Goal: Task Accomplishment & Management: Complete application form

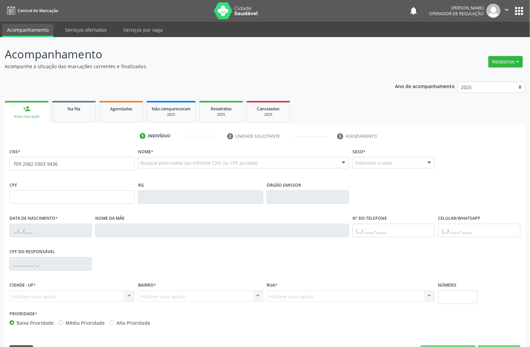
type input "709 2082 0303 9436"
type input "028.318.614-38"
type input "[DATE]"
type input "[PERSON_NAME]"
type input "[PHONE_NUMBER]"
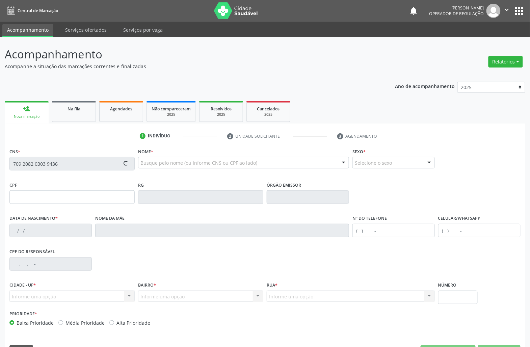
type input "[PHONE_NUMBER]"
type input "27"
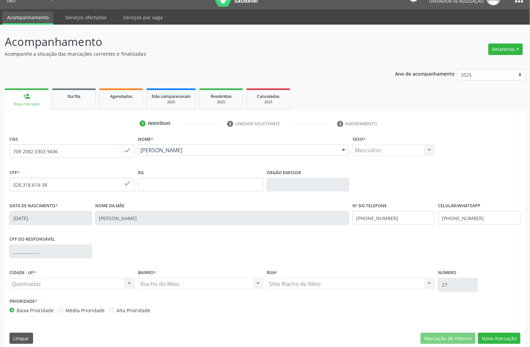
scroll to position [19, 0]
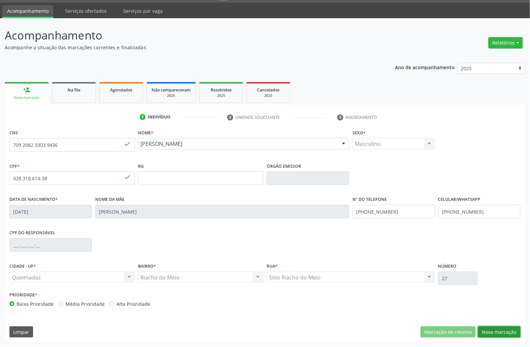
click at [490, 331] on button "Nova marcação" at bounding box center [499, 331] width 43 height 11
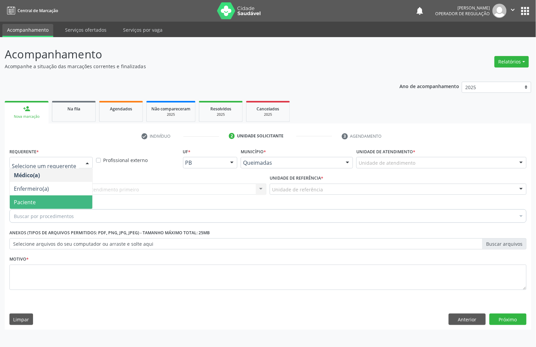
click at [56, 198] on span "Paciente" at bounding box center [51, 201] width 83 height 13
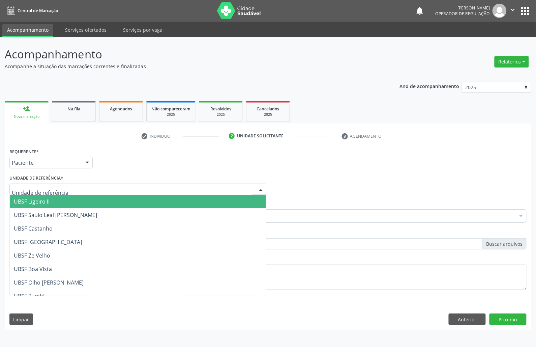
click at [74, 191] on div at bounding box center [137, 189] width 257 height 11
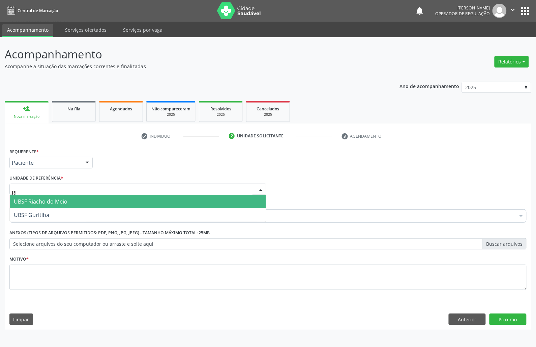
type input "RIA"
click at [57, 203] on span "UBSF Riacho do Meio" at bounding box center [41, 201] width 54 height 7
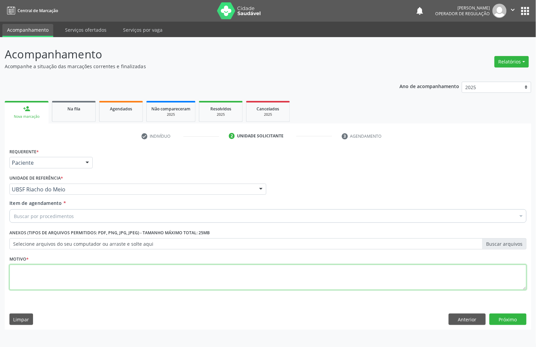
click at [93, 284] on textarea at bounding box center [267, 277] width 517 height 26
paste textarea "709 2082 0303 9436"
type textarea "709 2082 0303 9436"
click at [76, 265] on textarea at bounding box center [267, 277] width 517 height 26
paste textarea "1ª CONSULTA 08/25"
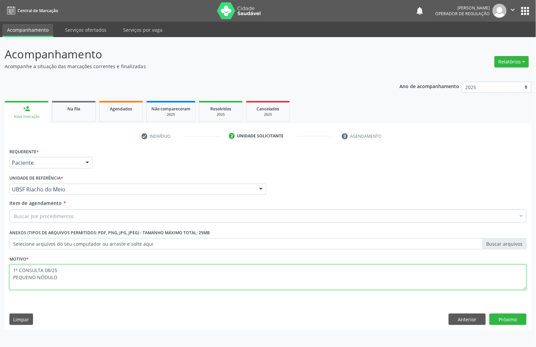
type textarea "1ª CONSULTA 08/25 PEQUENO NÓDULO"
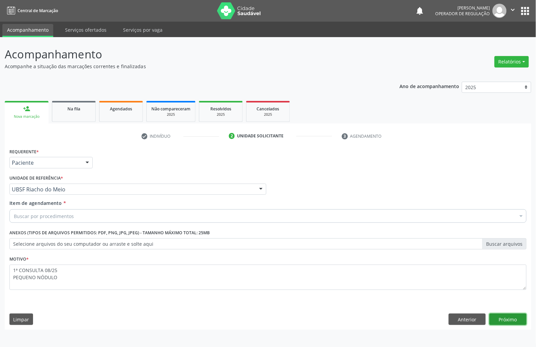
click at [490, 313] on button "Próximo" at bounding box center [508, 318] width 37 height 11
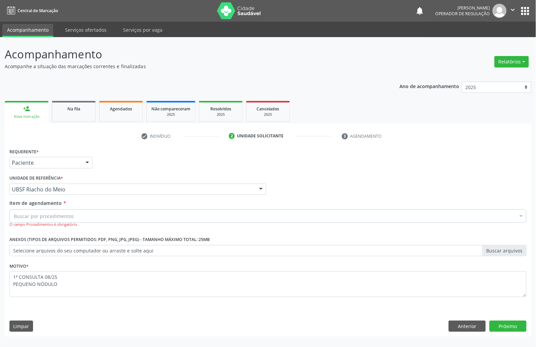
click at [24, 221] on div "Buscar por procedimentos Selecionar todos 0604320140 - Abatacepte 125 Mg Injetá…" at bounding box center [267, 214] width 517 height 11
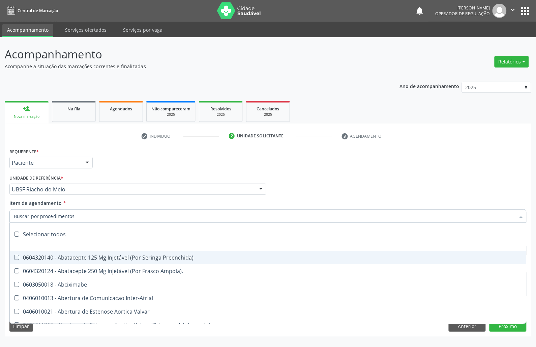
paste input "ENDOCRINOLOGISTA"
type input "ENDOCRINOLOGISTA"
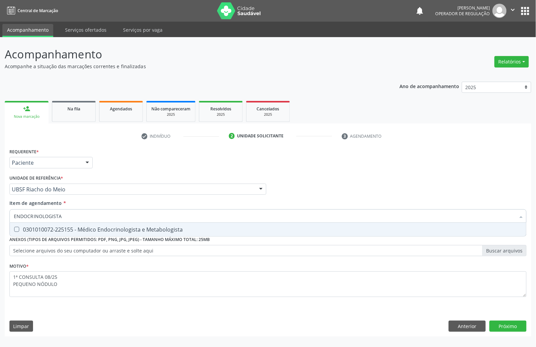
click at [32, 225] on span "0301010072-225155 - Médico Endocrinologista e Metabologista" at bounding box center [268, 229] width 517 height 13
checkbox Metabologista "true"
click at [505, 324] on div "Requerente * Paciente Médico(a) Enfermeiro(a) Paciente Nenhum resultado encontr…" at bounding box center [268, 241] width 527 height 190
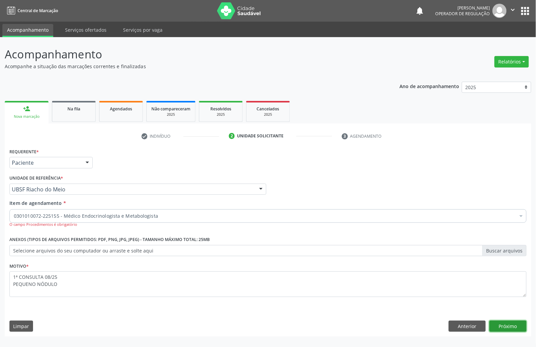
click at [498, 325] on button "Próximo" at bounding box center [508, 325] width 37 height 11
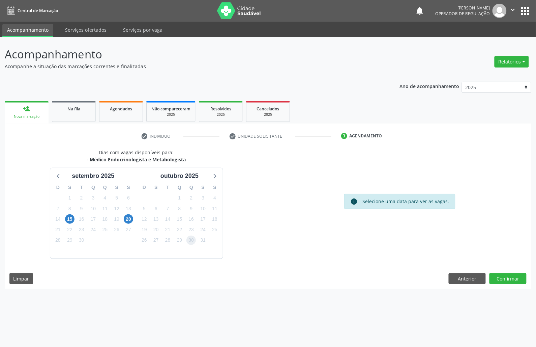
click at [188, 238] on span "30" at bounding box center [191, 239] width 9 height 9
click at [509, 281] on button "Confirmar" at bounding box center [508, 278] width 37 height 11
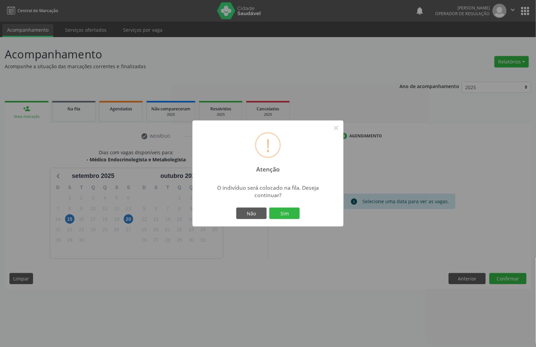
click at [270, 207] on button "Sim" at bounding box center [285, 212] width 30 height 11
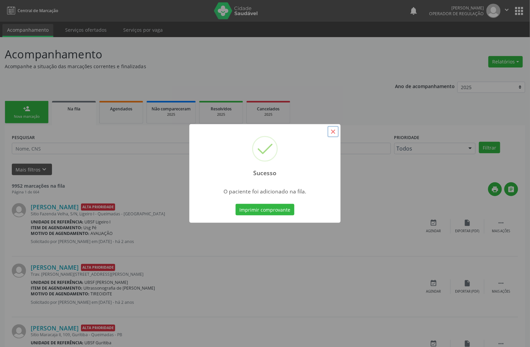
click at [330, 132] on button "×" at bounding box center [332, 131] width 11 height 11
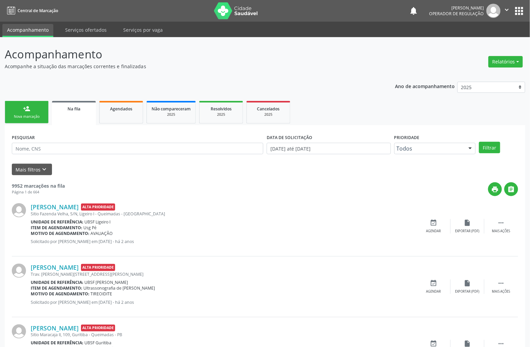
click at [18, 111] on link "person_add Nova marcação" at bounding box center [27, 112] width 44 height 23
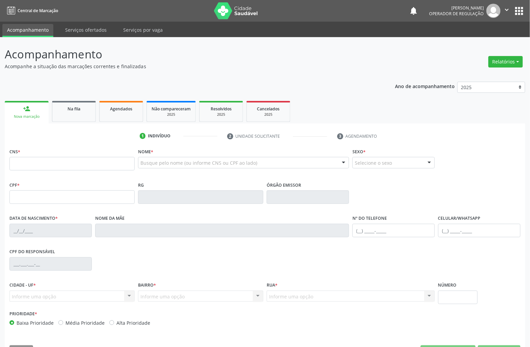
click at [21, 114] on div "Nova marcação" at bounding box center [26, 116] width 34 height 5
click at [31, 161] on input "text" at bounding box center [71, 163] width 125 height 13
type input "706 8072 2444 1429"
type input "069.947.997-51"
type input "16/07/1947"
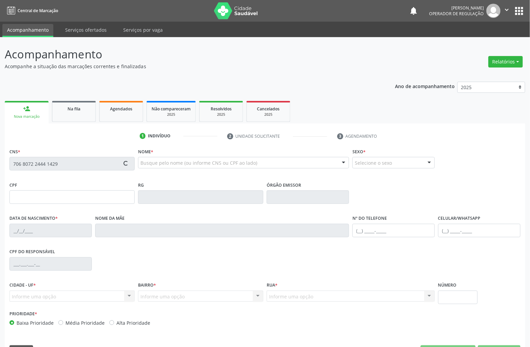
type input "Julia Olímpico Cavalcante"
type input "(83) 99179-5136"
type input "429.501.207-68"
type input "S/N"
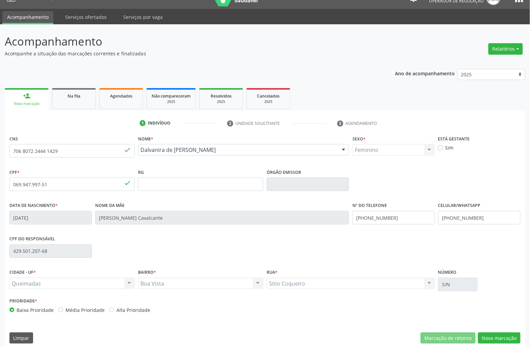
scroll to position [19, 0]
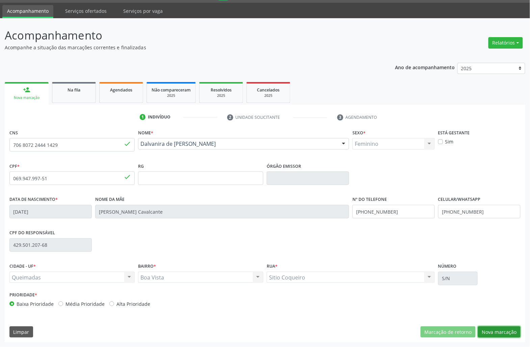
drag, startPoint x: 489, startPoint y: 333, endPoint x: 161, endPoint y: 254, distance: 337.2
click at [487, 333] on button "Nova marcação" at bounding box center [499, 331] width 43 height 11
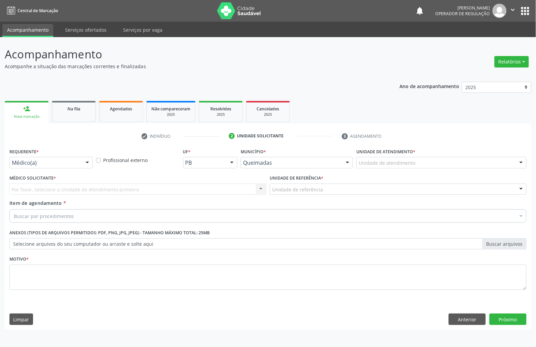
drag, startPoint x: 39, startPoint y: 165, endPoint x: 31, endPoint y: 191, distance: 26.9
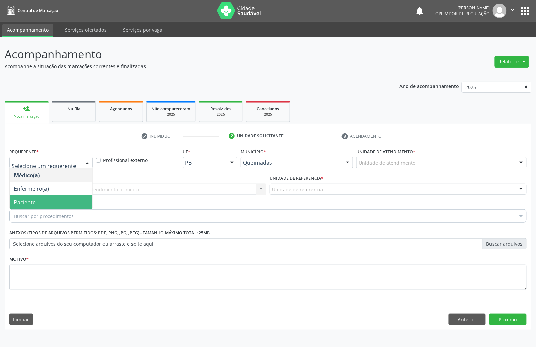
click at [28, 204] on span "Paciente" at bounding box center [25, 201] width 22 height 7
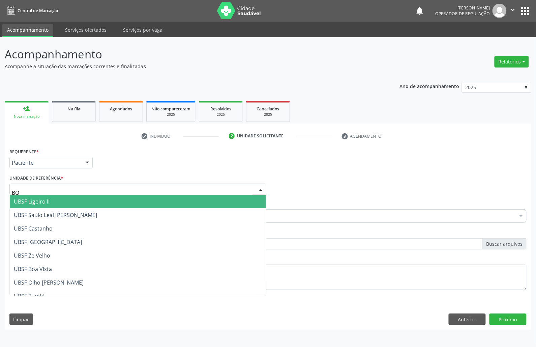
type input "BOA"
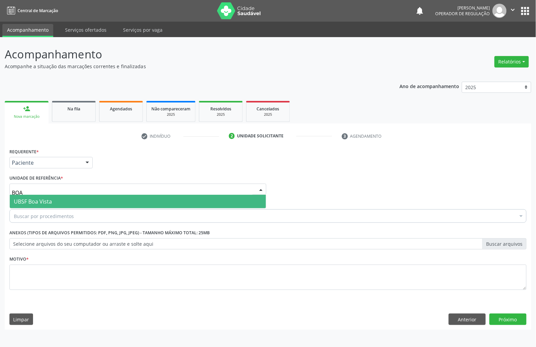
click at [33, 207] on span "UBSF Boa Vista" at bounding box center [138, 201] width 256 height 13
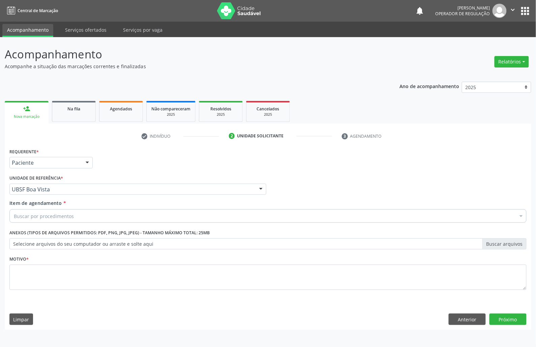
click at [175, 217] on div "Buscar por procedimentos" at bounding box center [267, 215] width 517 height 13
paste input "ENDOCRINOLOGISTA"
type input "ENDOCRINOLOGISTA"
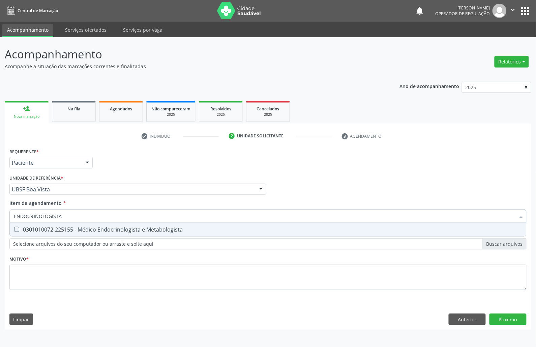
drag, startPoint x: 170, startPoint y: 227, endPoint x: 192, endPoint y: 230, distance: 22.4
click at [170, 228] on div "0301010072-225155 - Médico Endocrinologista e Metabologista" at bounding box center [268, 229] width 509 height 5
checkbox Metabologista "true"
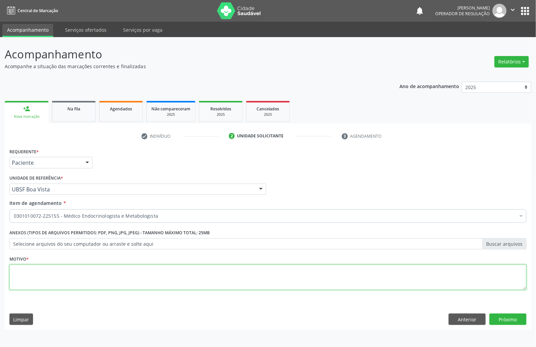
click at [67, 289] on textarea at bounding box center [267, 277] width 517 height 26
paste textarea "1ª CONSULTA 08/25"
type textarea "1ª CONSULTA 08/25 NODULOS NA TIREOIDE"
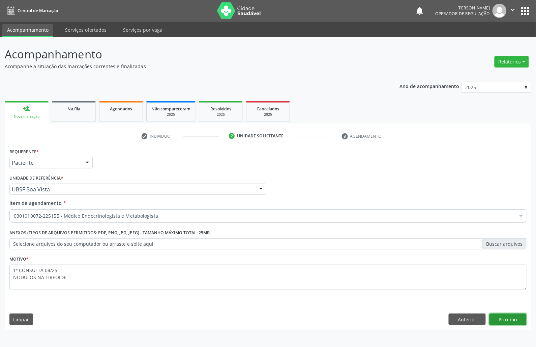
click button "Próximo" at bounding box center [508, 318] width 37 height 11
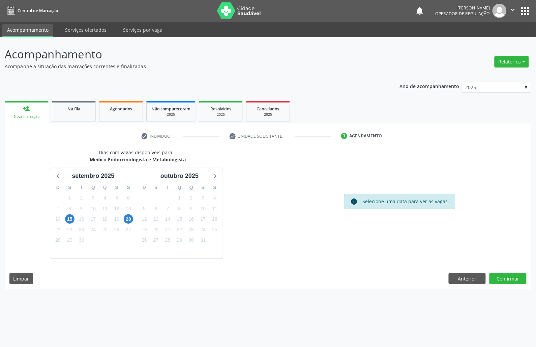
click at [150, 240] on div "27" at bounding box center [156, 240] width 12 height 10
drag, startPoint x: 146, startPoint y: 240, endPoint x: 157, endPoint y: 242, distance: 10.6
click at [147, 240] on span "26" at bounding box center [144, 239] width 9 height 9
click at [516, 275] on button "Confirmar" at bounding box center [508, 278] width 37 height 11
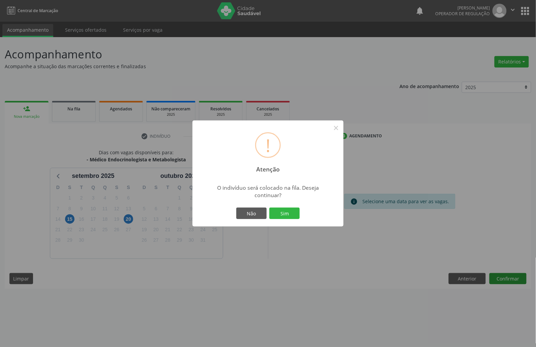
click at [270, 207] on button "Sim" at bounding box center [285, 212] width 30 height 11
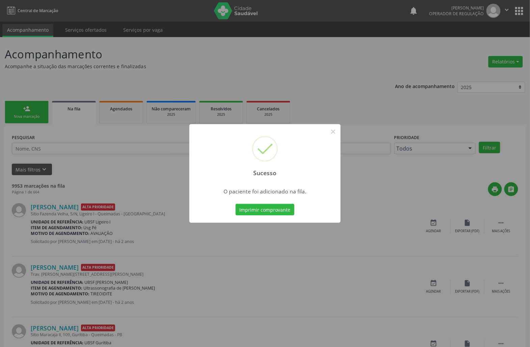
click at [60, 140] on div "Sucesso × O paciente foi adicionado na fila. Imprimir comprovante Cancel" at bounding box center [265, 173] width 530 height 347
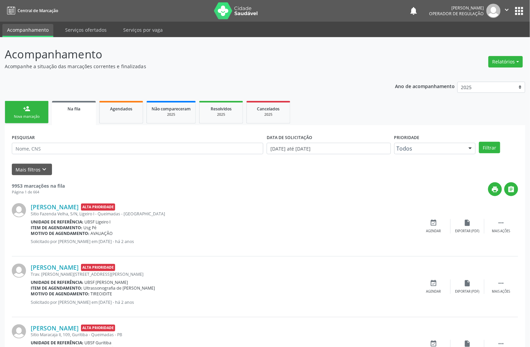
click at [10, 111] on link "person_add Nova marcação" at bounding box center [27, 112] width 44 height 23
click at [11, 114] on div "Nova marcação" at bounding box center [27, 116] width 34 height 5
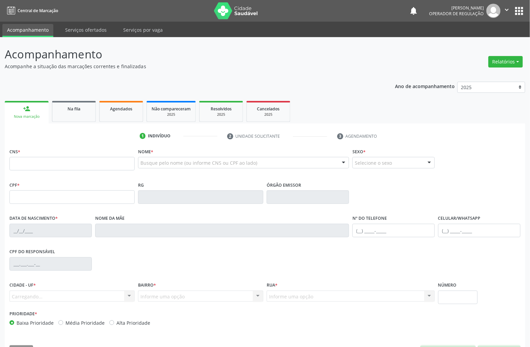
click at [36, 177] on div "CNS *" at bounding box center [72, 162] width 129 height 33
click at [37, 168] on input "text" at bounding box center [71, 163] width 125 height 13
type input "704 6091 1517 0723"
type input "048.542.054-66"
type input "15/01/1973"
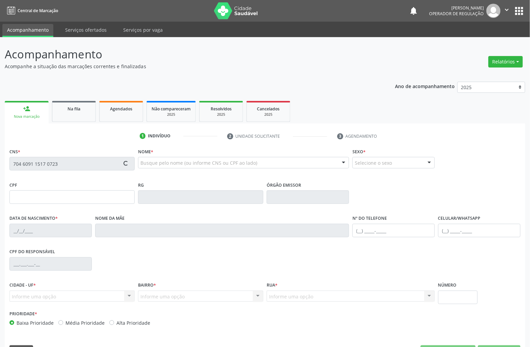
type input "Helena Severina de Lira"
type input "(83) 99346-7692"
type input "S/N"
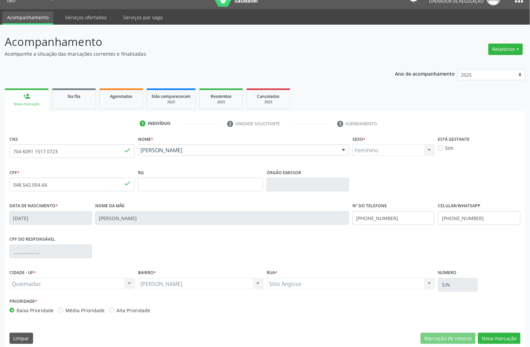
scroll to position [19, 0]
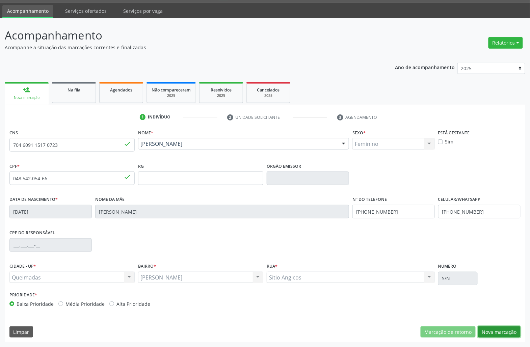
click at [501, 329] on button "Nova marcação" at bounding box center [499, 331] width 43 height 11
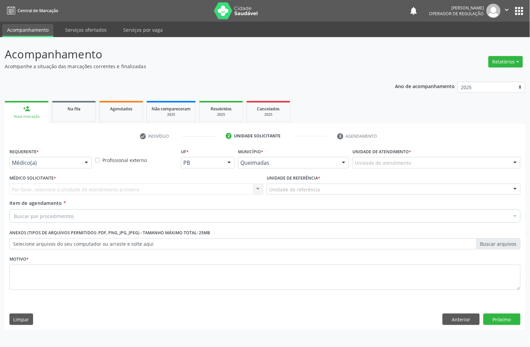
scroll to position [0, 0]
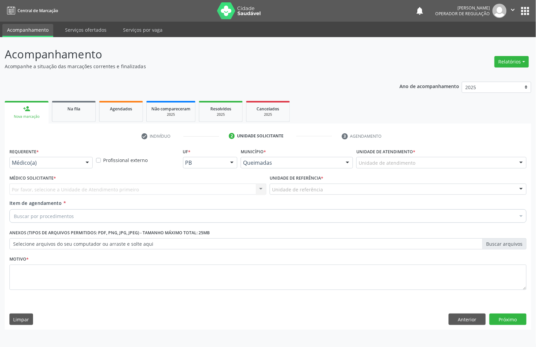
drag, startPoint x: 65, startPoint y: 171, endPoint x: 62, endPoint y: 175, distance: 5.6
click at [65, 171] on div "Requerente * Médico(a) Médico(a) Enfermeiro(a) Paciente Nenhum resultado encont…" at bounding box center [51, 159] width 87 height 26
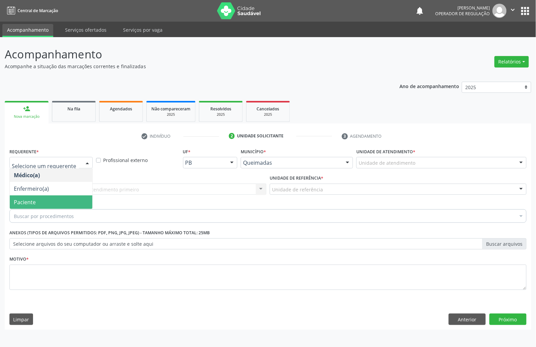
click at [28, 205] on span "Paciente" at bounding box center [25, 201] width 22 height 7
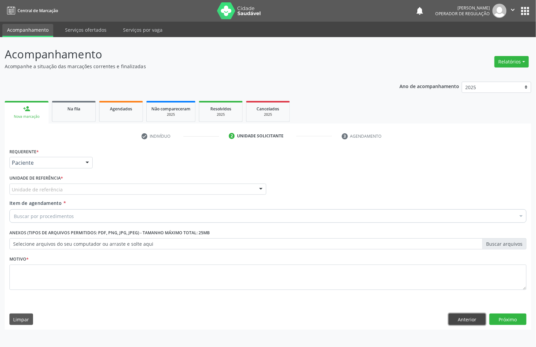
click at [471, 316] on button "Anterior" at bounding box center [467, 318] width 37 height 11
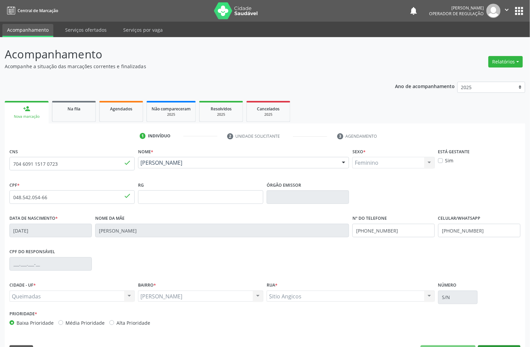
scroll to position [19, 0]
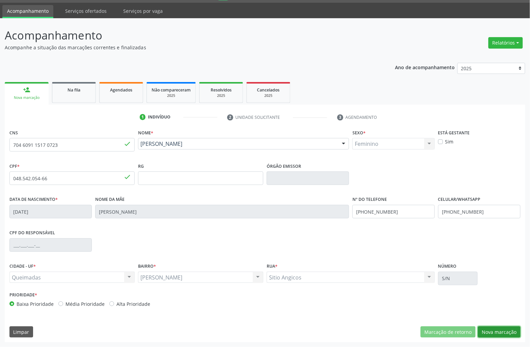
drag, startPoint x: 500, startPoint y: 333, endPoint x: 304, endPoint y: 291, distance: 200.1
click at [498, 333] on button "Nova marcação" at bounding box center [499, 331] width 43 height 11
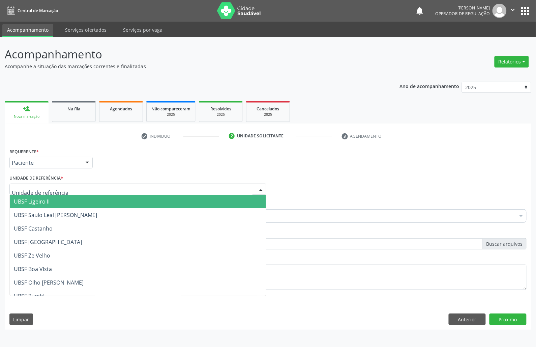
click at [119, 192] on div at bounding box center [137, 189] width 257 height 11
type input "OL"
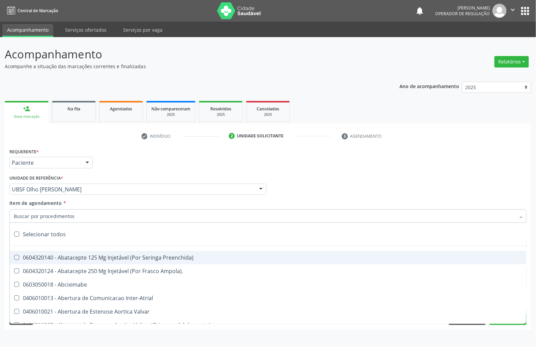
paste input "1ª CONSULTA 08/25"
type input "1ª CONSULTA 08/25"
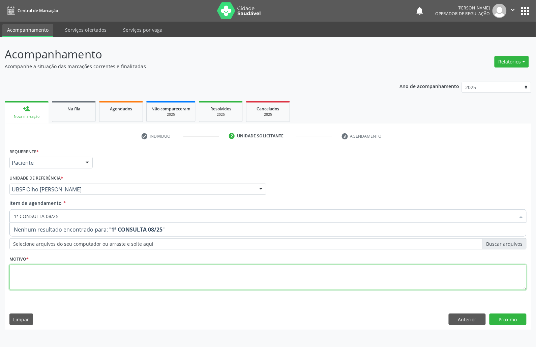
click at [184, 270] on div "Requerente * Paciente Médico(a) Enfermeiro(a) Paciente Nenhum resultado encontr…" at bounding box center [267, 222] width 517 height 153
paste textarea "1ª CONSULTA 08/25"
type textarea "1ª CONSULTA 08/25 OBESIDADE"
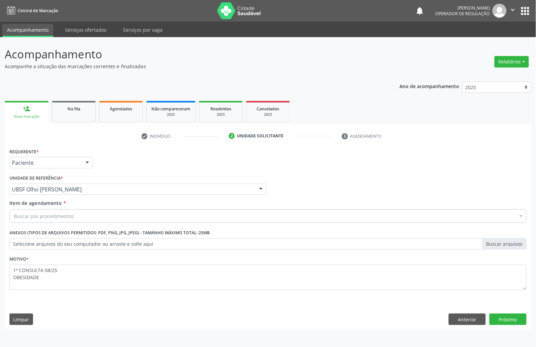
click at [108, 216] on div "Buscar por procedimentos" at bounding box center [267, 215] width 517 height 13
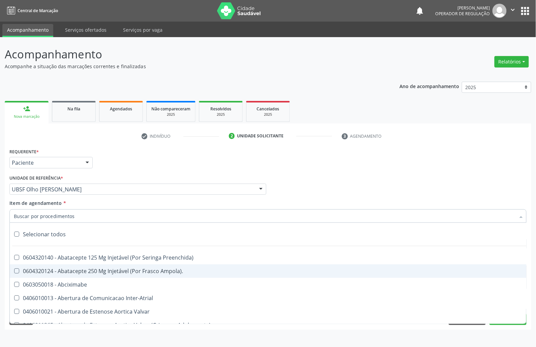
paste input "ENDOCRINOLOGISTA"
type input "ENDOCRINOLOGISTA"
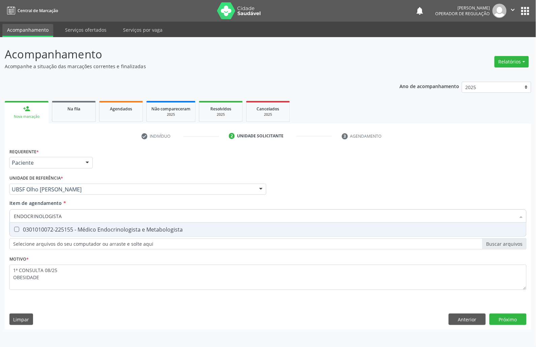
click at [107, 229] on div "0301010072-225155 - Médico Endocrinologista e Metabologista" at bounding box center [268, 229] width 509 height 5
checkbox Metabologista "true"
click at [506, 317] on div "Requerente * Paciente Médico(a) Enfermeiro(a) Paciente Nenhum resultado encontr…" at bounding box center [268, 237] width 527 height 183
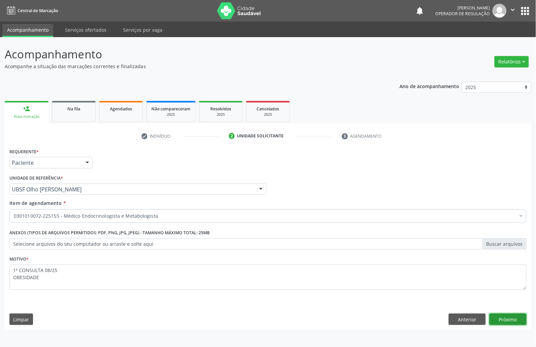
click at [505, 315] on button "Próximo" at bounding box center [508, 318] width 37 height 11
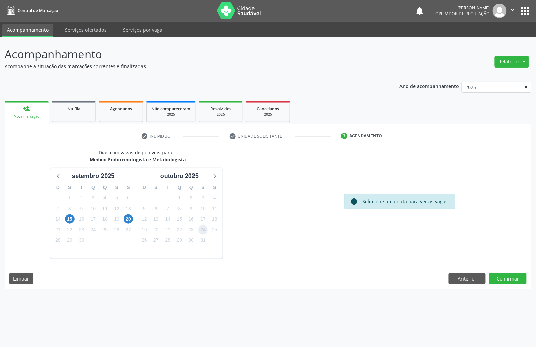
click at [202, 228] on span "24" at bounding box center [202, 229] width 9 height 9
click at [511, 279] on button "Confirmar" at bounding box center [508, 278] width 37 height 11
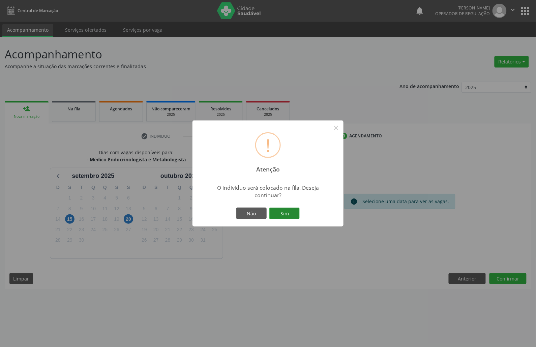
click at [282, 210] on button "Sim" at bounding box center [285, 212] width 30 height 11
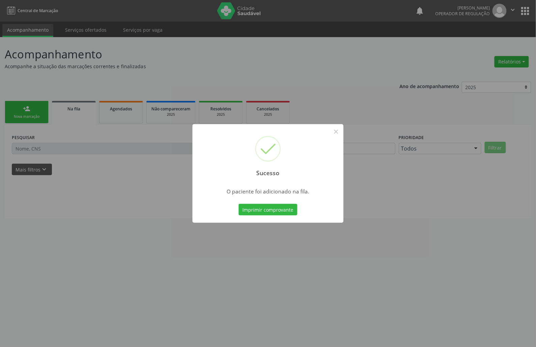
drag, startPoint x: 223, startPoint y: 293, endPoint x: 21, endPoint y: 160, distance: 242.3
click at [222, 292] on div "Sucesso × O paciente foi adicionado na fila. Imprimir comprovante Cancel" at bounding box center [268, 173] width 536 height 347
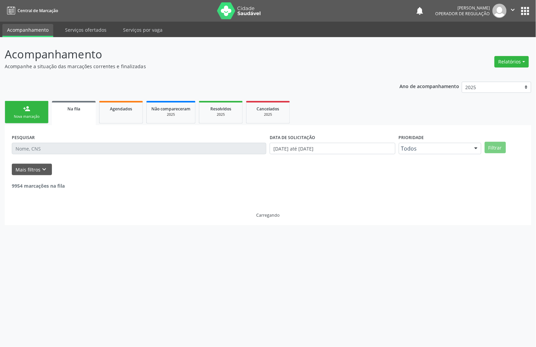
click at [20, 115] on div "Nova marcação" at bounding box center [27, 116] width 34 height 5
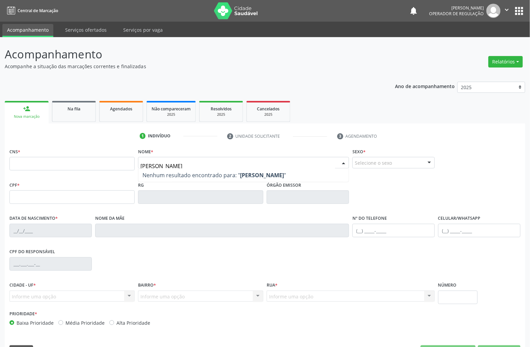
type input "MARIA AMÉRIC"
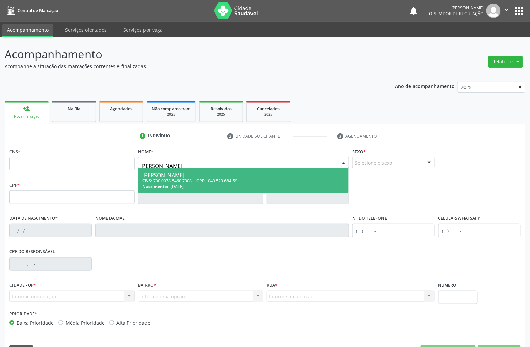
click at [216, 184] on div "Nascimento: 20/07/1936" at bounding box center [243, 187] width 202 height 6
type input "700 0078 5460 7308"
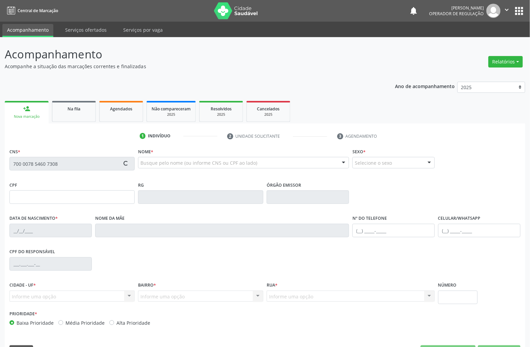
type input "049.523.684-59"
type input "20/07/1936"
type input "Ana Maria da Silva"
type input "(83) 99140-7236"
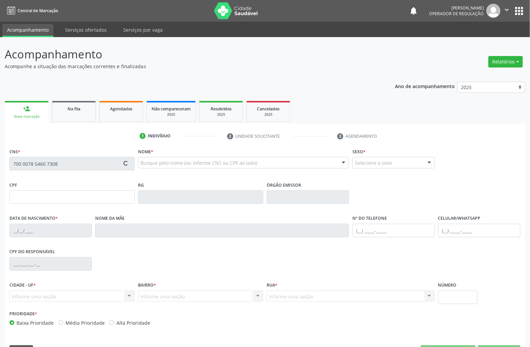
type input "1010"
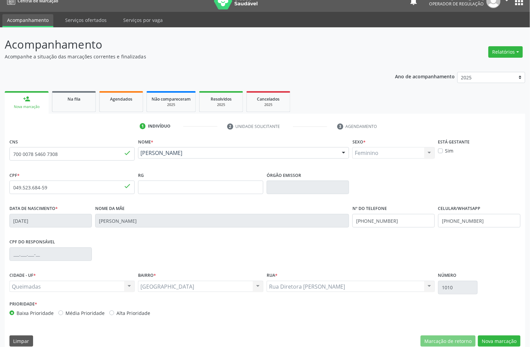
scroll to position [19, 0]
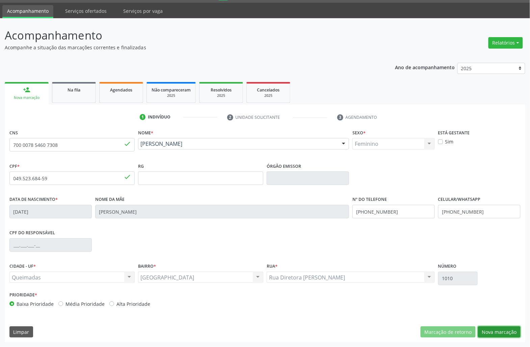
drag, startPoint x: 498, startPoint y: 337, endPoint x: 486, endPoint y: 335, distance: 11.9
click at [498, 337] on button "Nova marcação" at bounding box center [499, 331] width 43 height 11
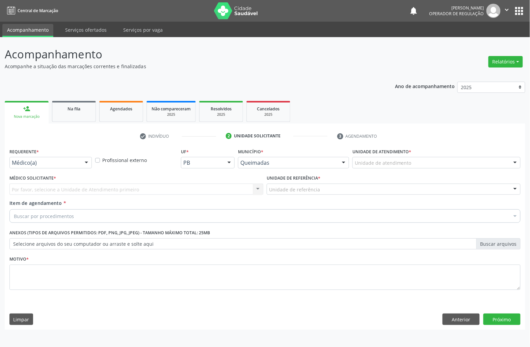
scroll to position [0, 0]
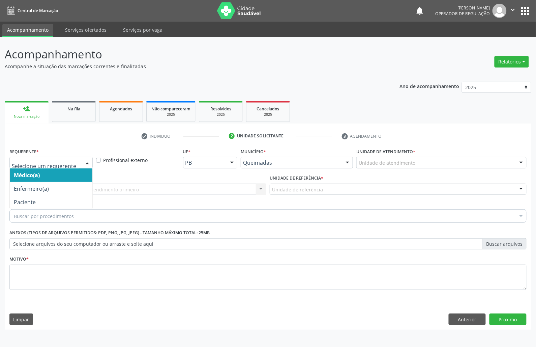
drag, startPoint x: 80, startPoint y: 164, endPoint x: 59, endPoint y: 187, distance: 31.1
click at [80, 164] on div at bounding box center [50, 162] width 83 height 11
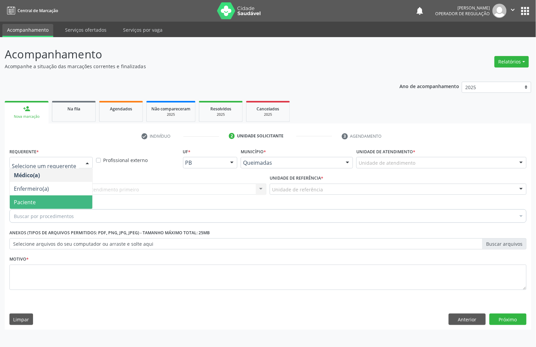
click at [53, 203] on span "Paciente" at bounding box center [51, 201] width 83 height 13
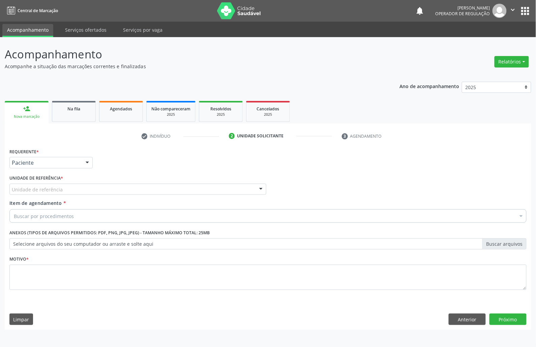
click at [67, 191] on div "Unidade de referência" at bounding box center [137, 189] width 257 height 11
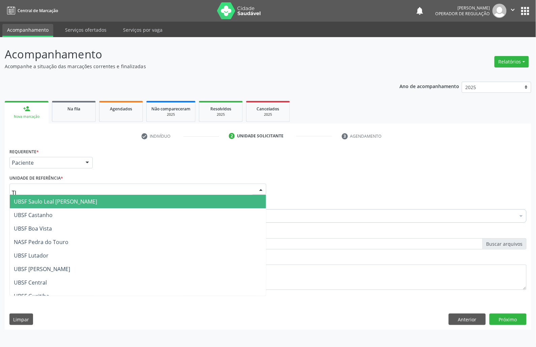
type input "TIA"
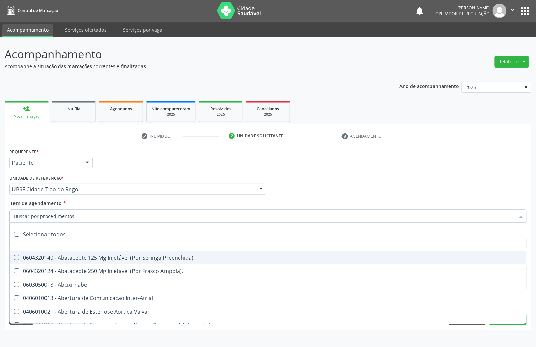
paste input "ENDOCRINOLOGISTA"
type input "ENDOCRINOLOGISTA"
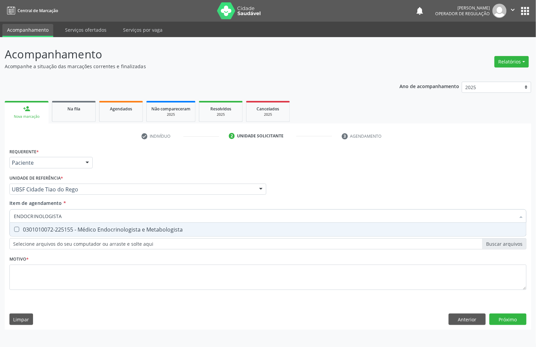
click at [61, 228] on div "0301010072-225155 - Médico Endocrinologista e Metabologista" at bounding box center [268, 229] width 509 height 5
checkbox Metabologista "true"
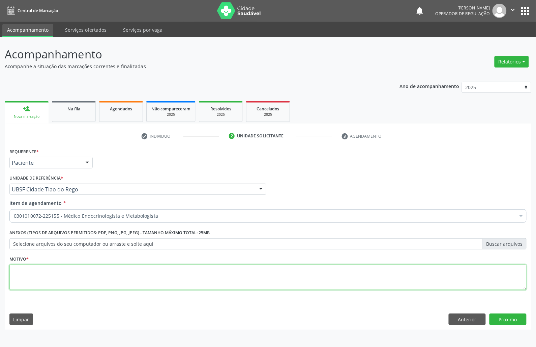
click at [150, 288] on textarea at bounding box center [267, 277] width 517 height 26
paste textarea "1ª CONSULTA 08/25"
type textarea "1ª CONSULTA 08/25 DM"
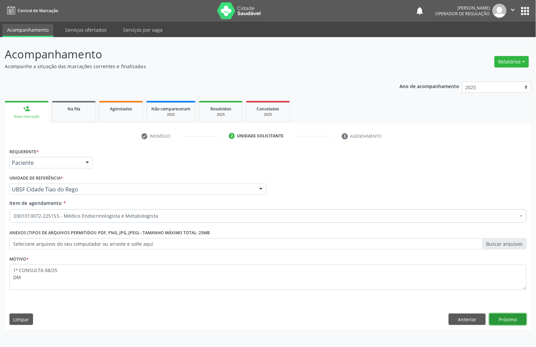
click button "Próximo" at bounding box center [508, 318] width 37 height 11
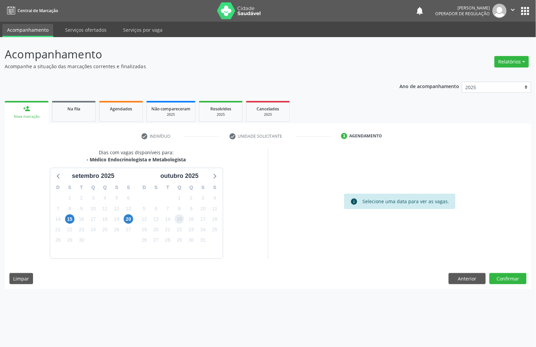
click at [177, 220] on span "15" at bounding box center [179, 218] width 9 height 9
click at [517, 277] on button "Confirmar" at bounding box center [508, 278] width 37 height 11
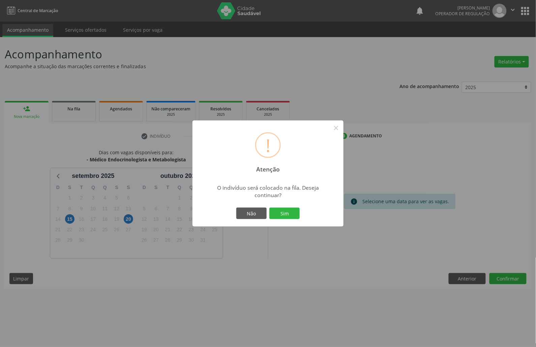
click at [278, 206] on div "Não Sim" at bounding box center [268, 213] width 67 height 14
click at [281, 213] on button "Sim" at bounding box center [285, 212] width 30 height 11
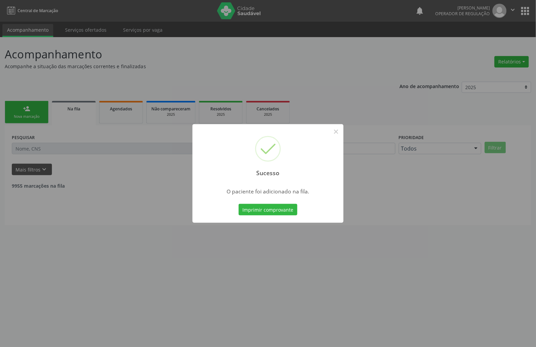
click at [195, 300] on div "Sucesso × O paciente foi adicionado na fila. Imprimir comprovante Cancel" at bounding box center [268, 173] width 536 height 347
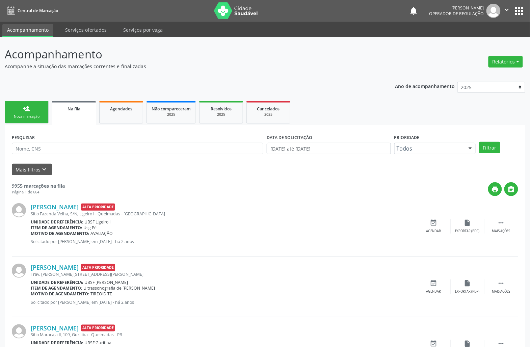
click at [19, 101] on link "person_add Nova marcação" at bounding box center [27, 112] width 44 height 23
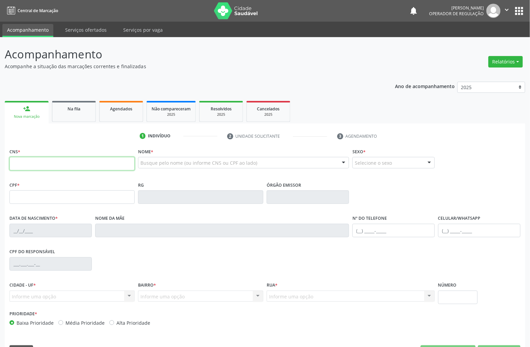
click at [27, 157] on input "text" at bounding box center [71, 163] width 125 height 13
type input "701 0038 9351 7793"
type input "091.707.507-26"
type input "30/05/1979"
type input "Helia Jordão da Silva"
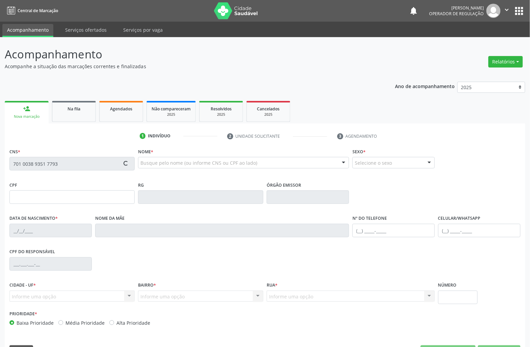
type input "(83) 99416-9952"
type input "1135"
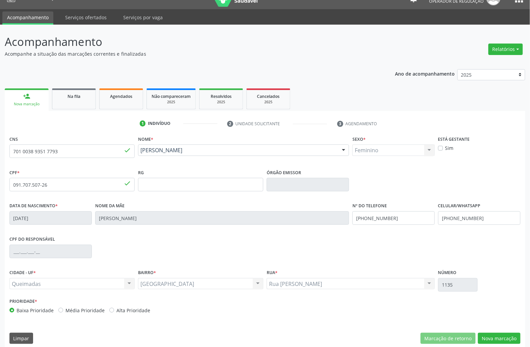
scroll to position [19, 0]
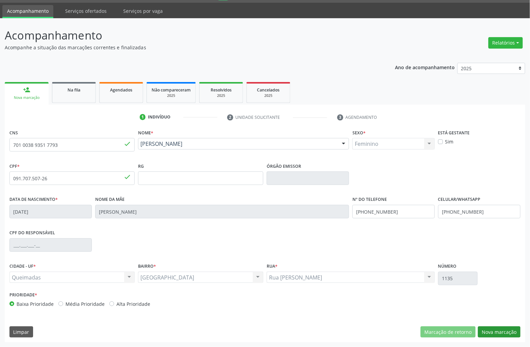
drag, startPoint x: 510, startPoint y: 339, endPoint x: 508, endPoint y: 333, distance: 5.9
click at [509, 337] on div "CNS 701 0038 9351 7793 done Nome * Patrícia Nunes da Silva Araújo Patrícia Nune…" at bounding box center [265, 235] width 520 height 215
drag, startPoint x: 508, startPoint y: 333, endPoint x: 500, endPoint y: 327, distance: 10.8
click at [505, 332] on button "Nova marcação" at bounding box center [499, 331] width 43 height 11
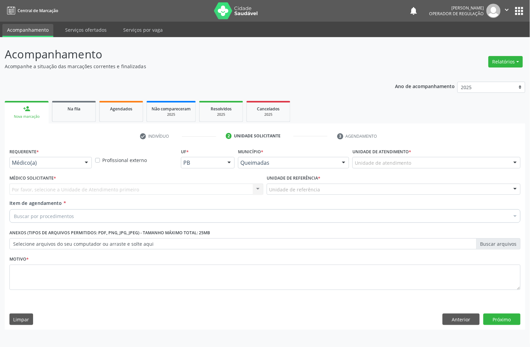
scroll to position [0, 0]
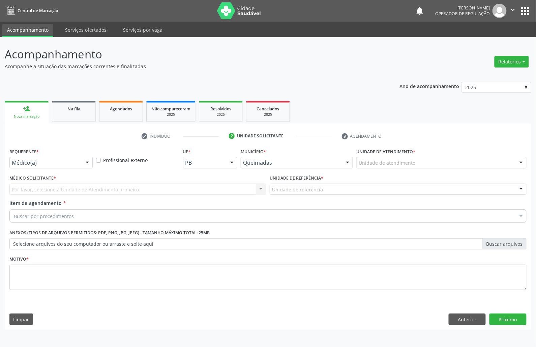
drag, startPoint x: 23, startPoint y: 165, endPoint x: 16, endPoint y: 173, distance: 11.0
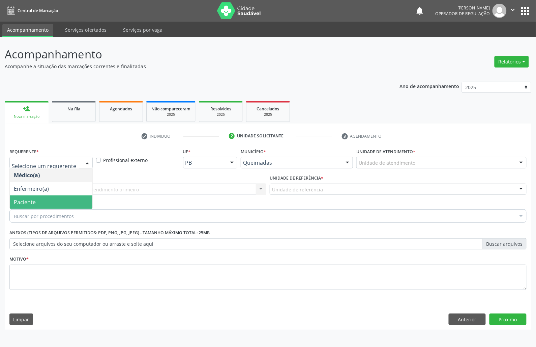
click at [27, 196] on span "Paciente" at bounding box center [51, 201] width 83 height 13
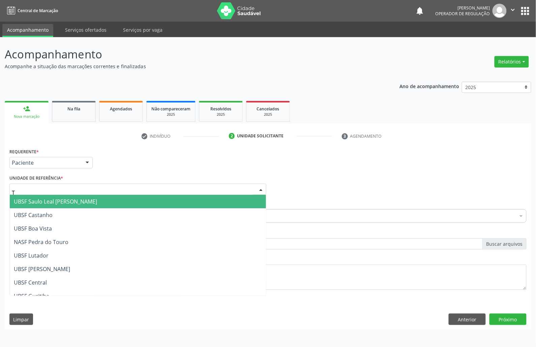
type input "TI"
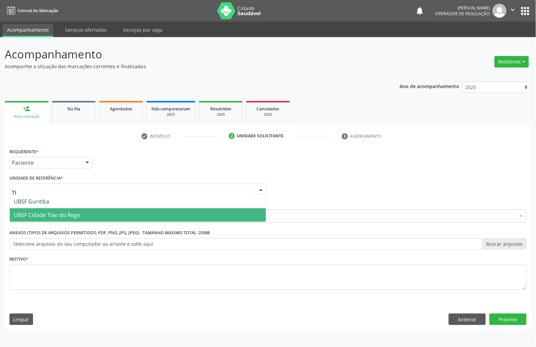
click at [64, 212] on span "UBSF Cidade Tiao do Rego" at bounding box center [47, 214] width 66 height 7
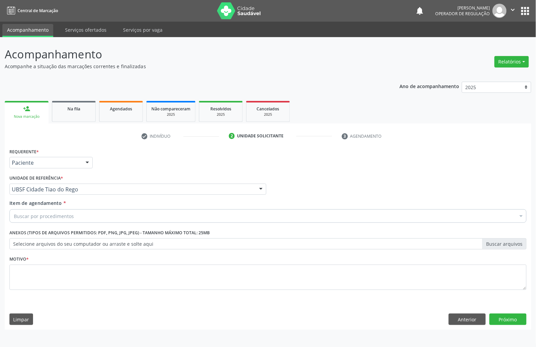
click at [107, 217] on div "Buscar por procedimentos" at bounding box center [267, 215] width 517 height 13
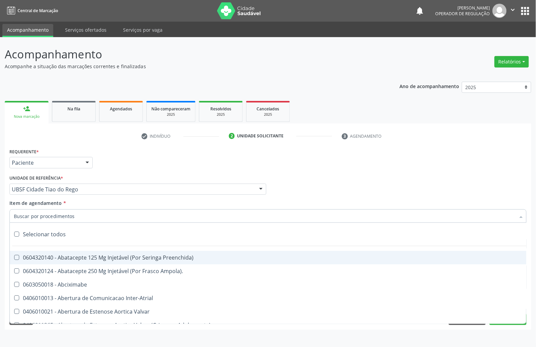
paste input "1ª CONSULTA 08/25"
type input "1ª CONSULTA 08/25"
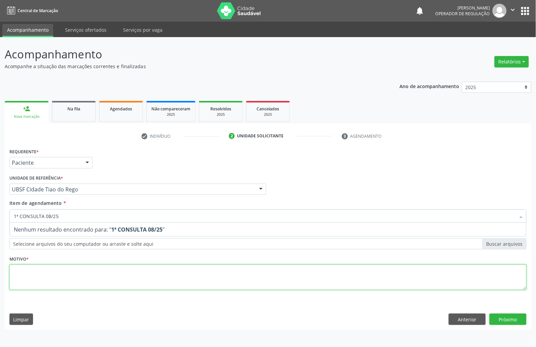
click at [89, 266] on div "Requerente * Paciente Médico(a) Enfermeiro(a) Paciente Nenhum resultado encontr…" at bounding box center [267, 222] width 517 height 153
paste textarea "1ª CONSULTA 08/25"
type textarea "1ª CONSULTA 08/25 HIPOTIREOIDISMO"
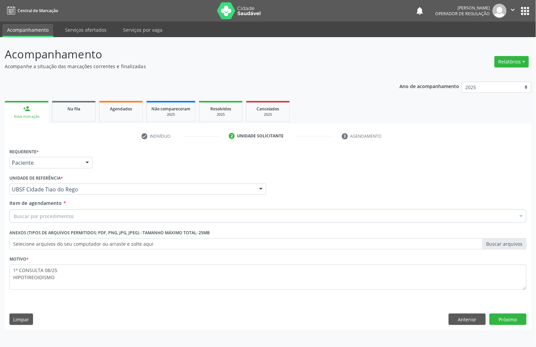
click at [133, 211] on div "Buscar por procedimentos" at bounding box center [267, 215] width 517 height 13
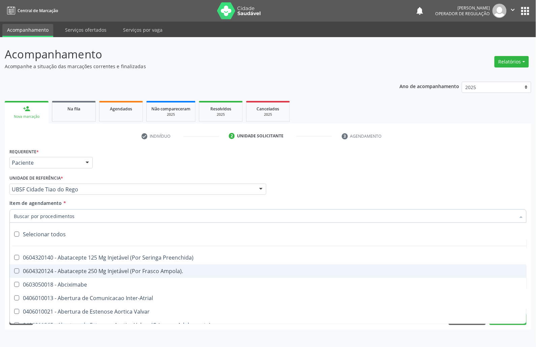
paste input "ENDOCRINOLOGISTA"
type input "ENDOCRINOLOGISTA"
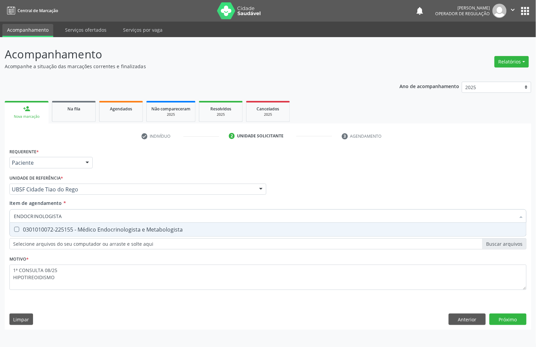
click at [127, 227] on div "0301010072-225155 - Médico Endocrinologista e Metabologista" at bounding box center [268, 229] width 509 height 5
checkbox Metabologista "true"
click at [501, 317] on div "Requerente * Paciente Médico(a) Enfermeiro(a) Paciente Nenhum resultado encontr…" at bounding box center [268, 237] width 527 height 183
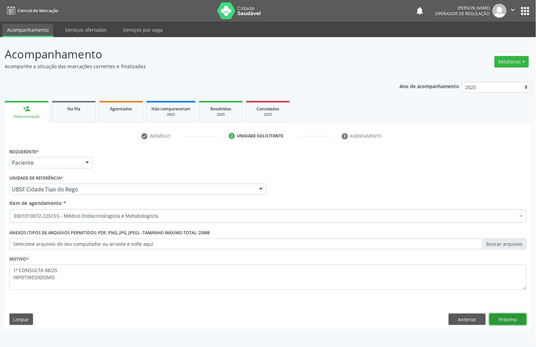
click at [502, 318] on button "Próximo" at bounding box center [508, 318] width 37 height 11
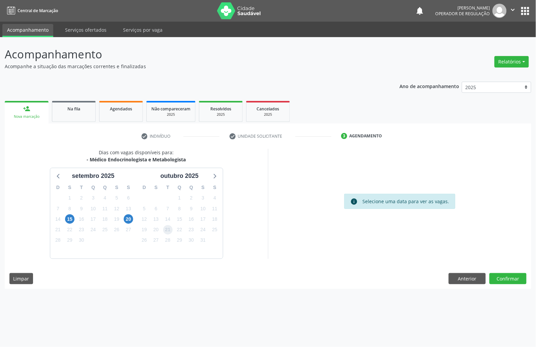
click at [164, 231] on span "21" at bounding box center [167, 229] width 9 height 9
click at [505, 279] on button "Confirmar" at bounding box center [508, 278] width 37 height 11
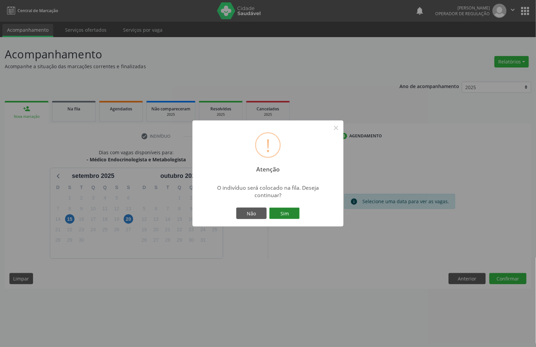
click at [277, 208] on button "Sim" at bounding box center [285, 212] width 30 height 11
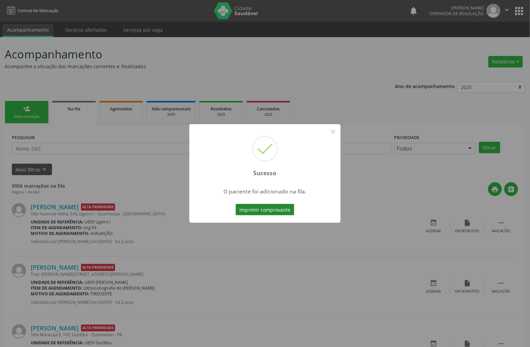
click at [259, 213] on button "Imprimir comprovante" at bounding box center [264, 209] width 59 height 11
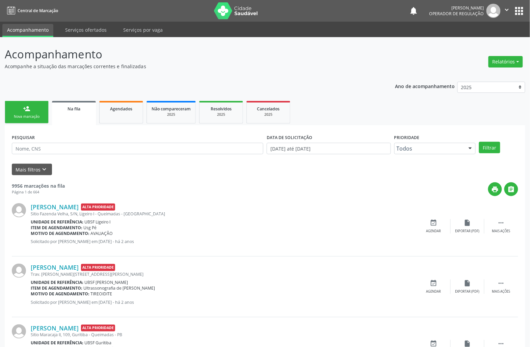
click at [31, 115] on div "Nova marcação" at bounding box center [27, 116] width 34 height 5
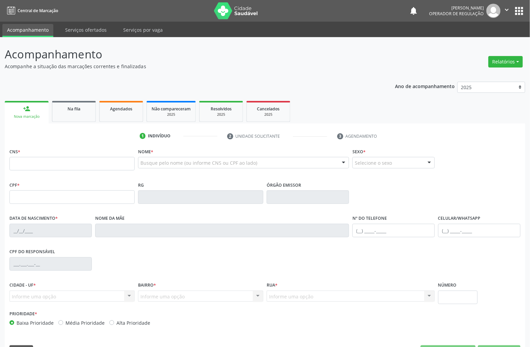
click at [5, 101] on link "person_add Nova marcação" at bounding box center [27, 112] width 44 height 23
click at [61, 161] on input "text" at bounding box center [71, 163] width 125 height 13
click at [43, 159] on input "text" at bounding box center [71, 163] width 125 height 13
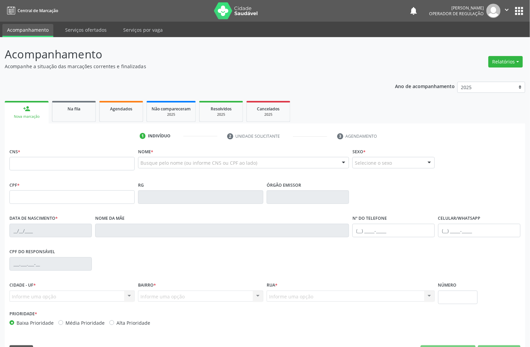
click at [43, 159] on input "text" at bounding box center [71, 163] width 125 height 13
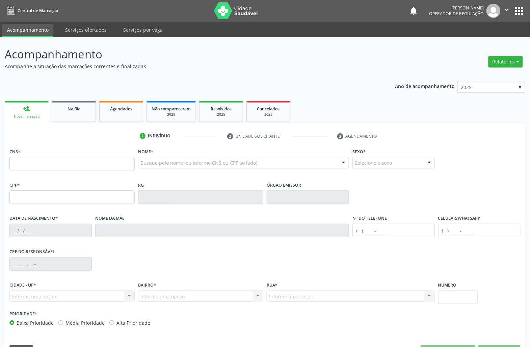
click at [43, 159] on input "text" at bounding box center [71, 163] width 125 height 13
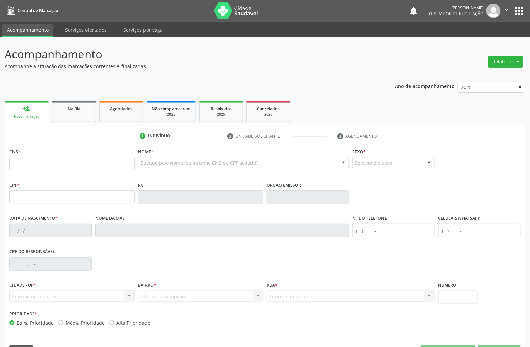
click at [43, 160] on input "text" at bounding box center [71, 163] width 125 height 13
drag, startPoint x: 67, startPoint y: 157, endPoint x: 72, endPoint y: 123, distance: 34.4
click at [67, 157] on div "CNS *" at bounding box center [71, 158] width 125 height 24
click at [45, 163] on input "text" at bounding box center [71, 163] width 125 height 13
click at [44, 164] on input "text" at bounding box center [71, 163] width 125 height 13
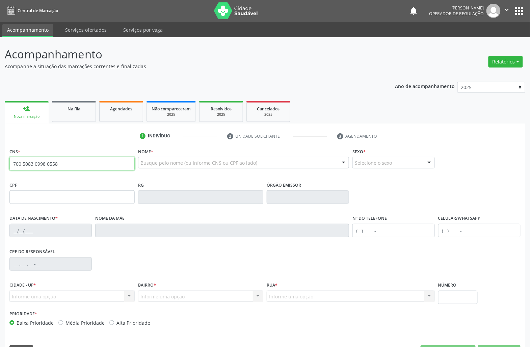
type input "700 5083 0998 0558"
type input "153.651.957-01"
type input "20/08/2009"
type input "Erizoneide da Silva"
type input "(83) 99339-5047"
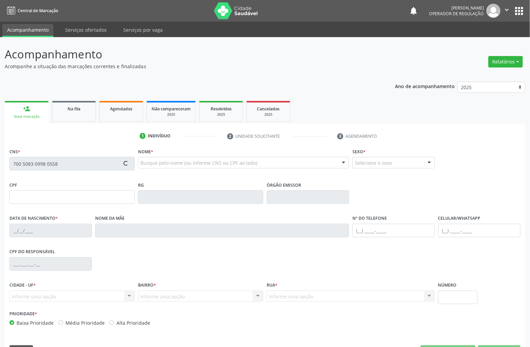
type input "083.708.597-71"
type input "58"
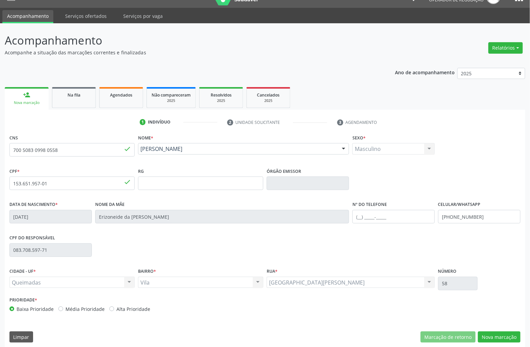
scroll to position [19, 0]
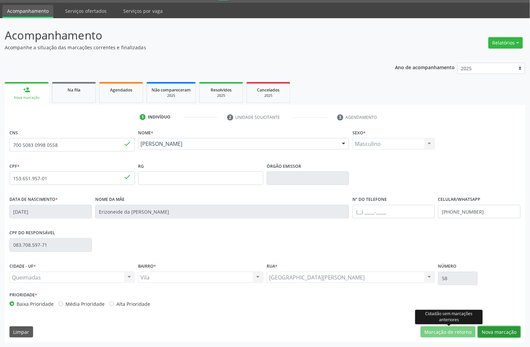
drag, startPoint x: 490, startPoint y: 329, endPoint x: 426, endPoint y: 304, distance: 68.8
click at [490, 329] on button "Nova marcação" at bounding box center [499, 331] width 43 height 11
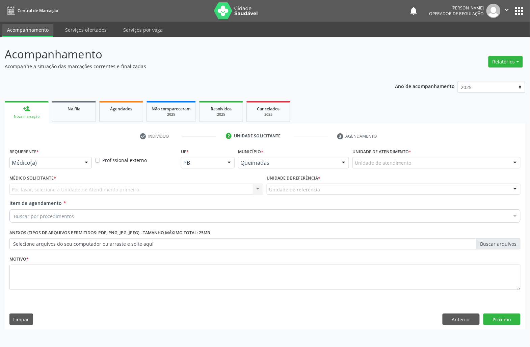
scroll to position [0, 0]
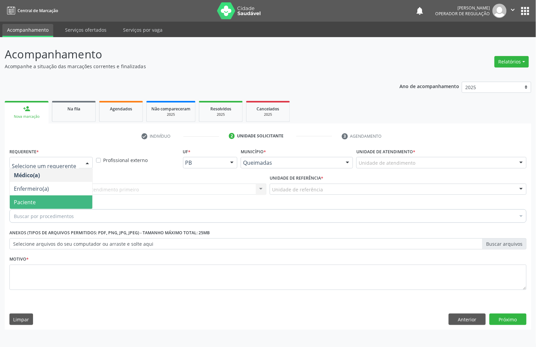
click at [30, 198] on span "Paciente" at bounding box center [25, 201] width 22 height 7
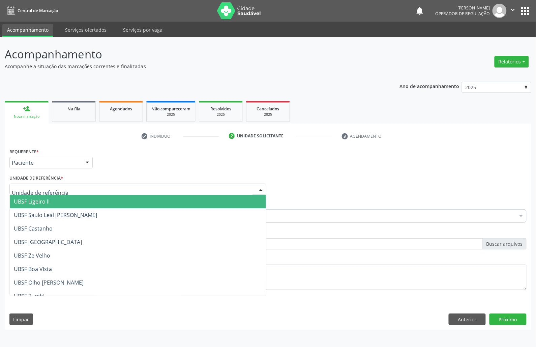
click at [47, 184] on div at bounding box center [137, 189] width 257 height 11
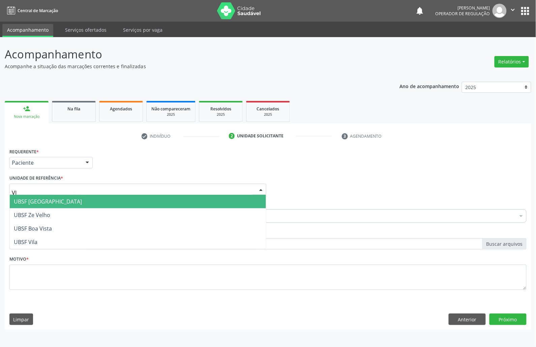
type input "VIL"
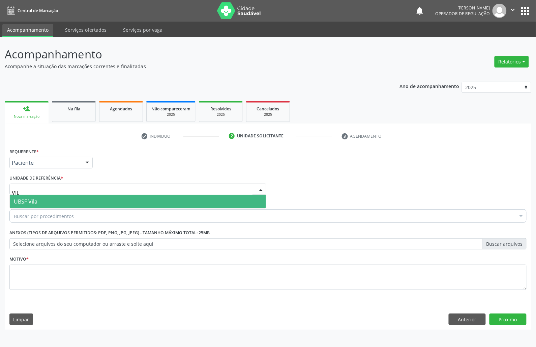
click at [53, 196] on span "UBSF Vila" at bounding box center [138, 201] width 256 height 13
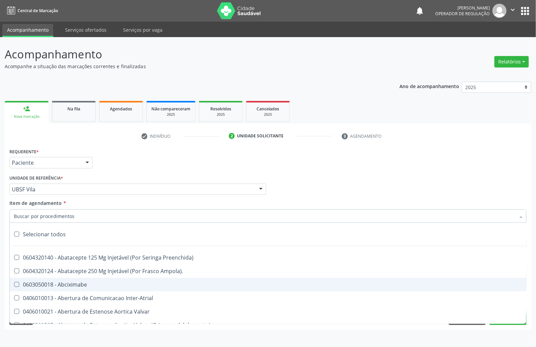
click at [277, 165] on div "Requerente * Paciente Médico(a) Enfermeiro(a) Paciente Nenhum resultado encontr…" at bounding box center [268, 159] width 521 height 26
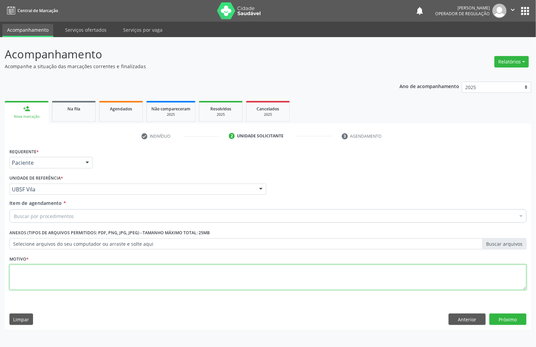
click at [232, 279] on textarea at bounding box center [267, 277] width 517 height 26
paste textarea "RETORNO EMILLE COM EXAMES 2025"
type textarea "RETORNO EMILLE COM EXAMES 2025"
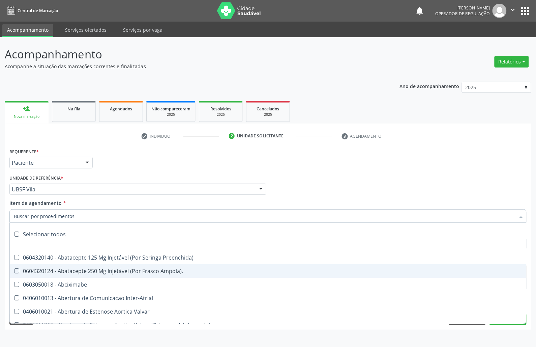
paste input "ENDOCRINOLOGISTA"
type input "ENDOCRINOLOGISTA"
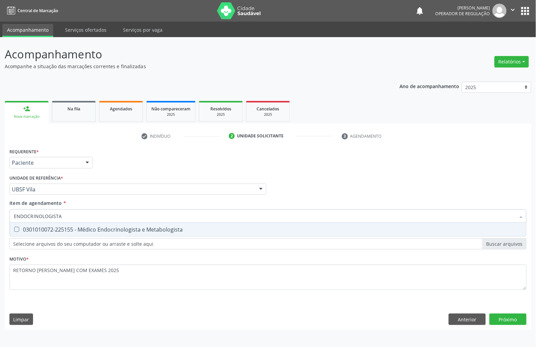
click at [67, 235] on span "0301010072-225155 - Médico Endocrinologista e Metabologista" at bounding box center [268, 229] width 517 height 13
checkbox Metabologista "true"
click at [516, 322] on div "Requerente * Paciente Médico(a) Enfermeiro(a) Paciente Nenhum resultado encontr…" at bounding box center [268, 237] width 527 height 183
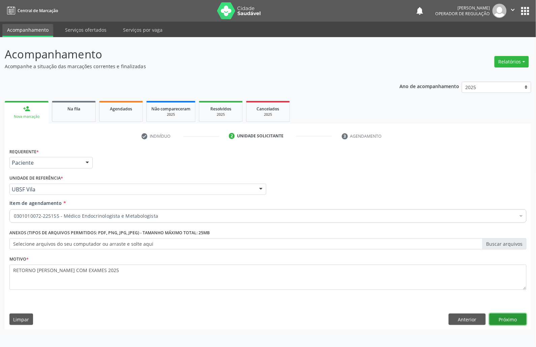
click at [497, 322] on button "Próximo" at bounding box center [508, 318] width 37 height 11
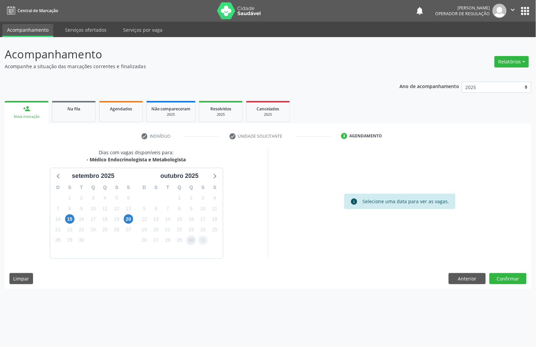
drag, startPoint x: 188, startPoint y: 237, endPoint x: 202, endPoint y: 242, distance: 14.7
click at [188, 239] on span "30" at bounding box center [191, 239] width 9 height 9
click at [511, 285] on div "Dias com vagas disponíveis para: - Médico Endocrinologista e Metabologista sete…" at bounding box center [268, 219] width 527 height 140
click at [510, 280] on button "Confirmar" at bounding box center [508, 278] width 37 height 11
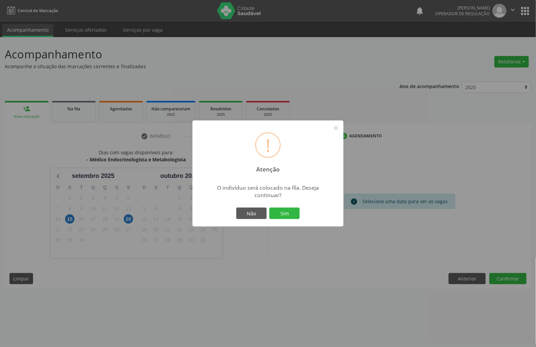
click at [270, 207] on button "Sim" at bounding box center [285, 212] width 30 height 11
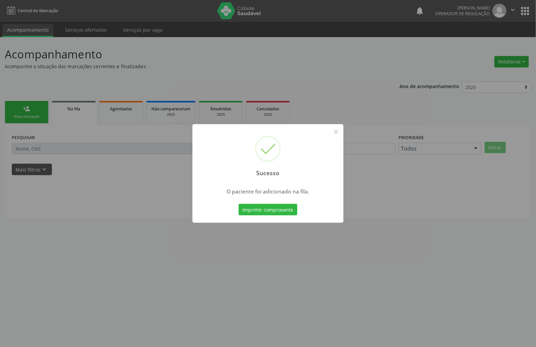
drag, startPoint x: 32, startPoint y: 200, endPoint x: 45, endPoint y: 138, distance: 63.7
click at [32, 200] on div "Sucesso × O paciente foi adicionado na fila. Imprimir comprovante Cancel" at bounding box center [268, 173] width 536 height 347
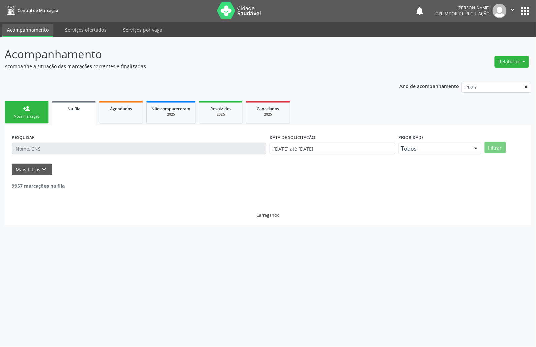
click at [38, 118] on div "Nova marcação" at bounding box center [27, 116] width 34 height 5
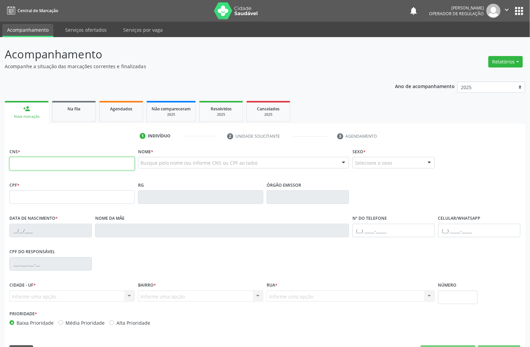
click at [35, 169] on input "text" at bounding box center [71, 163] width 125 height 13
type input "702 0023 6944 4283"
type input "081.315.684-07"
type input "08/08/1973"
type input "Maria das Dores Inacio da Conceicao"
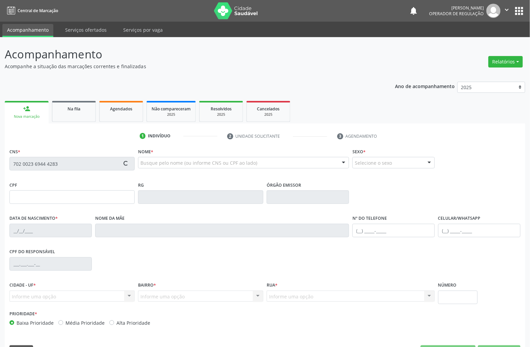
type input "(83) 99129-5130"
type input "(83) 99115-5385"
type input "54"
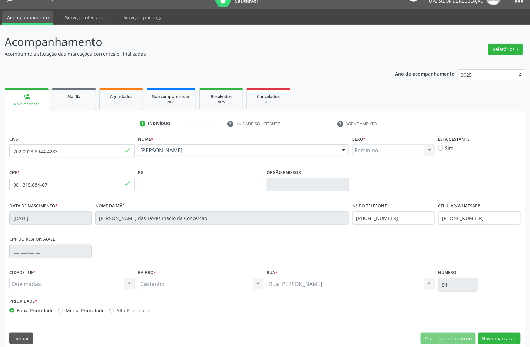
scroll to position [19, 0]
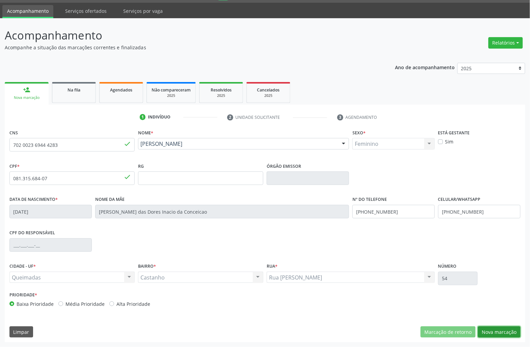
click at [503, 337] on button "Nova marcação" at bounding box center [499, 331] width 43 height 11
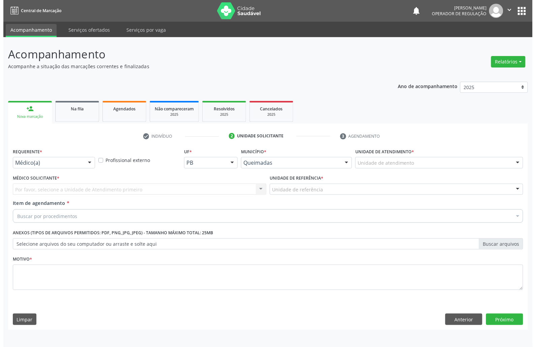
scroll to position [0, 0]
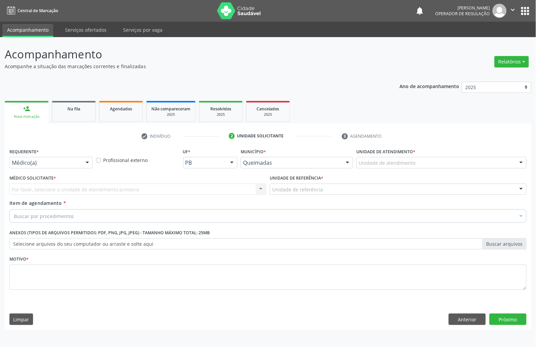
drag, startPoint x: 45, startPoint y: 161, endPoint x: 39, endPoint y: 164, distance: 6.1
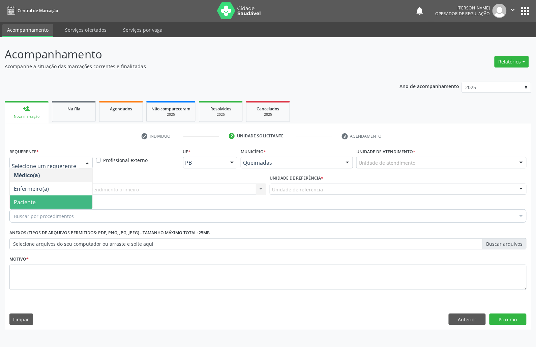
click at [30, 199] on span "Paciente" at bounding box center [25, 201] width 22 height 7
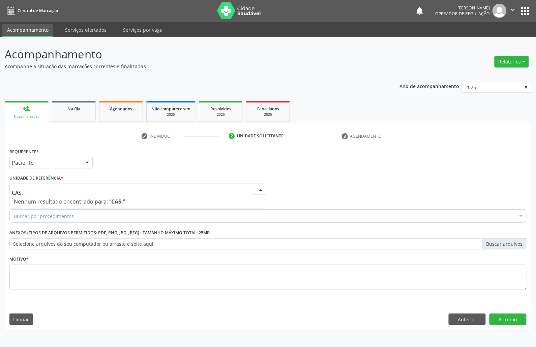
type input "CAS"
click at [72, 221] on div "Buscar por procedimentos" at bounding box center [267, 215] width 517 height 13
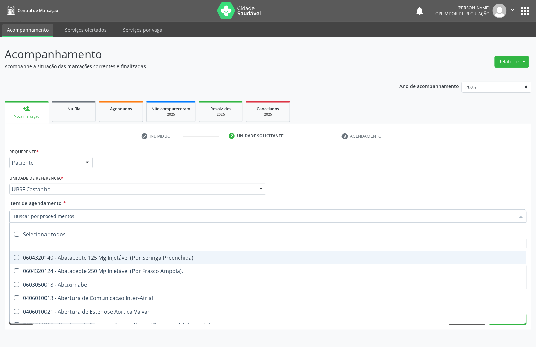
paste input "ENDOCRINOLOGISTA"
type input "ENDOCRINOLOGISTA"
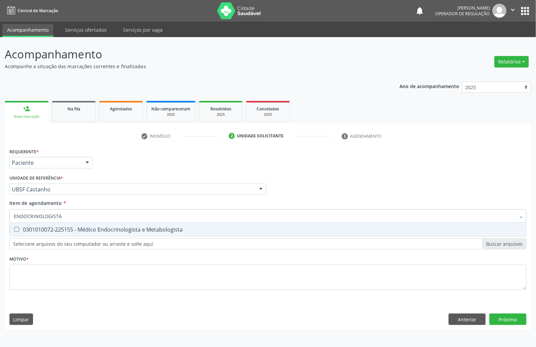
click at [69, 230] on div "0301010072-225155 - Médico Endocrinologista e Metabologista" at bounding box center [268, 229] width 509 height 5
checkbox Metabologista "true"
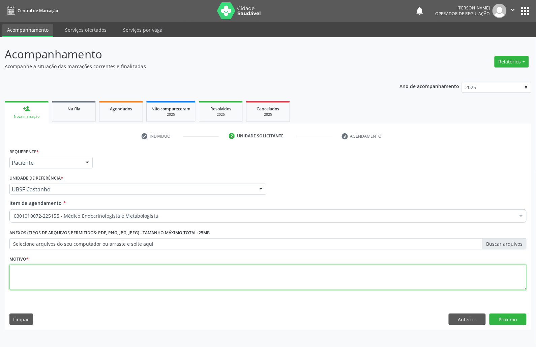
click at [142, 273] on textarea at bounding box center [267, 277] width 517 height 26
paste textarea "RETORNO EMILLE 01/2025"
type textarea "RETORNO EMILLE 01/2025"
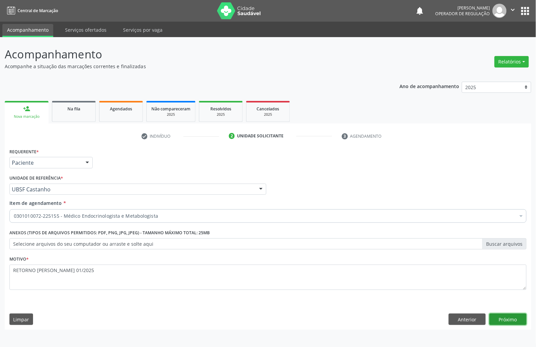
click at [504, 316] on button "Próximo" at bounding box center [508, 318] width 37 height 11
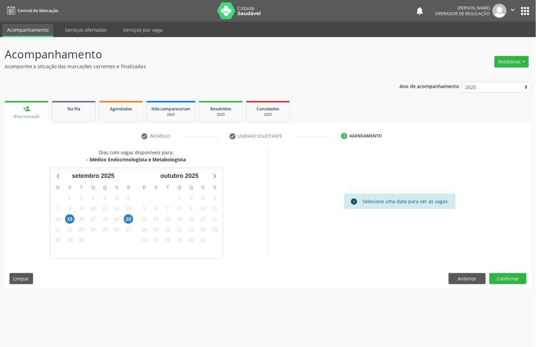
click at [162, 225] on div "21" at bounding box center [168, 229] width 12 height 10
click at [184, 233] on div "22" at bounding box center [180, 229] width 12 height 10
click at [191, 231] on span "23" at bounding box center [191, 229] width 9 height 9
click at [505, 275] on button "Confirmar" at bounding box center [508, 278] width 37 height 11
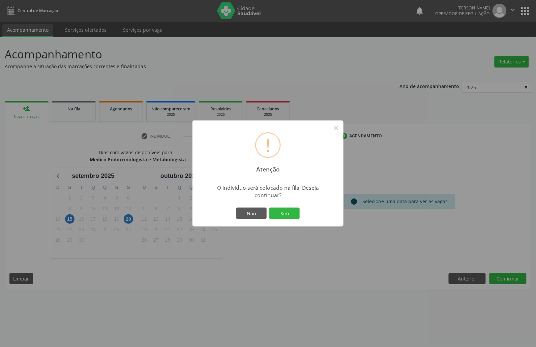
click at [270, 207] on button "Sim" at bounding box center [285, 212] width 30 height 11
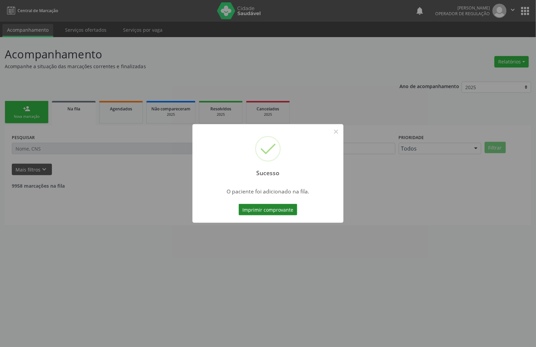
click at [285, 207] on button "Imprimir comprovante" at bounding box center [268, 209] width 59 height 11
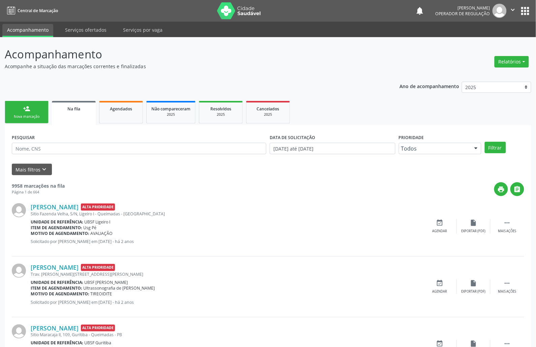
click at [45, 117] on link "person_add Nova marcação" at bounding box center [27, 112] width 44 height 23
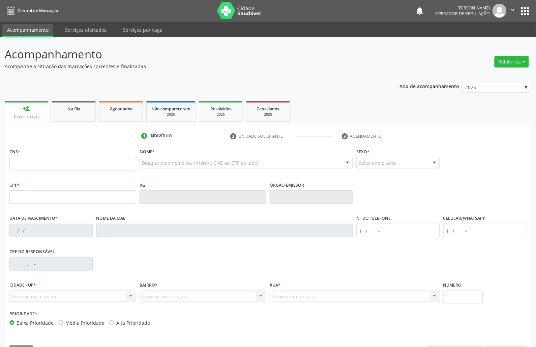
click at [48, 169] on input "text" at bounding box center [72, 163] width 127 height 13
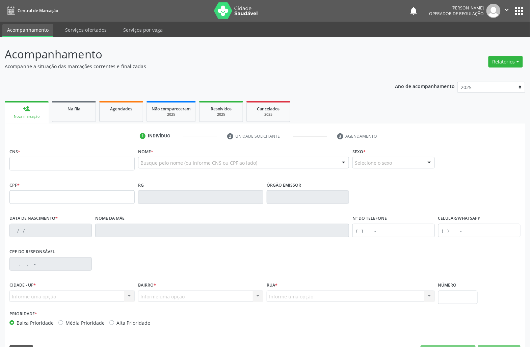
click at [50, 159] on input "text" at bounding box center [71, 163] width 125 height 13
type input "700 0080 0273 6901"
type input "977.064.854-04"
type input "[DATE]"
type input "[PERSON_NAME] da Conceicao"
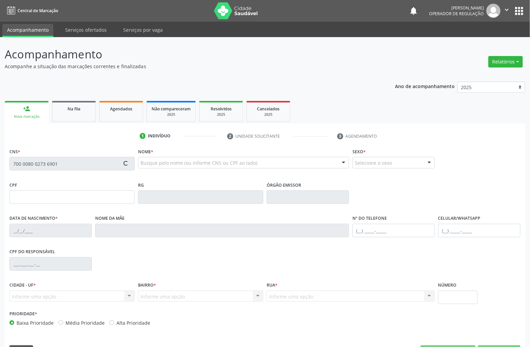
type input "[PHONE_NUMBER]"
type input "35"
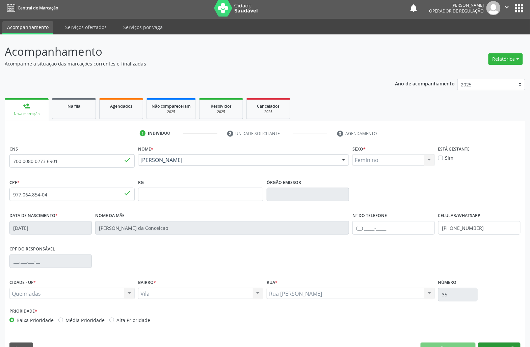
scroll to position [19, 0]
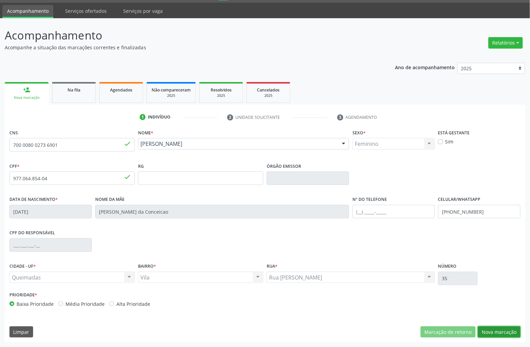
click at [515, 335] on button "Nova marcação" at bounding box center [499, 331] width 43 height 11
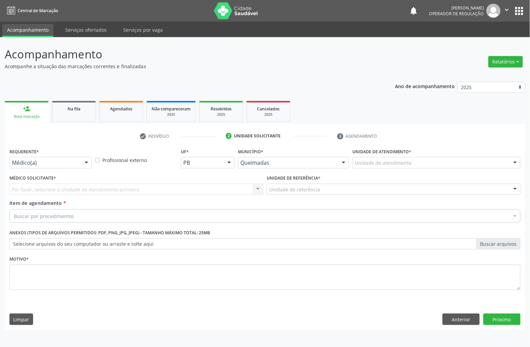
scroll to position [0, 0]
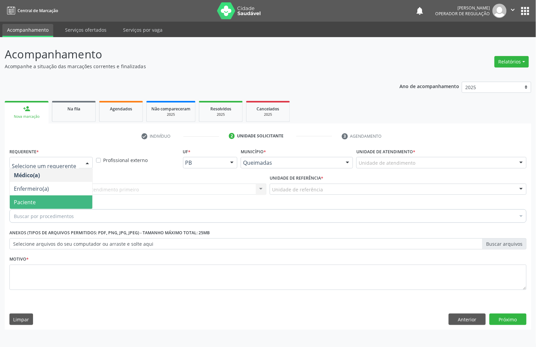
click at [55, 200] on span "Paciente" at bounding box center [51, 201] width 83 height 13
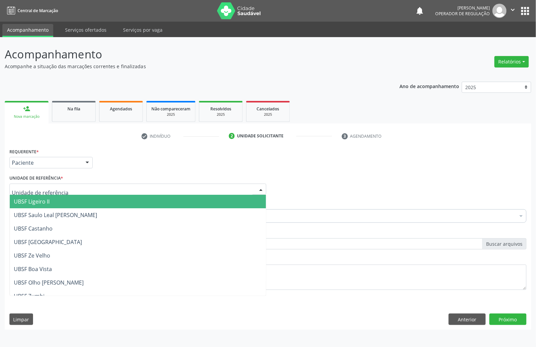
click at [61, 191] on div at bounding box center [137, 189] width 257 height 11
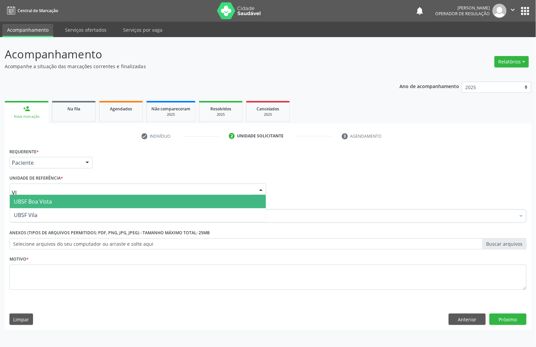
type input "VIL"
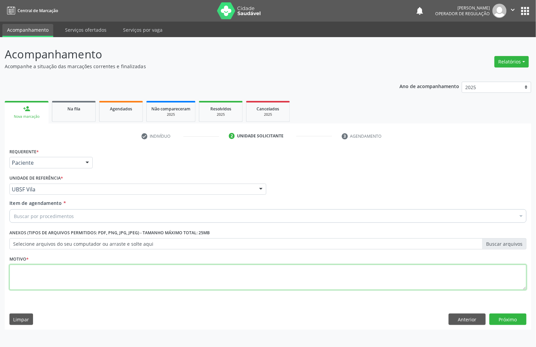
click at [43, 282] on textarea at bounding box center [267, 277] width 517 height 26
paste textarea "RETORNO EMILLE 01/2025"
click at [57, 270] on textarea "RETORNO EMILLE 01/2025" at bounding box center [267, 277] width 517 height 26
type textarea "RETORNO EMILLE 09/2025"
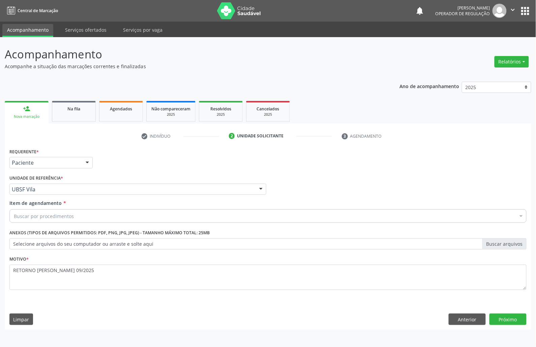
click at [246, 215] on div "Buscar por procedimentos" at bounding box center [267, 215] width 517 height 13
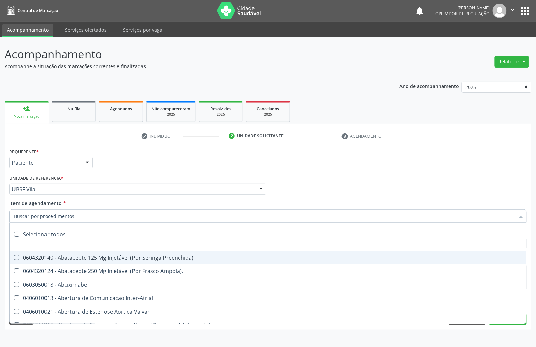
paste input "ENDOCRINOLOGISTA"
type input "ENDOCRINOLOGISTA"
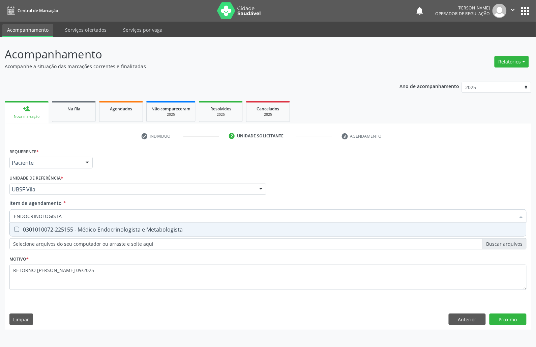
click at [237, 230] on div "0301010072-225155 - Médico Endocrinologista e Metabologista" at bounding box center [268, 229] width 509 height 5
checkbox Metabologista "true"
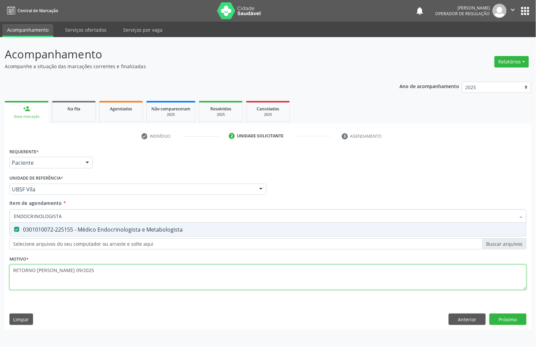
click at [173, 269] on div "Requerente * Paciente Médico(a) Enfermeiro(a) Paciente Nenhum resultado encontr…" at bounding box center [267, 222] width 517 height 153
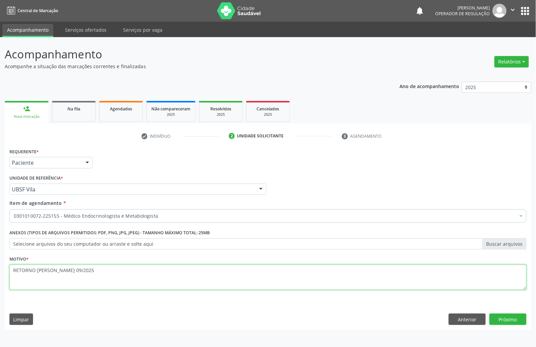
click at [169, 278] on li "Não selecionados" at bounding box center [276, 281] width 533 height 18
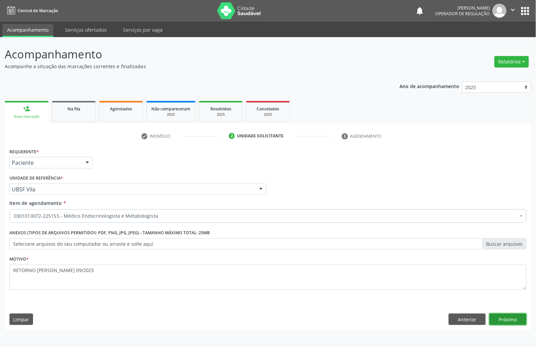
click at [513, 322] on button "Próximo" at bounding box center [508, 318] width 37 height 11
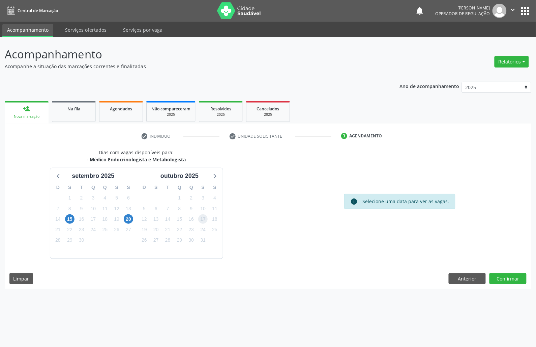
click at [202, 223] on span "17" at bounding box center [202, 218] width 9 height 9
click at [513, 279] on button "Confirmar" at bounding box center [508, 278] width 37 height 11
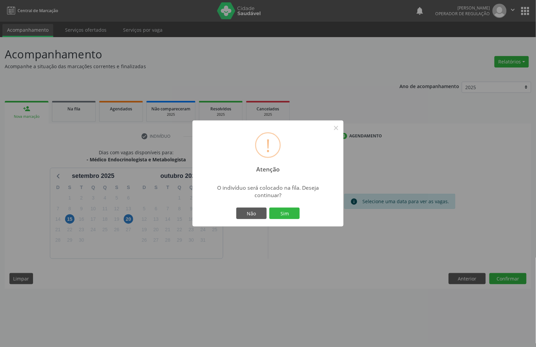
click at [270, 207] on button "Sim" at bounding box center [285, 212] width 30 height 11
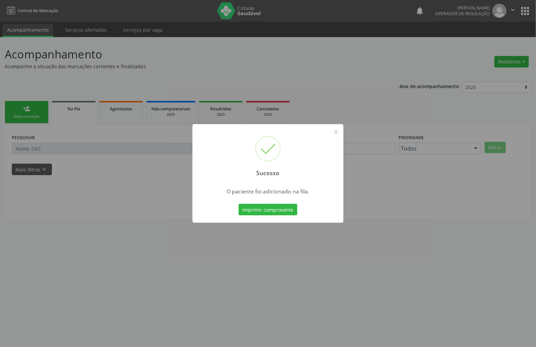
drag, startPoint x: 109, startPoint y: 176, endPoint x: 12, endPoint y: 149, distance: 100.2
click at [108, 176] on div "Sucesso × O paciente foi adicionado na fila. Imprimir comprovante Cancel" at bounding box center [268, 173] width 536 height 347
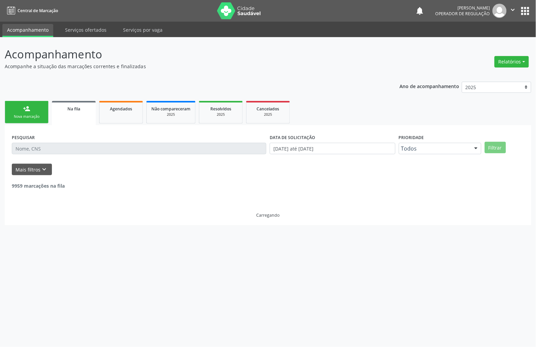
click at [6, 105] on link "person_add Nova marcação" at bounding box center [27, 112] width 44 height 23
click at [8, 106] on link "person_add Nova marcação" at bounding box center [27, 112] width 44 height 23
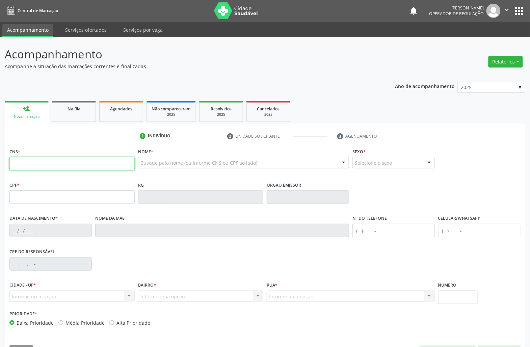
click at [30, 161] on input "text" at bounding box center [71, 163] width 125 height 13
type input "707 6082 2816 2894"
type input "021.143.934-70"
type input "20/05/1969"
type input "Severina Araújo Nunes"
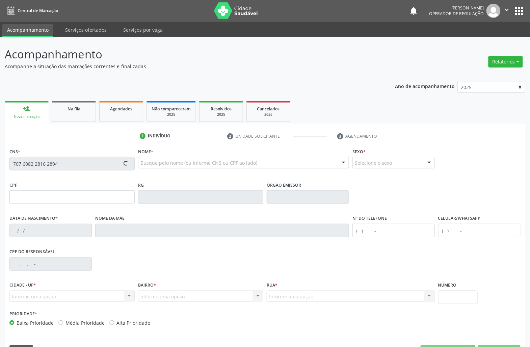
type input "(83) 99140-1638"
type input "80"
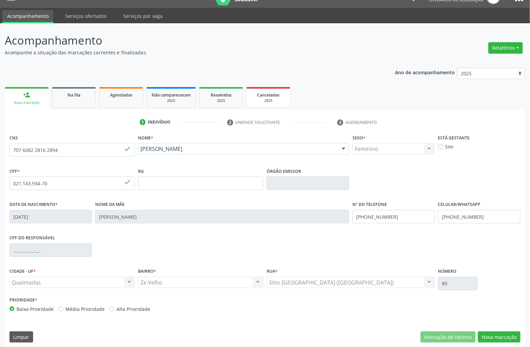
scroll to position [19, 0]
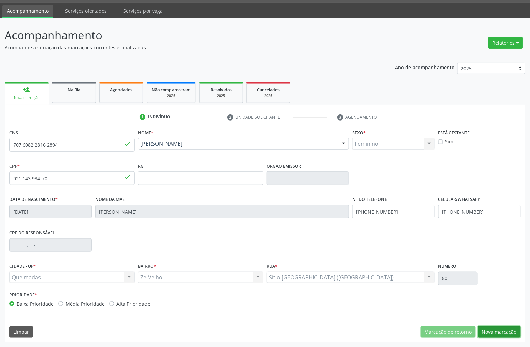
click at [501, 327] on button "Nova marcação" at bounding box center [499, 331] width 43 height 11
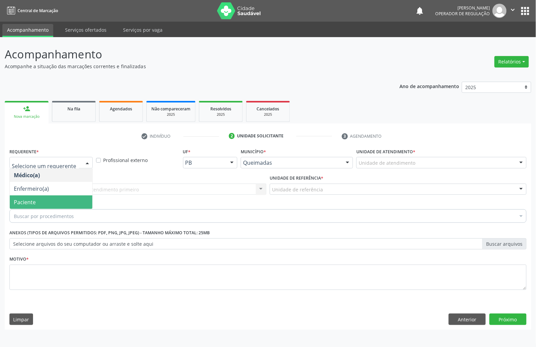
click at [39, 212] on div "Buscar por procedimentos" at bounding box center [267, 215] width 517 height 13
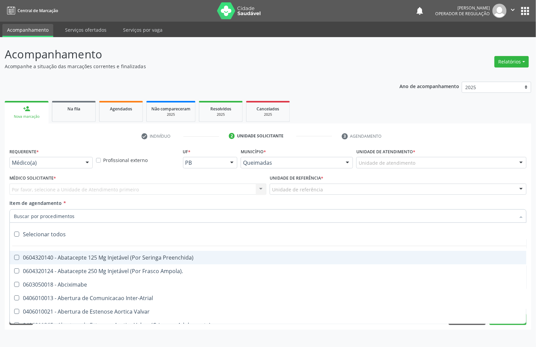
drag, startPoint x: 79, startPoint y: 123, endPoint x: 71, endPoint y: 126, distance: 8.6
click at [75, 123] on div "check Indivíduo 2 Unidade solicitante 3 Agendamento CNS 707 6082 2816 2894 done…" at bounding box center [268, 226] width 527 height 206
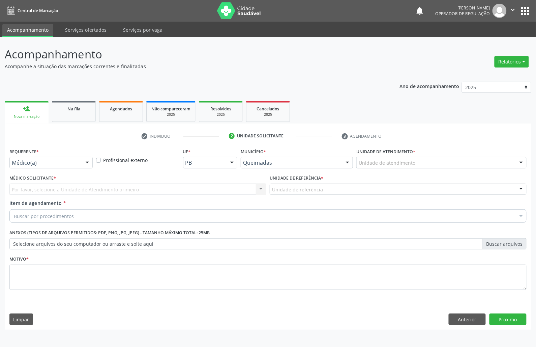
drag, startPoint x: 120, startPoint y: 296, endPoint x: 116, endPoint y: 283, distance: 13.2
click at [116, 288] on div "Motivo *" at bounding box center [268, 276] width 521 height 45
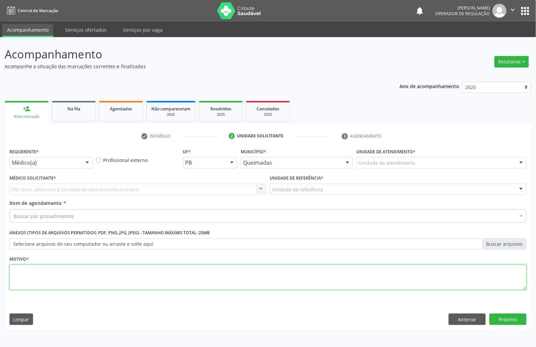
click at [116, 281] on textarea at bounding box center [267, 277] width 517 height 26
paste textarea "RETORNO EMILLE 09/2025"
type textarea "RETORNO EMILLE 09/2025"
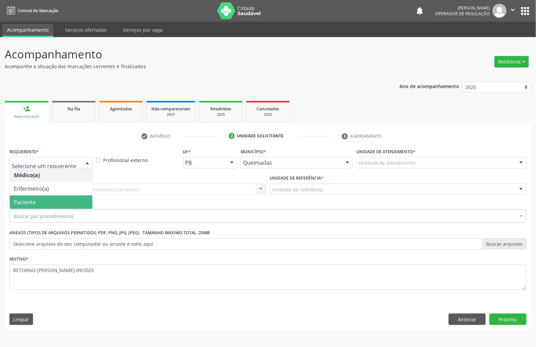
click at [36, 197] on span "Paciente" at bounding box center [51, 201] width 83 height 13
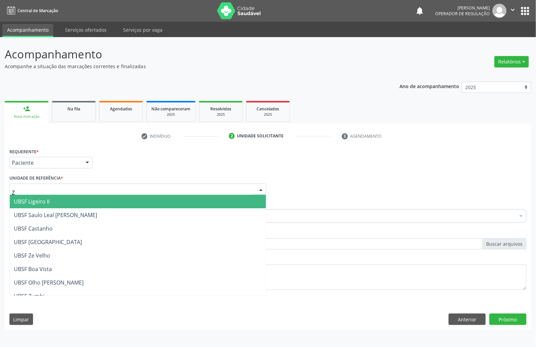
click at [73, 189] on div "Z" at bounding box center [137, 189] width 257 height 11
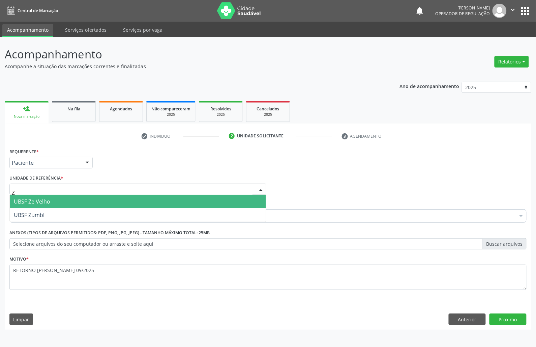
type input "ZE"
click at [71, 202] on span "UBSF Ze Velho" at bounding box center [138, 201] width 256 height 13
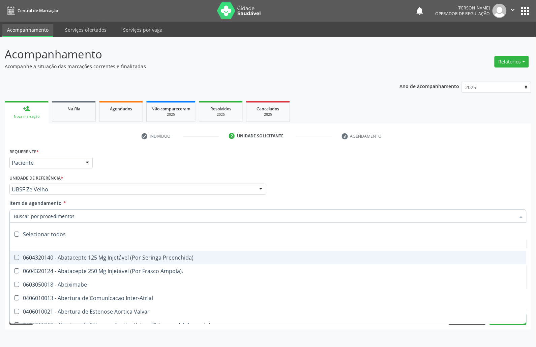
paste input "ENDOCRINOLOGISTA"
type input "ENDOCRINOLOGISTA"
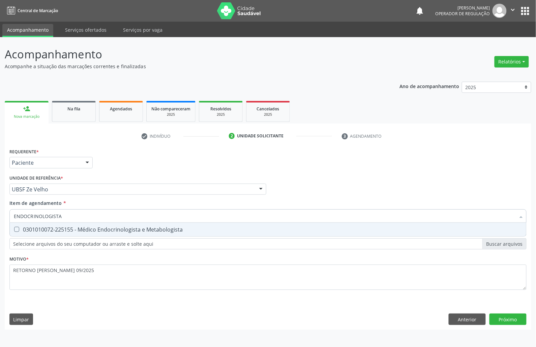
click at [77, 232] on div "0301010072-225155 - Médico Endocrinologista e Metabologista" at bounding box center [268, 229] width 509 height 5
checkbox Metabologista "true"
click at [514, 320] on div "Requerente * Paciente Médico(a) Enfermeiro(a) Paciente Nenhum resultado encontr…" at bounding box center [268, 237] width 527 height 183
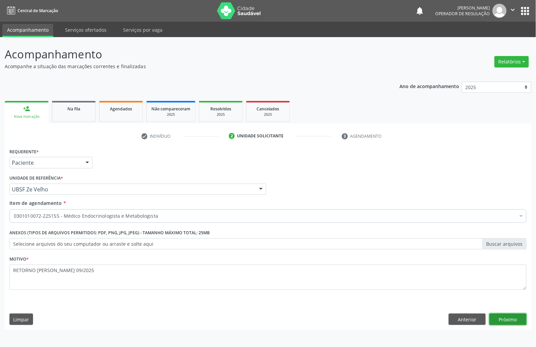
click at [514, 320] on button "Próximo" at bounding box center [508, 318] width 37 height 11
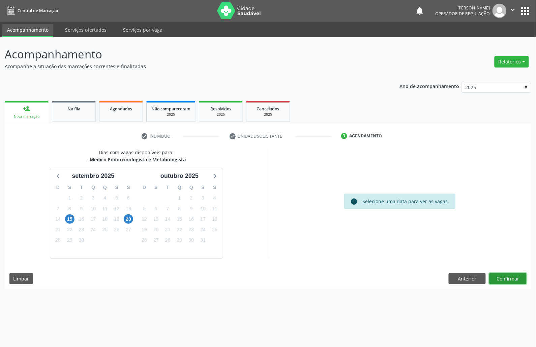
click at [493, 276] on button "Confirmar" at bounding box center [508, 278] width 37 height 11
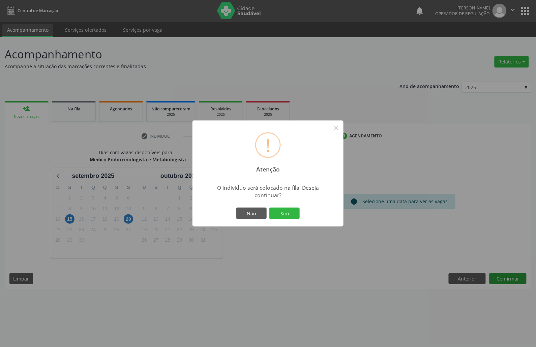
click at [270, 207] on button "Sim" at bounding box center [285, 212] width 30 height 11
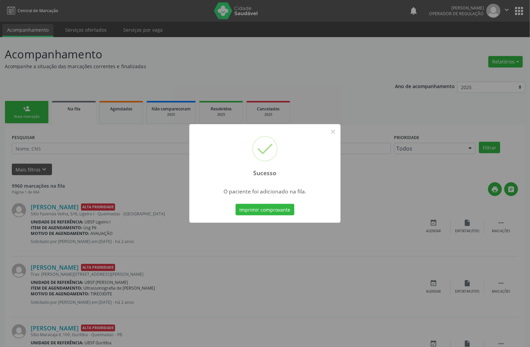
drag, startPoint x: 437, startPoint y: 296, endPoint x: 434, endPoint y: 300, distance: 5.0
click at [436, 299] on div "Sucesso × O paciente foi adicionado na fila. Imprimir comprovante Cancel" at bounding box center [265, 173] width 530 height 347
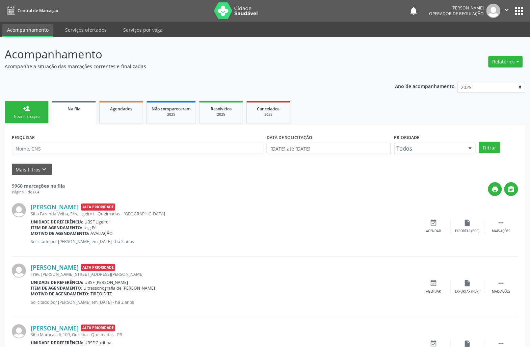
click at [42, 111] on link "person_add Nova marcação" at bounding box center [27, 112] width 44 height 23
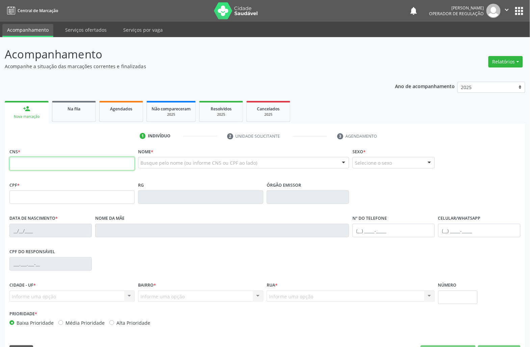
click at [26, 159] on input "text" at bounding box center [71, 163] width 125 height 13
type input "700 1089 1284 8015"
type input "026.253.304-90"
type input "27/12/1961"
type input "Josefa Maria da Conceicao"
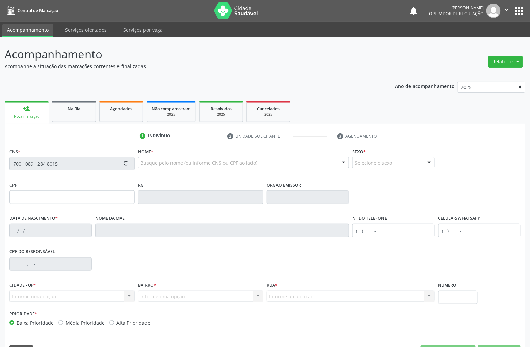
type input "(83) 99903-7597"
type input "194"
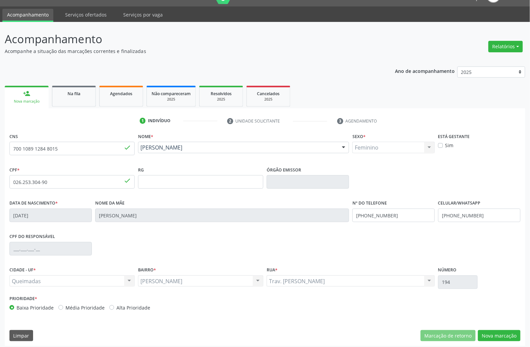
scroll to position [19, 0]
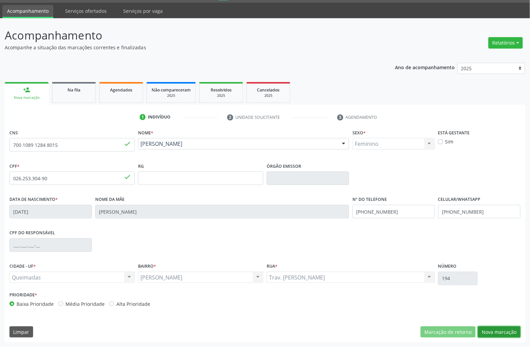
click at [500, 335] on button "Nova marcação" at bounding box center [499, 331] width 43 height 11
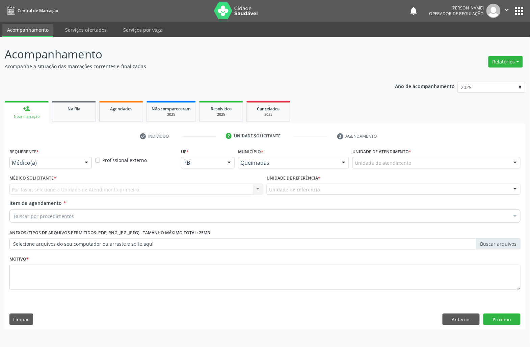
scroll to position [0, 0]
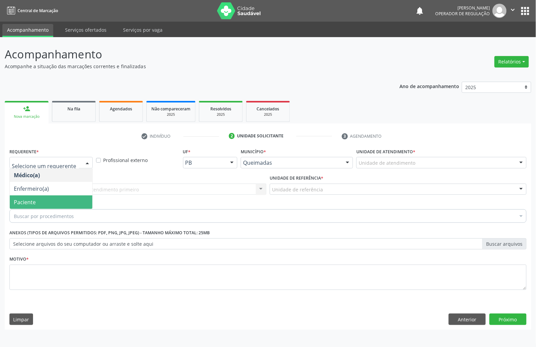
click at [45, 200] on span "Paciente" at bounding box center [51, 201] width 83 height 13
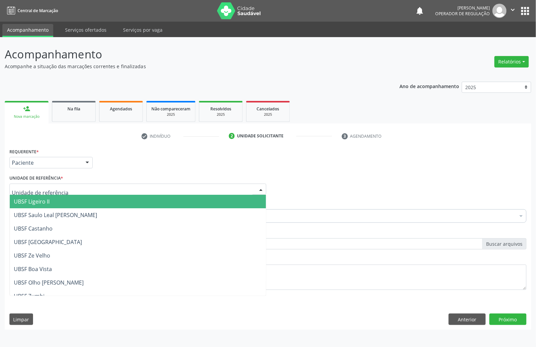
click at [76, 189] on div at bounding box center [137, 189] width 257 height 11
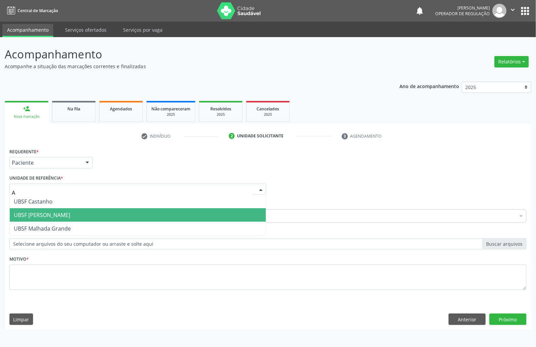
type input "AN"
click at [61, 212] on span "UBSF [PERSON_NAME]" at bounding box center [42, 214] width 56 height 7
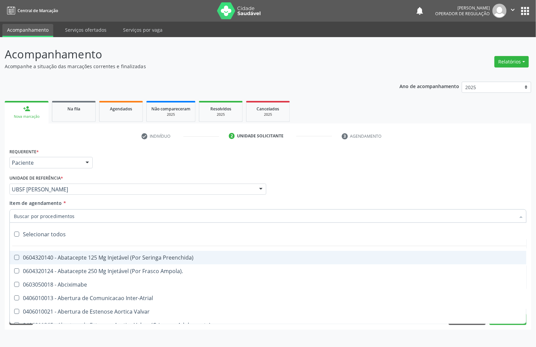
drag, startPoint x: 138, startPoint y: 169, endPoint x: 118, endPoint y: 193, distance: 31.6
click at [138, 169] on div "Requerente * Paciente Médico(a) Enfermeiro(a) Paciente Nenhum resultado encontr…" at bounding box center [268, 159] width 521 height 26
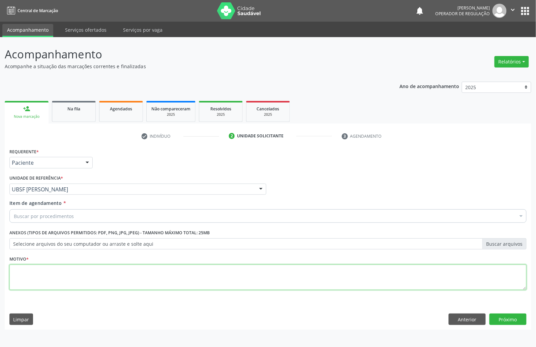
click at [97, 280] on textarea at bounding box center [267, 277] width 517 height 26
paste textarea "RETORNO EMILLE 10/2025"
type textarea "RETORNO EMILLE 10/2025"
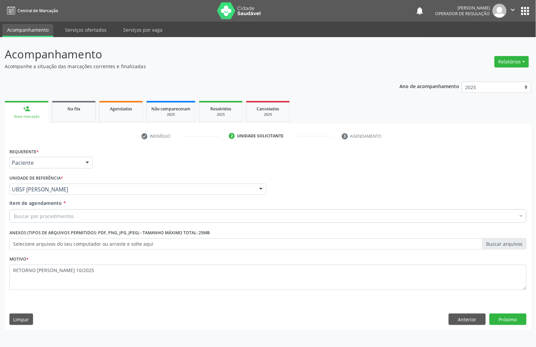
click at [110, 219] on div "Buscar por procedimentos" at bounding box center [267, 215] width 517 height 13
paste input "ENDOCRINOLOGISTA"
type input "ENDOCRINOLOGISTA"
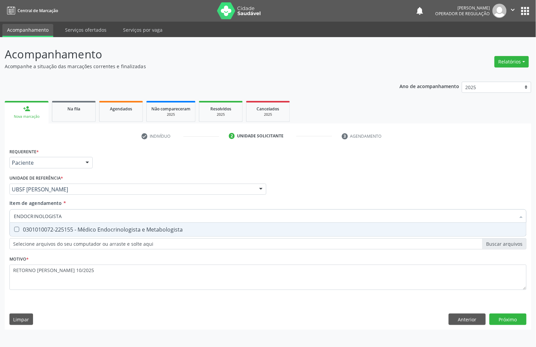
drag, startPoint x: 152, startPoint y: 230, endPoint x: 175, endPoint y: 233, distance: 23.9
click at [152, 230] on div "0301010072-225155 - Médico Endocrinologista e Metabologista" at bounding box center [268, 229] width 509 height 5
checkbox Metabologista "true"
click at [514, 318] on div "Requerente * Paciente Médico(a) Enfermeiro(a) Paciente Nenhum resultado encontr…" at bounding box center [268, 237] width 527 height 183
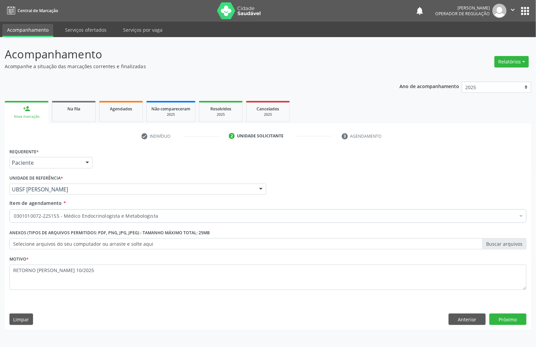
click at [508, 327] on div "Requerente * Paciente Médico(a) Enfermeiro(a) Paciente Nenhum resultado encontr…" at bounding box center [268, 237] width 527 height 183
click at [507, 321] on button "Próximo" at bounding box center [508, 318] width 37 height 11
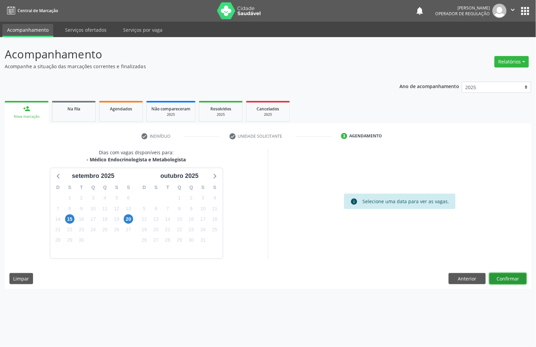
click at [510, 278] on button "Confirmar" at bounding box center [508, 278] width 37 height 11
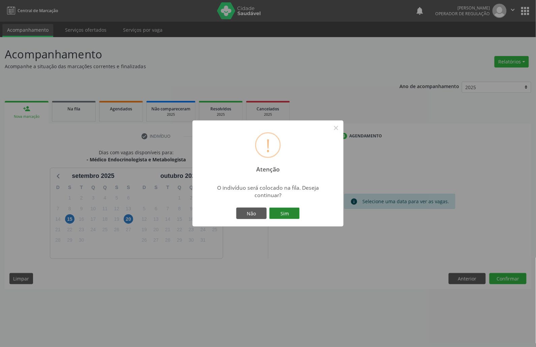
click at [285, 212] on button "Sim" at bounding box center [285, 212] width 30 height 11
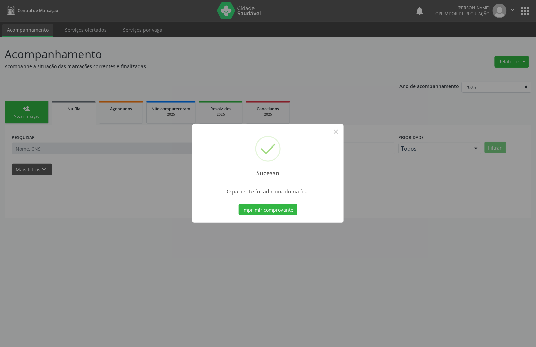
drag, startPoint x: 184, startPoint y: 221, endPoint x: 68, endPoint y: 129, distance: 148.1
click at [181, 217] on div "Sucesso × O paciente foi adicionado na fila. Imprimir comprovante Cancel" at bounding box center [268, 173] width 536 height 347
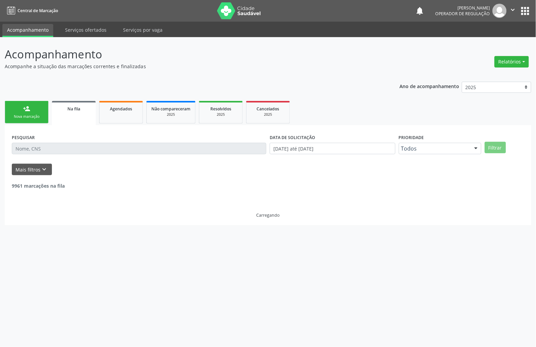
click at [29, 115] on div "Nova marcação" at bounding box center [27, 116] width 34 height 5
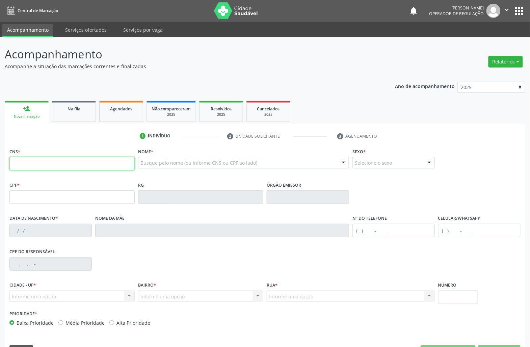
click at [45, 165] on input "text" at bounding box center [71, 163] width 125 height 13
type input "705 8084 4116 7832"
type input "040.888.574-29"
type input "28/06/1978"
type input "Lindalva Muniz do Carmo"
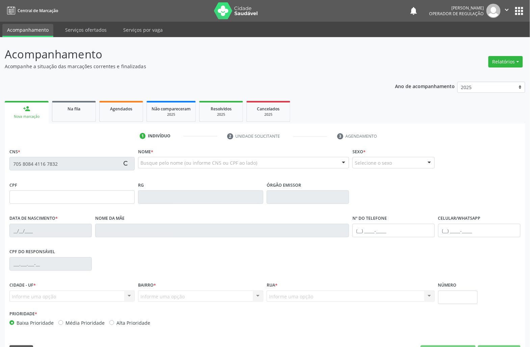
type input "(83) 99380-0930"
type input "S/N"
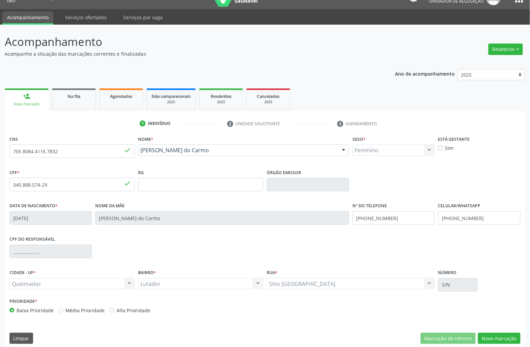
scroll to position [19, 0]
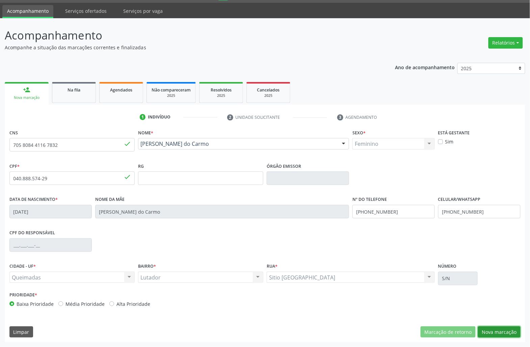
click at [518, 333] on button "Nova marcação" at bounding box center [499, 331] width 43 height 11
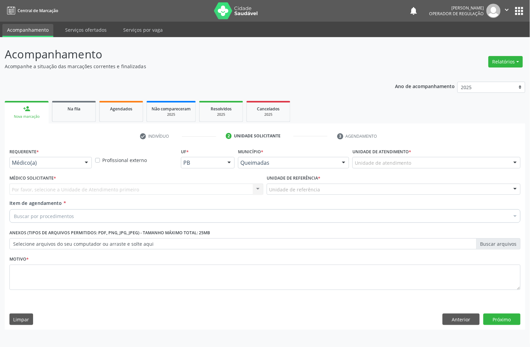
scroll to position [0, 0]
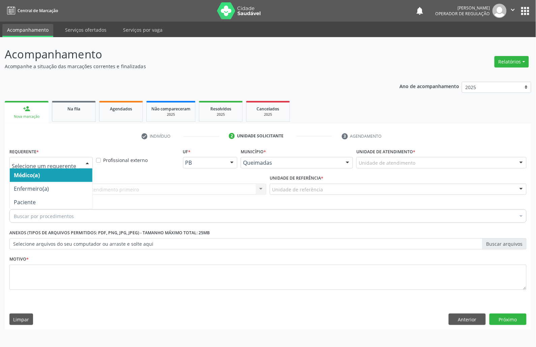
click at [92, 168] on div "Médico(a) Enfermeiro(a) Paciente Nenhum resultado encontrado para: " " Não há n…" at bounding box center [50, 162] width 83 height 11
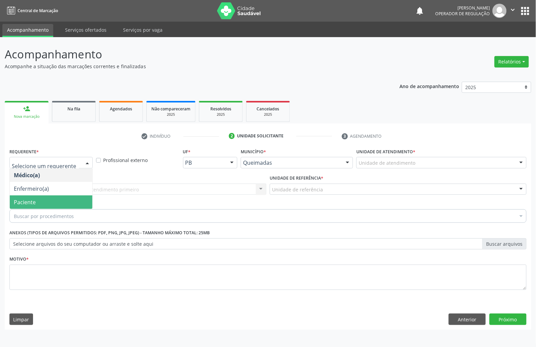
click at [78, 203] on span "Paciente" at bounding box center [51, 201] width 83 height 13
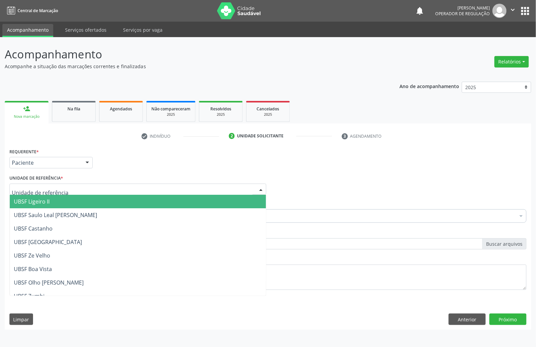
click at [87, 188] on div at bounding box center [137, 189] width 257 height 11
type input "LU"
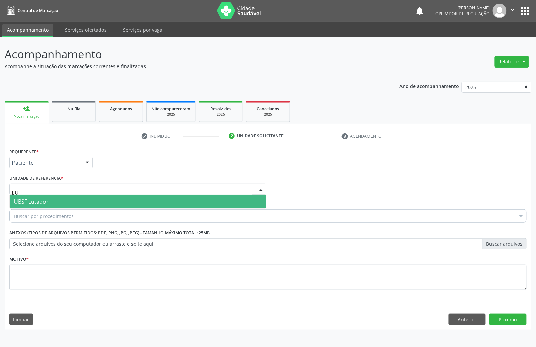
click at [81, 208] on span "UBSF Lutador" at bounding box center [138, 201] width 256 height 13
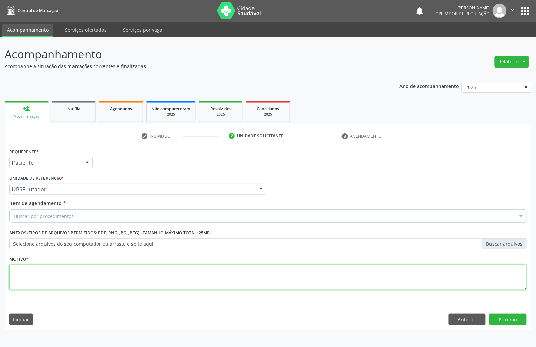
click at [85, 285] on textarea at bounding box center [267, 277] width 517 height 26
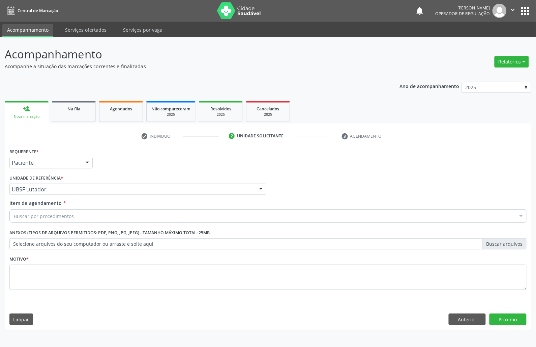
click at [62, 220] on div "Buscar por procedimentos" at bounding box center [267, 215] width 517 height 13
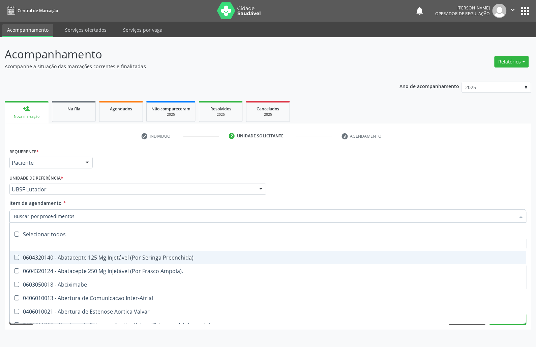
paste input "ENDOCRINOLOGISTA"
type input "ENDOCRINOLOGISTA"
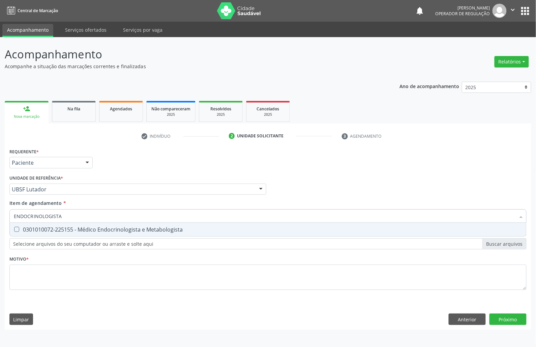
click at [67, 227] on div "0301010072-225155 - Médico Endocrinologista e Metabologista" at bounding box center [268, 229] width 509 height 5
checkbox Metabologista "true"
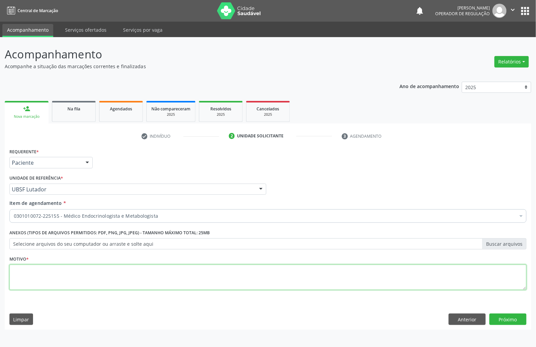
click at [169, 265] on textarea at bounding box center [267, 277] width 517 height 26
paste textarea "RETORNO EMILLE 10/2025"
type textarea "RETORNO EMILLE 10/2025"
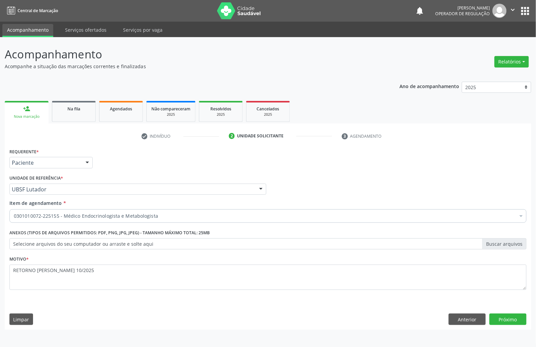
click at [527, 320] on div "Requerente * Paciente Médico(a) Enfermeiro(a) Paciente Nenhum resultado encontr…" at bounding box center [268, 237] width 527 height 183
click at [520, 319] on button "Próximo" at bounding box center [508, 318] width 37 height 11
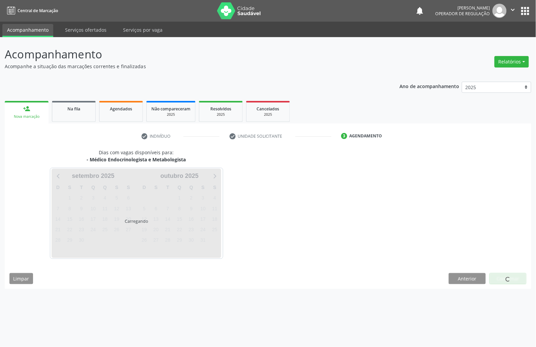
click at [520, 319] on div "Acompanhamento Acompanhe a situação das marcações correntes e finalizadas Relat…" at bounding box center [268, 192] width 536 height 310
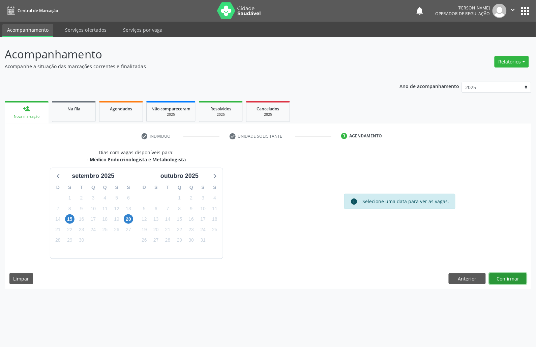
click at [504, 278] on button "Confirmar" at bounding box center [508, 278] width 37 height 11
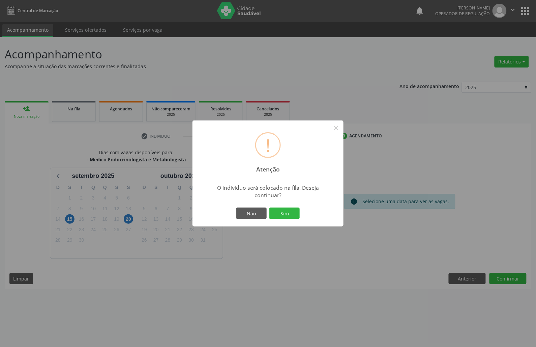
click at [270, 207] on button "Sim" at bounding box center [285, 212] width 30 height 11
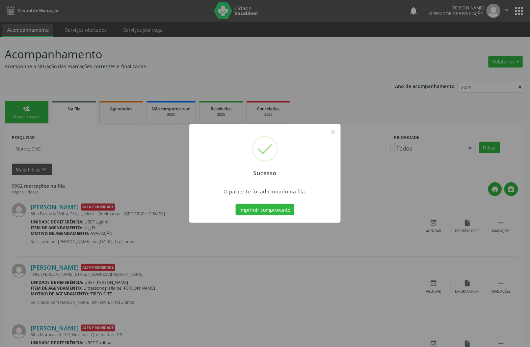
drag, startPoint x: 230, startPoint y: 236, endPoint x: 54, endPoint y: 154, distance: 193.9
click at [197, 227] on div "Sucesso × O paciente foi adicionado na fila. Imprimir comprovante Cancel" at bounding box center [265, 173] width 530 height 347
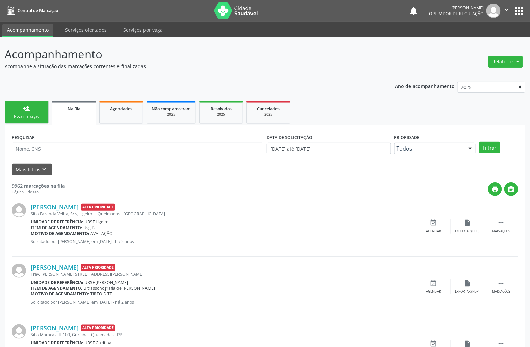
click at [10, 110] on link "person_add Nova marcação" at bounding box center [27, 112] width 44 height 23
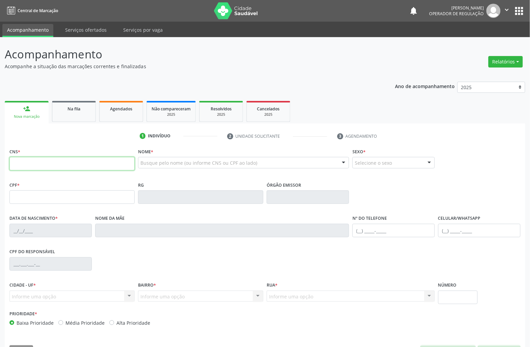
click at [41, 161] on input "text" at bounding box center [71, 163] width 125 height 13
type input "704 3025 4432 9399"
type input "041.722.864-37"
type input "30/03/1981"
type input "Jandira da Silva Leandro"
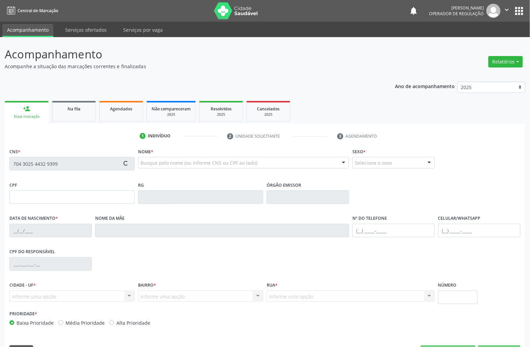
type input "(83) 99137-5084"
type input "S/N"
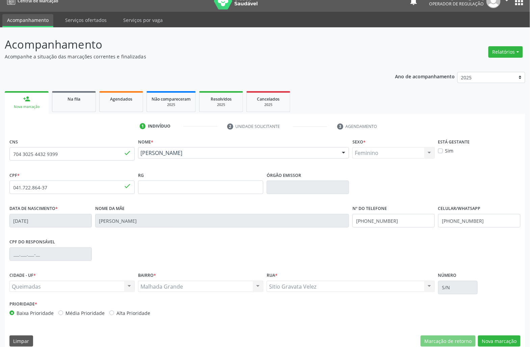
scroll to position [19, 0]
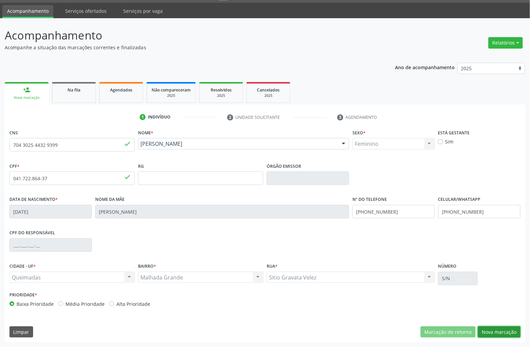
drag, startPoint x: 505, startPoint y: 333, endPoint x: 279, endPoint y: 250, distance: 240.0
click at [505, 333] on button "Nova marcação" at bounding box center [499, 331] width 43 height 11
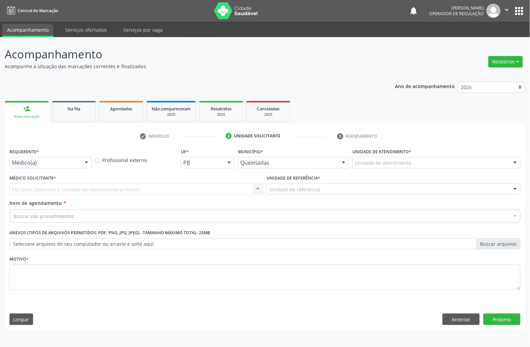
scroll to position [0, 0]
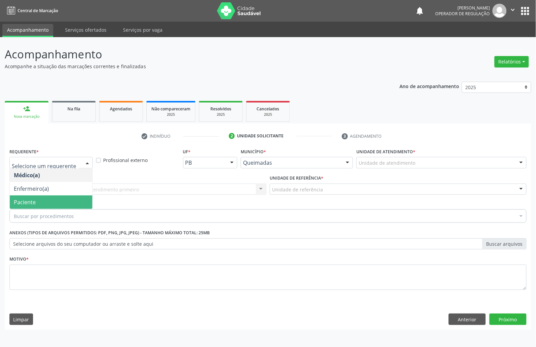
click at [35, 205] on span "Paciente" at bounding box center [51, 201] width 83 height 13
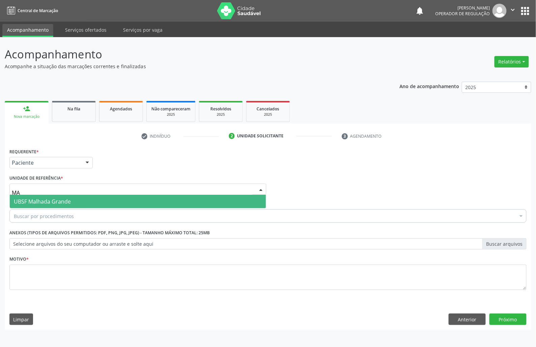
type input "MAL"
click at [59, 200] on span "UBSF Malhada Grande" at bounding box center [42, 201] width 57 height 7
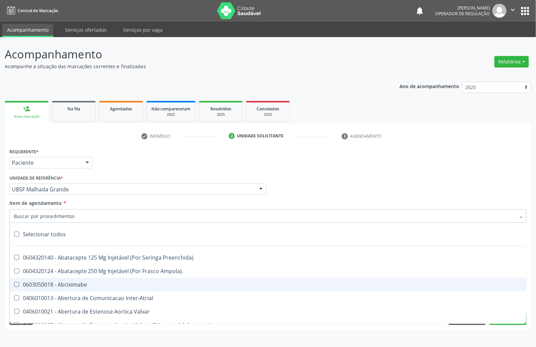
click at [254, 168] on div "Requerente * Paciente Médico(a) Enfermeiro(a) Paciente Nenhum resultado encontr…" at bounding box center [268, 159] width 521 height 26
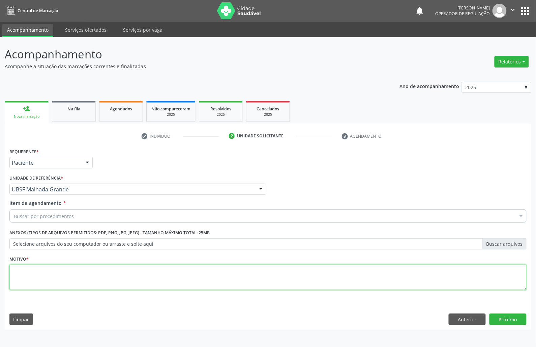
click at [204, 277] on textarea at bounding box center [267, 277] width 517 height 26
paste textarea "RETORNO EMILLE 10/2025"
type textarea "RETORNO EMILLE 10/2025"
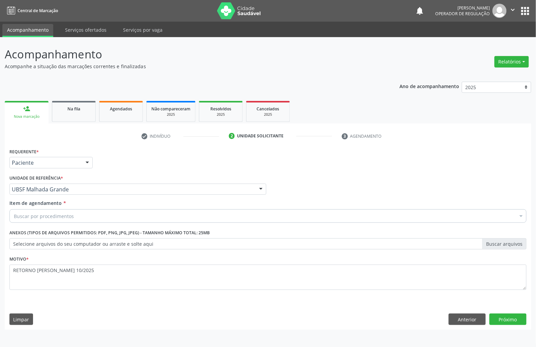
click at [100, 218] on div "Buscar por procedimentos" at bounding box center [267, 215] width 517 height 13
paste input "ENDOCRINOLOGISTA"
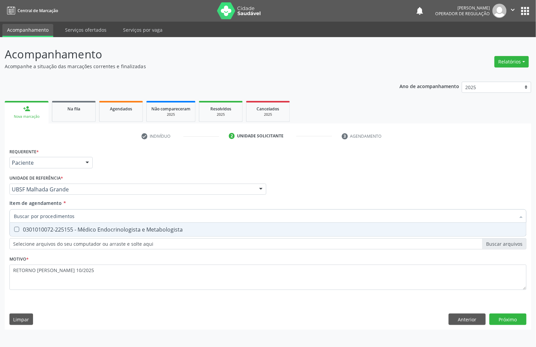
type input "ENDOCRINOLOGISTA"
click at [94, 232] on div "0301010072-225155 - Médico Endocrinologista e Metabologista" at bounding box center [268, 229] width 509 height 5
checkbox Metabologista "true"
click at [520, 322] on div "Requerente * Paciente Médico(a) Enfermeiro(a) Paciente Nenhum resultado encontr…" at bounding box center [268, 237] width 527 height 183
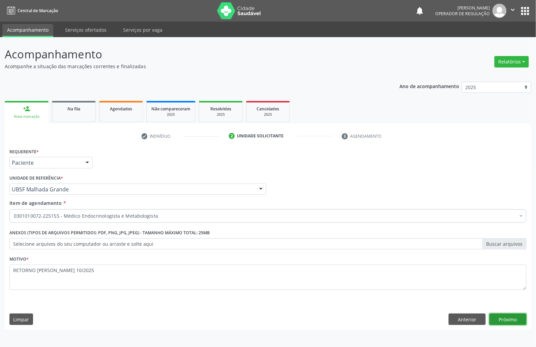
click at [496, 315] on button "Próximo" at bounding box center [508, 318] width 37 height 11
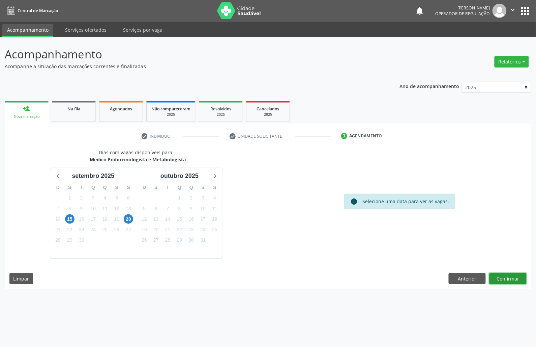
click at [509, 273] on button "Confirmar" at bounding box center [508, 278] width 37 height 11
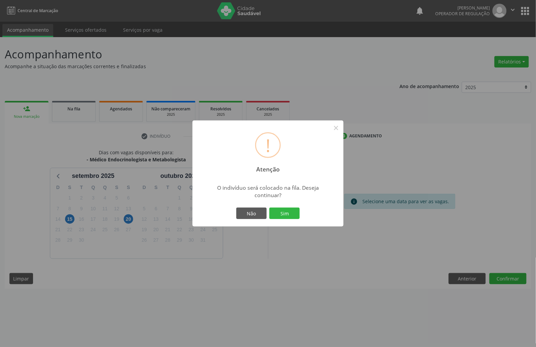
click at [270, 207] on button "Sim" at bounding box center [285, 212] width 30 height 11
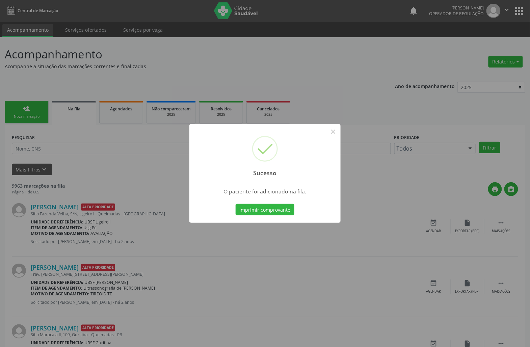
drag, startPoint x: 153, startPoint y: 231, endPoint x: 97, endPoint y: 151, distance: 96.9
click at [147, 221] on div "Sucesso × O paciente foi adicionado na fila. Imprimir comprovante Cancel" at bounding box center [265, 173] width 530 height 347
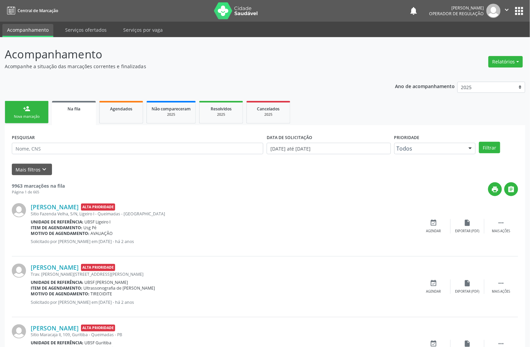
click at [15, 114] on div "Nova marcação" at bounding box center [27, 116] width 34 height 5
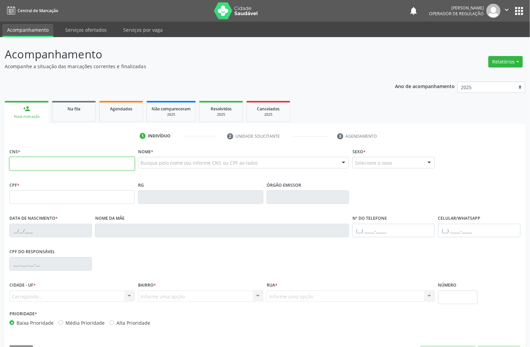
click at [36, 168] on input "text" at bounding box center [71, 163] width 125 height 13
type input "708 6010 1741 2981"
type input "759.735.104-68"
type input "22/12/1943"
type input "Maria Francisca da Conceicao"
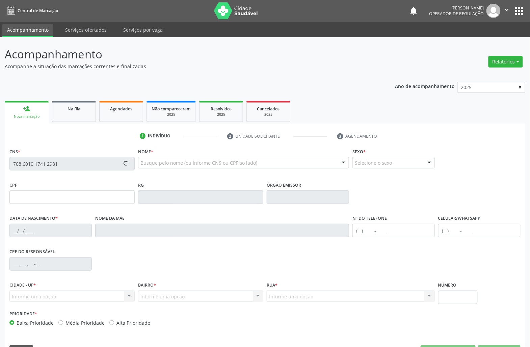
type input "(83) 99170-2064"
type input "23"
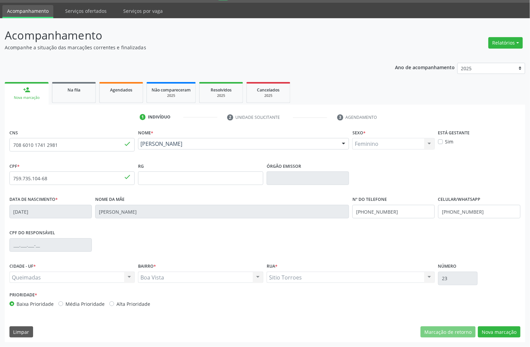
scroll to position [19, 0]
click at [238, 301] on div "Baixa Prioridade Média Prioridade Alta Prioridade" at bounding box center [136, 303] width 254 height 7
click at [505, 333] on button "Nova marcação" at bounding box center [499, 331] width 43 height 11
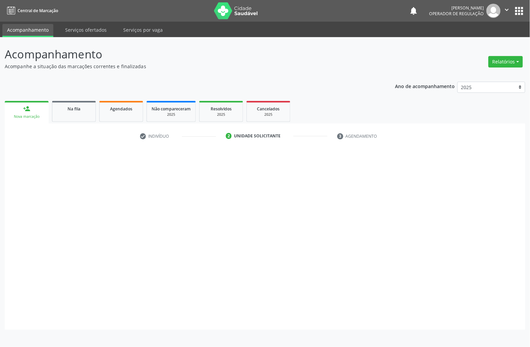
scroll to position [0, 0]
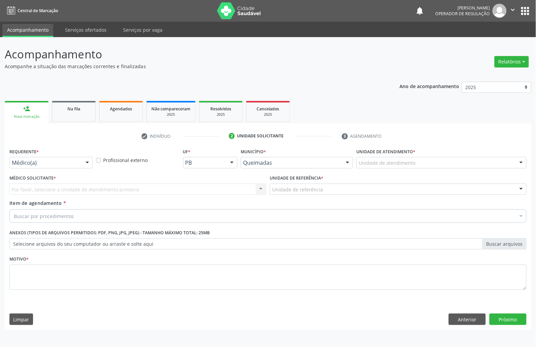
click at [73, 159] on div "Médico(a)" at bounding box center [50, 162] width 83 height 11
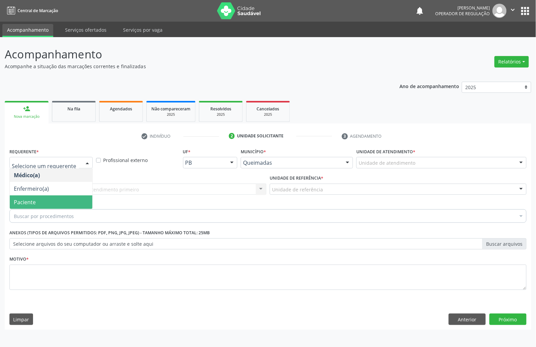
click at [66, 206] on span "Paciente" at bounding box center [51, 201] width 83 height 13
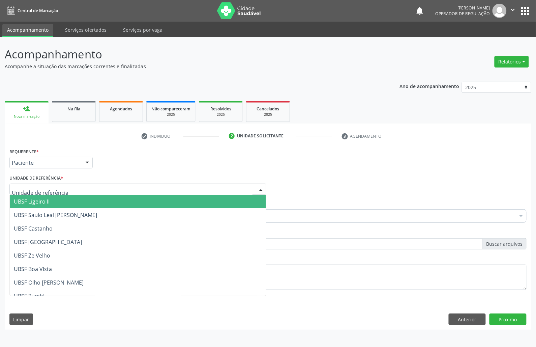
click at [73, 190] on div at bounding box center [137, 189] width 257 height 11
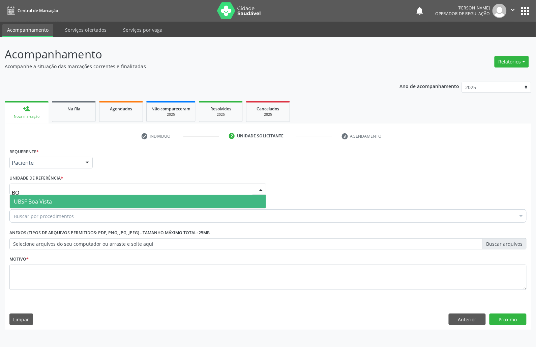
type input "BOA"
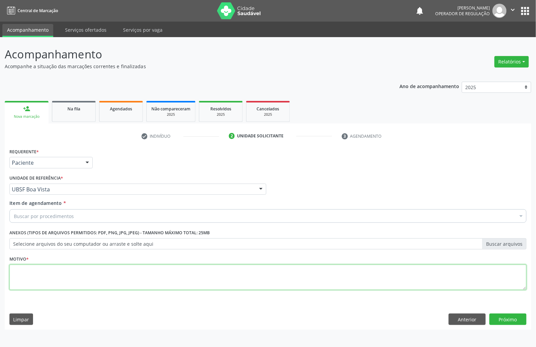
click at [59, 274] on textarea at bounding box center [267, 277] width 517 height 26
paste textarea "RETORNO EMILLE 11/2025"
type textarea "RETORNO EMILLE 11/2025"
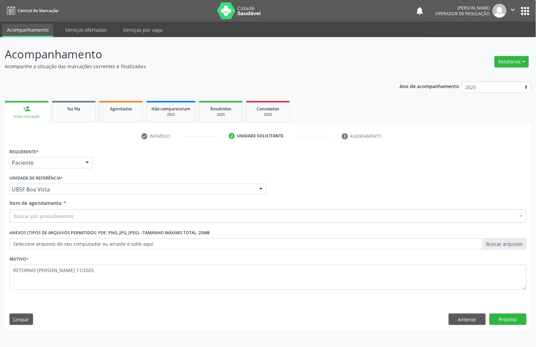
click at [246, 219] on div "Buscar por procedimentos" at bounding box center [267, 215] width 517 height 13
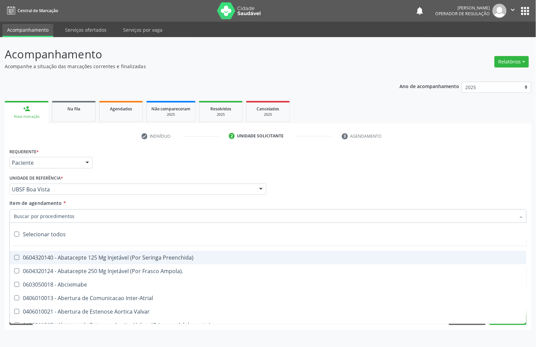
paste input "ENDOCRINOLOGISTA"
type input "ENDOCRINOLOGISTA"
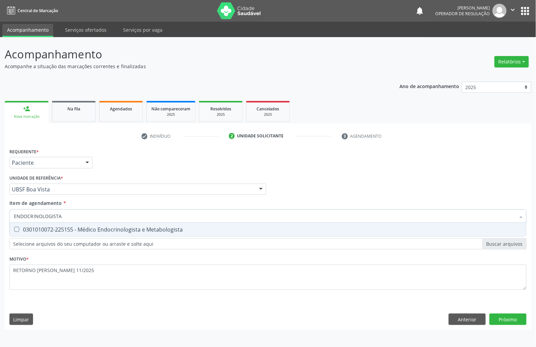
click at [211, 236] on span "0301010072-225155 - Médico Endocrinologista e Metabologista" at bounding box center [268, 229] width 517 height 13
checkbox Metabologista "true"
click at [503, 322] on div "Requerente * Paciente Médico(a) Enfermeiro(a) Paciente Nenhum resultado encontr…" at bounding box center [268, 237] width 527 height 183
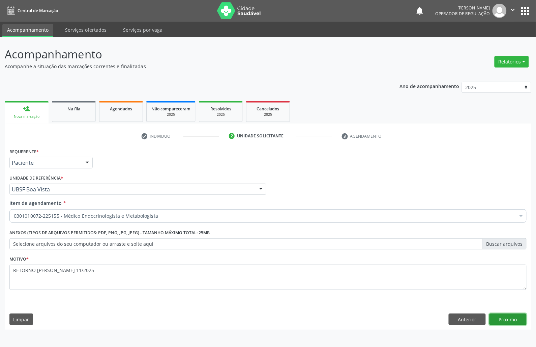
click at [503, 322] on button "Próximo" at bounding box center [508, 318] width 37 height 11
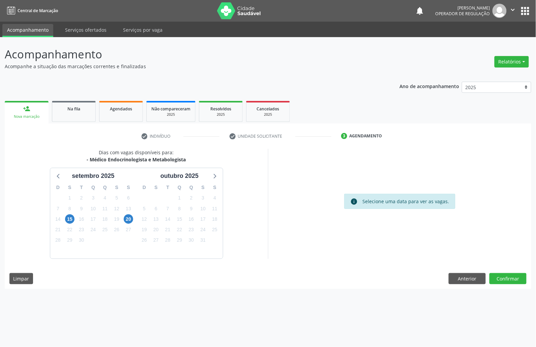
click at [175, 220] on div "15" at bounding box center [179, 219] width 9 height 10
click at [169, 218] on span "14" at bounding box center [167, 218] width 9 height 9
click at [527, 276] on div "Dias com vagas disponíveis para: - Médico Endocrinologista e Metabologista sete…" at bounding box center [268, 219] width 527 height 140
click at [525, 276] on button "Confirmar" at bounding box center [508, 278] width 37 height 11
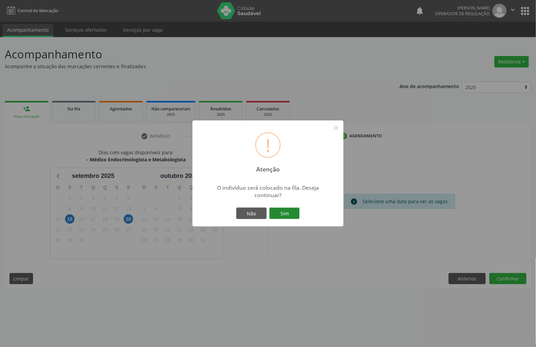
click at [295, 214] on button "Sim" at bounding box center [285, 212] width 30 height 11
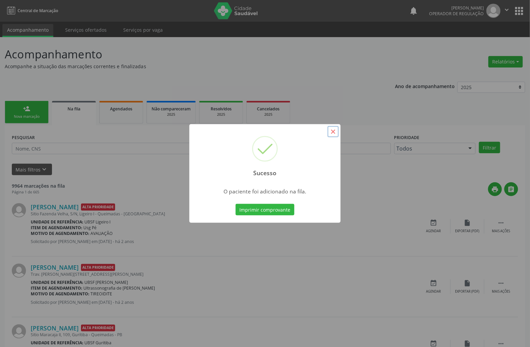
click at [333, 135] on button "×" at bounding box center [332, 131] width 11 height 11
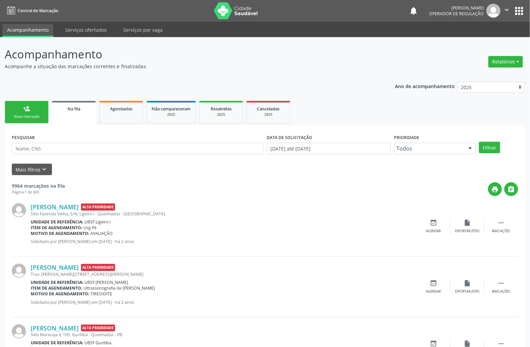
click at [30, 104] on link "person_add Nova marcação" at bounding box center [27, 112] width 44 height 23
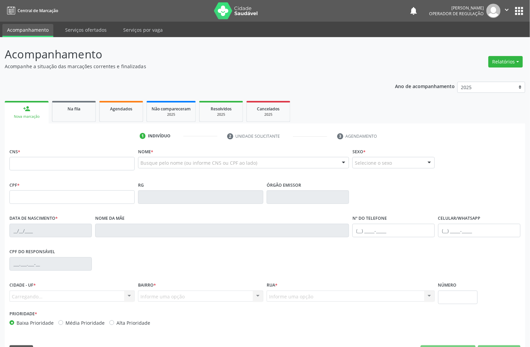
click at [27, 157] on div "CNS *" at bounding box center [71, 158] width 125 height 24
click at [30, 165] on input "text" at bounding box center [71, 163] width 125 height 13
click at [18, 162] on input "text" at bounding box center [71, 163] width 125 height 13
type input "700 5009 4860 3054"
type input "147.265.844-21"
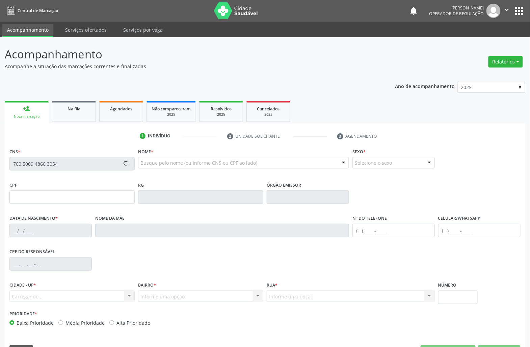
type input "03/01/2001"
type input "Maria das Neves Soares da Mota"
type input "(21) 99185-3935"
type input "087.439.518-64"
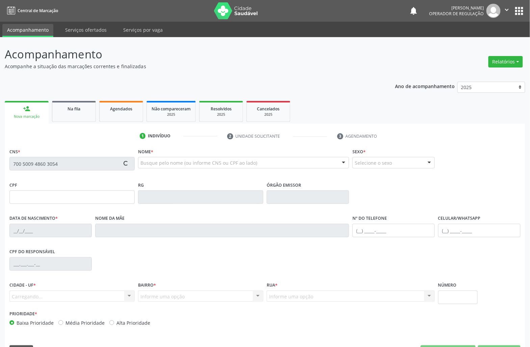
type input "71"
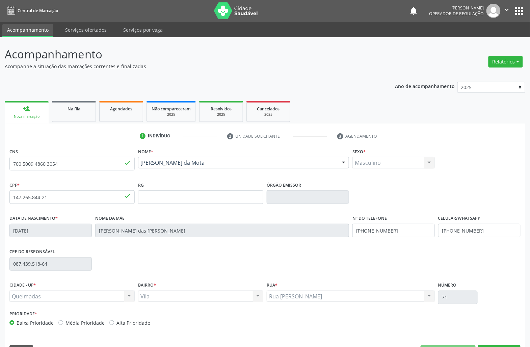
scroll to position [19, 0]
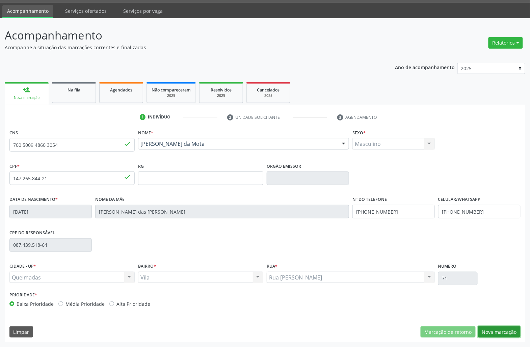
click at [497, 334] on button "Nova marcação" at bounding box center [499, 331] width 43 height 11
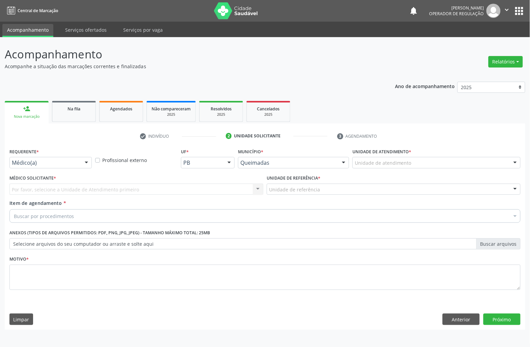
scroll to position [0, 0]
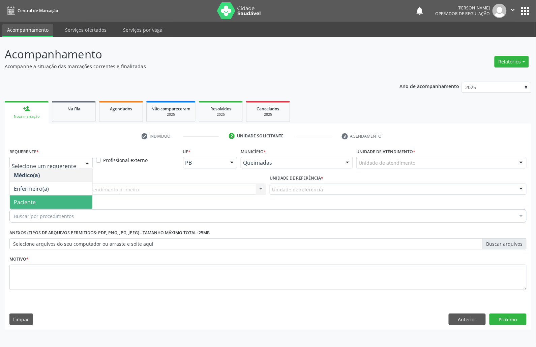
click at [14, 204] on span "Paciente" at bounding box center [25, 201] width 22 height 7
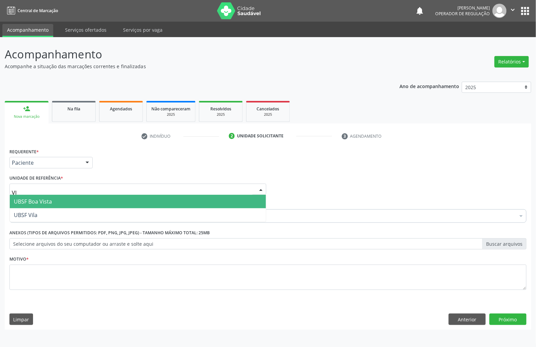
type input "VIL"
click at [35, 200] on span "UBSF Vila" at bounding box center [26, 201] width 24 height 7
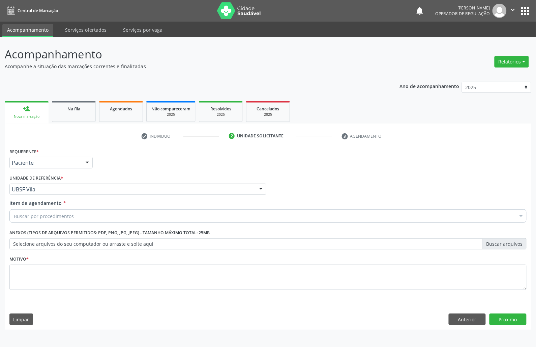
click at [35, 220] on div "Buscar por procedimentos" at bounding box center [267, 215] width 517 height 13
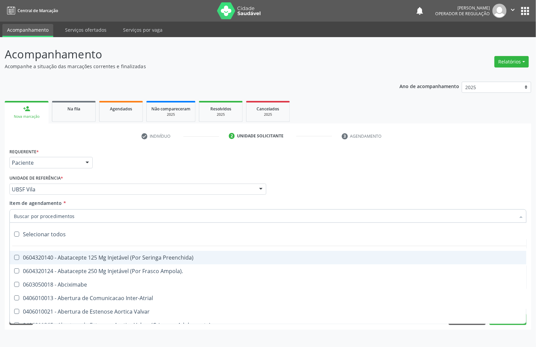
paste input "ENDOCRINOLOGISTA"
type input "ENDOCRINOLOGISTA"
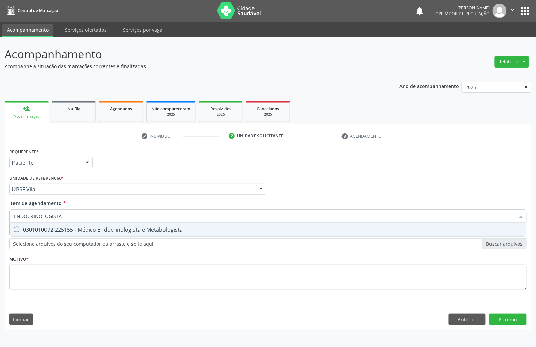
click at [40, 229] on div "0301010072-225155 - Médico Endocrinologista e Metabologista" at bounding box center [268, 229] width 509 height 5
checkbox Metabologista "true"
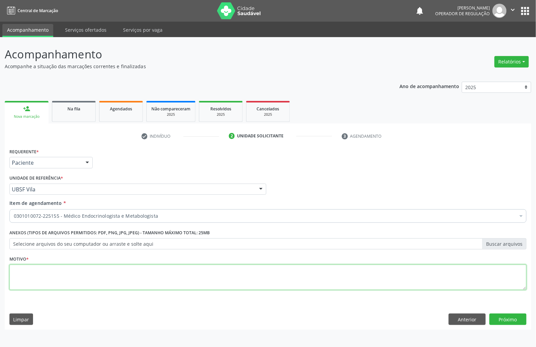
click at [156, 287] on textarea at bounding box center [267, 277] width 517 height 26
paste textarea "RETORNO EMILLE 11/2025"
type textarea "RETORNO EMILLE 11/2025"
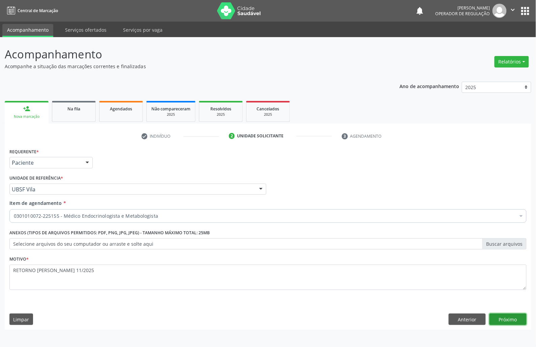
click at [497, 321] on button "Próximo" at bounding box center [508, 318] width 37 height 11
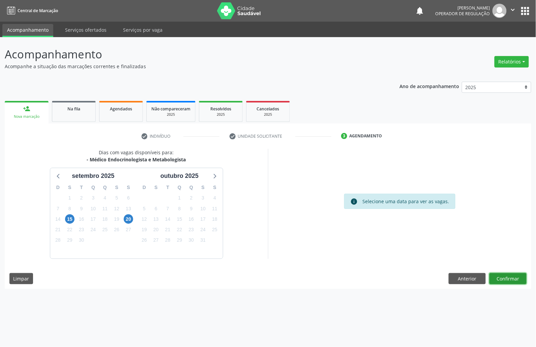
click at [507, 279] on button "Confirmar" at bounding box center [508, 278] width 37 height 11
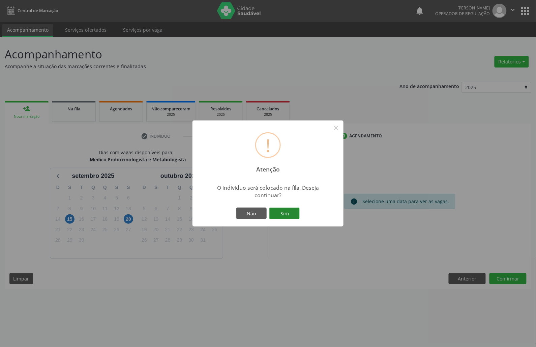
click at [282, 212] on button "Sim" at bounding box center [285, 212] width 30 height 11
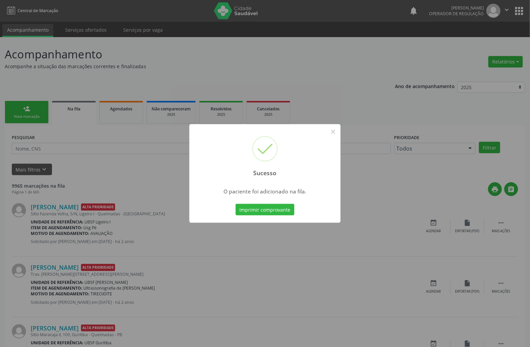
click at [85, 204] on div "Sucesso × O paciente foi adicionado na fila. Imprimir comprovante Cancel" at bounding box center [265, 173] width 530 height 347
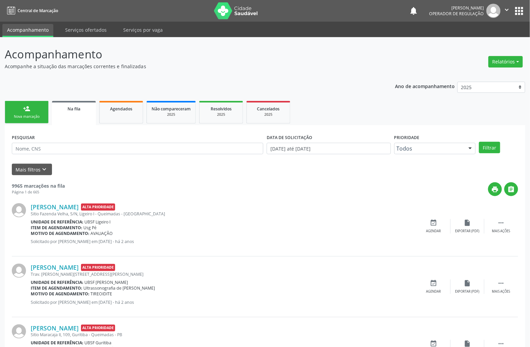
click at [39, 124] on ul "person_add Nova marcação Na fila Agendados Não compareceram 2025 Resolvidos 202…" at bounding box center [265, 112] width 520 height 26
click at [36, 119] on link "person_add Nova marcação" at bounding box center [27, 112] width 44 height 23
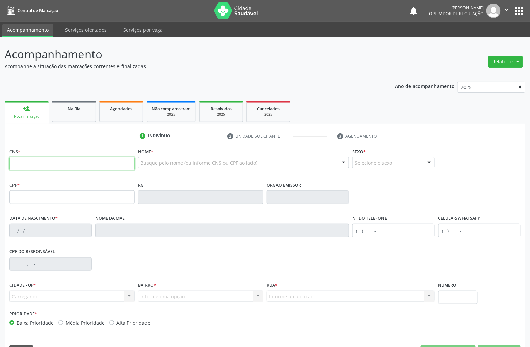
click at [43, 163] on input "text" at bounding box center [71, 163] width 125 height 13
type input "705 2074 1077 8672"
type input "025.314.154-08"
type input "15/07/1953"
type input "Maria das Dores da Conceição"
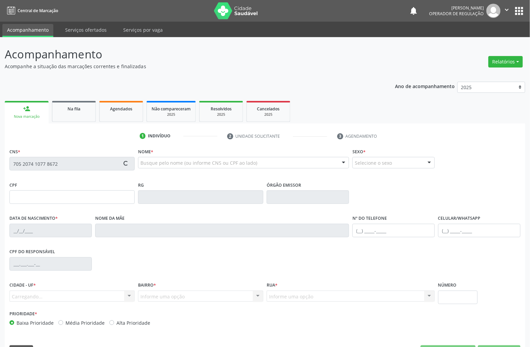
type input "(83) 99410-1647"
type input "S/N"
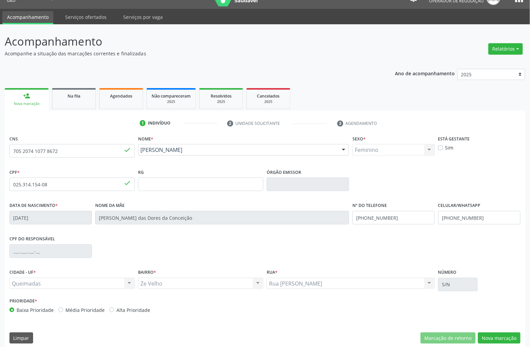
scroll to position [19, 0]
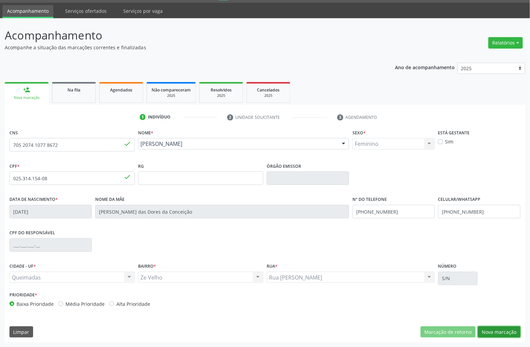
click at [509, 334] on button "Nova marcação" at bounding box center [499, 331] width 43 height 11
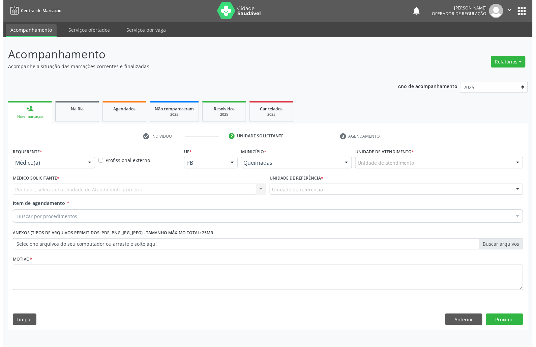
scroll to position [0, 0]
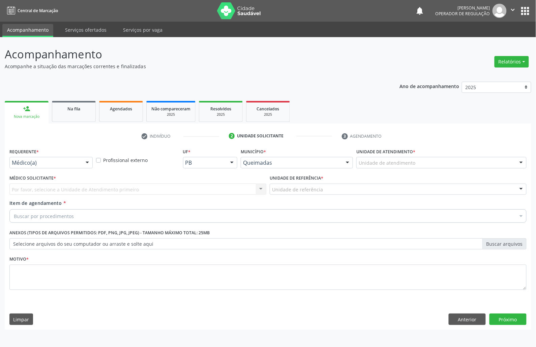
click at [11, 167] on div "Médico(a)" at bounding box center [50, 162] width 83 height 11
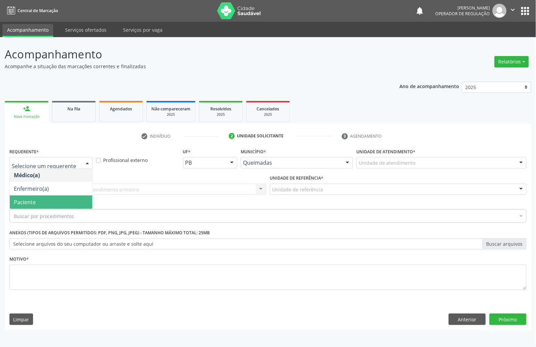
click at [30, 198] on span "Paciente" at bounding box center [25, 201] width 22 height 7
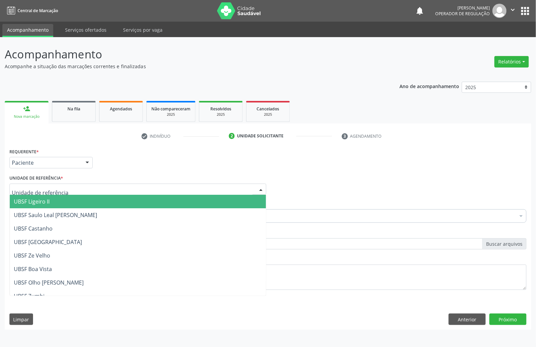
drag, startPoint x: 46, startPoint y: 186, endPoint x: 45, endPoint y: 191, distance: 5.5
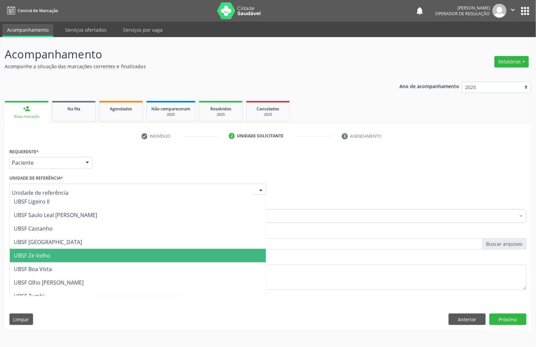
click at [42, 251] on span "UBSF Ze Velho" at bounding box center [138, 255] width 256 height 13
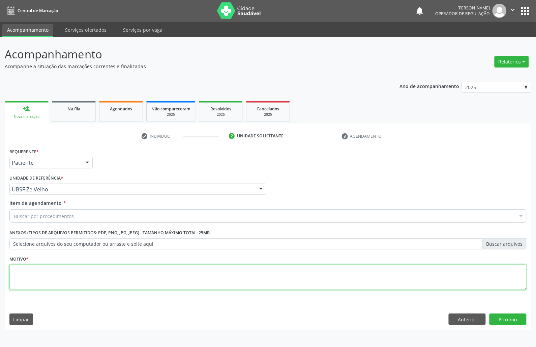
click at [76, 287] on textarea at bounding box center [267, 277] width 517 height 26
paste textarea "RETORNO EMILLE 11/2025"
type textarea "RETORNO EMILLE 11/2025"
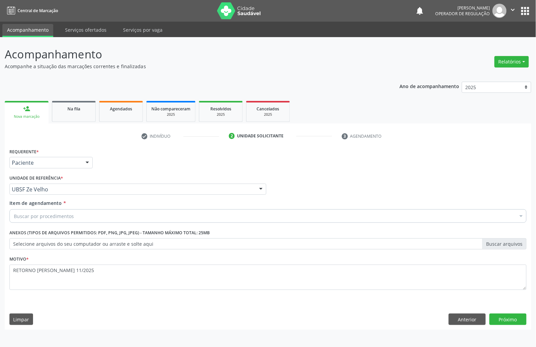
click at [162, 222] on div "Item de agendamento * Buscar por procedimentos Selecionar todos 0604320140 - Ab…" at bounding box center [268, 212] width 521 height 26
click at [157, 215] on div "Buscar por procedimentos" at bounding box center [267, 215] width 517 height 13
paste input "ENDOCRINOLOGISTA"
type input "ENDOCRINOLOGISTA"
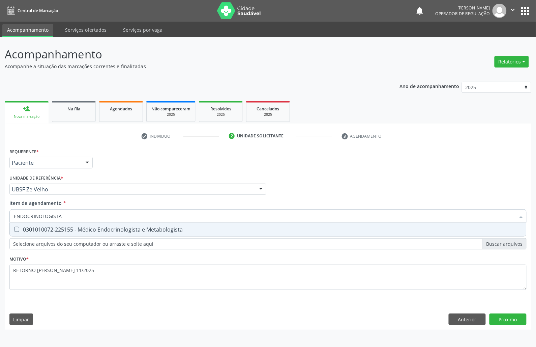
click at [133, 231] on div "0301010072-225155 - Médico Endocrinologista e Metabologista" at bounding box center [268, 229] width 509 height 5
checkbox Metabologista "true"
click at [509, 318] on div "Requerente * Paciente Médico(a) Enfermeiro(a) Paciente Nenhum resultado encontr…" at bounding box center [268, 237] width 527 height 183
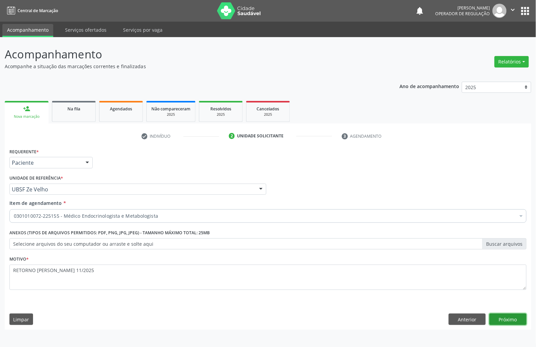
click at [508, 318] on div "Requerente * Paciente Médico(a) Enfermeiro(a) Paciente Nenhum resultado encontr…" at bounding box center [268, 237] width 527 height 183
click at [508, 318] on button "Próximo" at bounding box center [508, 318] width 37 height 11
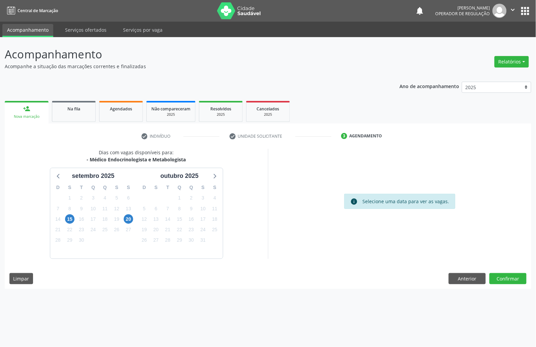
click at [148, 225] on div "19" at bounding box center [144, 229] width 9 height 10
click at [519, 285] on div "Dias com vagas disponíveis para: - Médico Endocrinologista e Metabologista sete…" at bounding box center [268, 219] width 527 height 140
click at [519, 282] on button "Confirmar" at bounding box center [508, 278] width 37 height 11
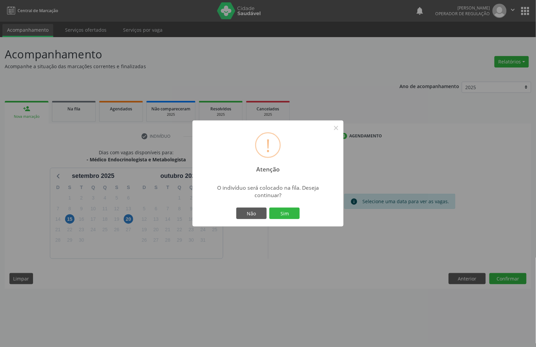
click at [270, 207] on button "Sim" at bounding box center [285, 212] width 30 height 11
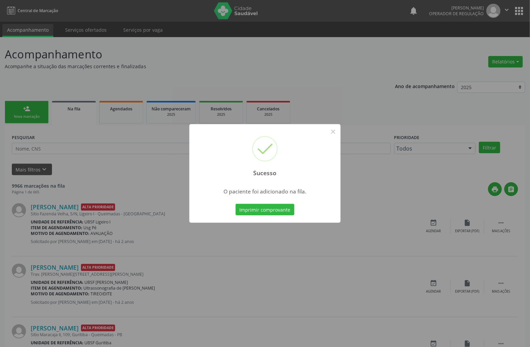
drag, startPoint x: 166, startPoint y: 246, endPoint x: 9, endPoint y: 161, distance: 178.3
click at [166, 246] on div "Sucesso × O paciente foi adicionado na fila. Imprimir comprovante Cancel" at bounding box center [265, 173] width 530 height 347
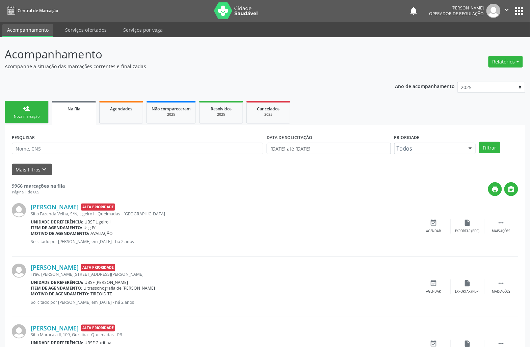
click at [14, 119] on link "person_add Nova marcação" at bounding box center [27, 112] width 44 height 23
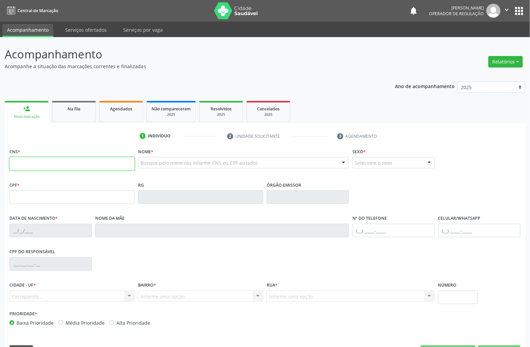
click at [31, 163] on input "text" at bounding box center [71, 163] width 125 height 13
type input "704 1061 6217 2879"
type input "043.370.634-12"
type input "14/04/1967"
type input "Severina Tavares da Silva"
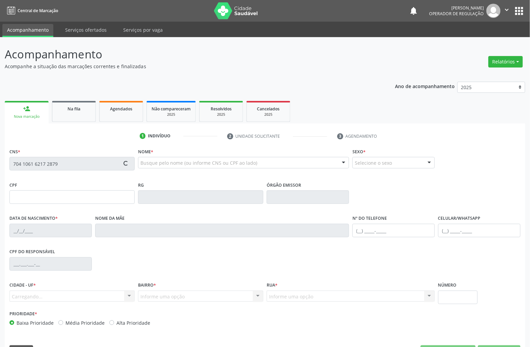
type input "(83) 99168-0272"
type input "149"
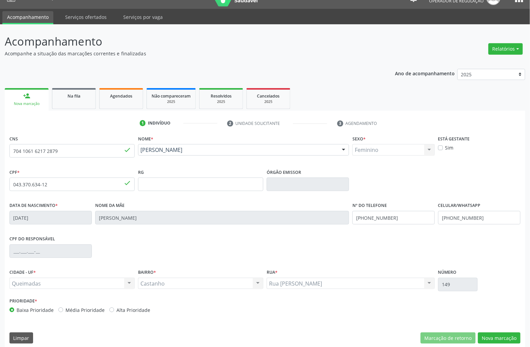
scroll to position [19, 0]
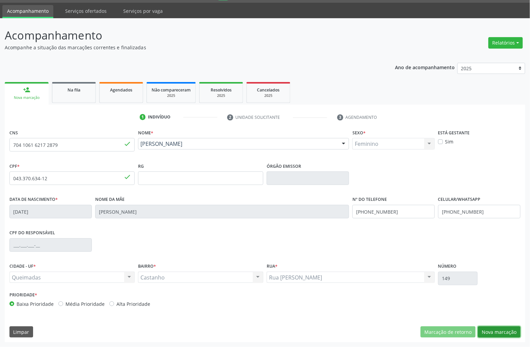
drag, startPoint x: 510, startPoint y: 327, endPoint x: 206, endPoint y: 236, distance: 317.5
click at [505, 326] on button "Nova marcação" at bounding box center [499, 331] width 43 height 11
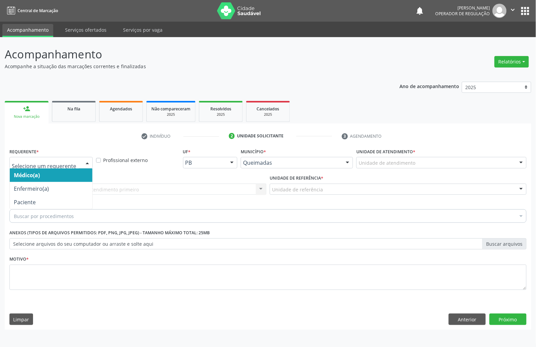
drag, startPoint x: 48, startPoint y: 165, endPoint x: 33, endPoint y: 189, distance: 28.3
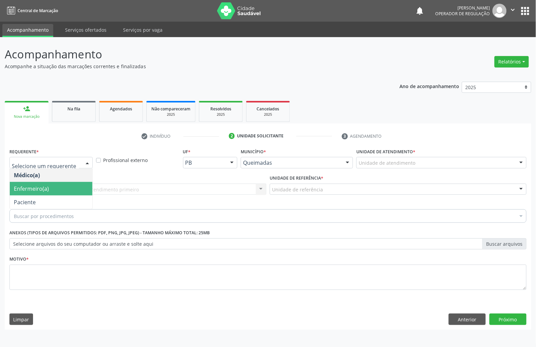
click at [32, 194] on span "Enfermeiro(a)" at bounding box center [51, 188] width 83 height 13
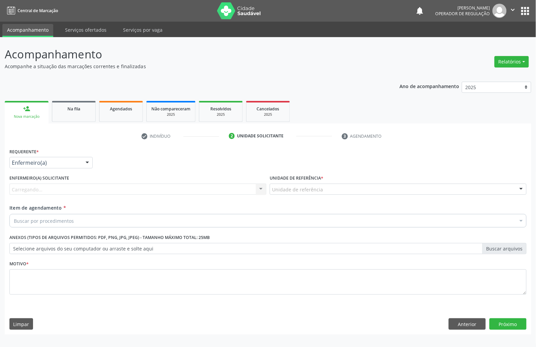
drag, startPoint x: 51, startPoint y: 163, endPoint x: 49, endPoint y: 171, distance: 7.7
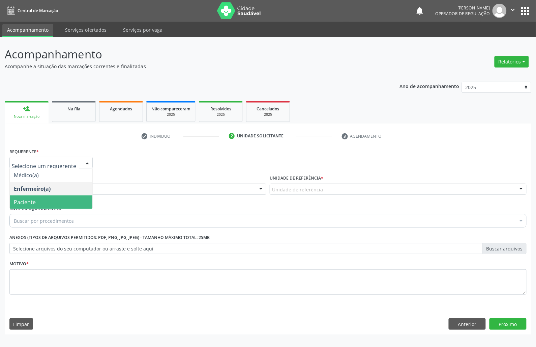
click at [40, 196] on span "Paciente" at bounding box center [51, 201] width 83 height 13
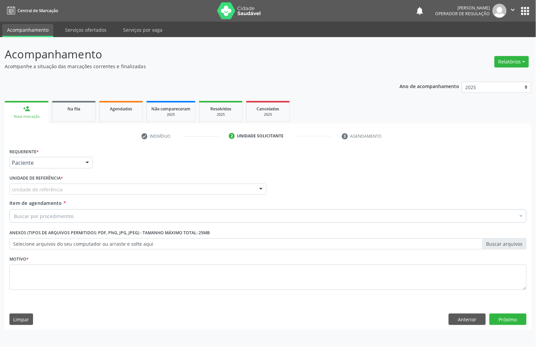
click at [80, 188] on div "Requerente * Paciente Médico(a) Enfermeiro(a) Paciente Nenhum resultado encontr…" at bounding box center [267, 222] width 517 height 153
click at [76, 190] on div "Unidade de referência" at bounding box center [137, 189] width 257 height 11
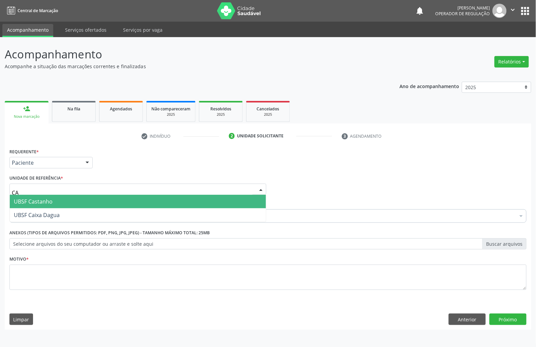
type input "CAS"
click at [67, 196] on span "UBSF Castanho" at bounding box center [138, 201] width 256 height 13
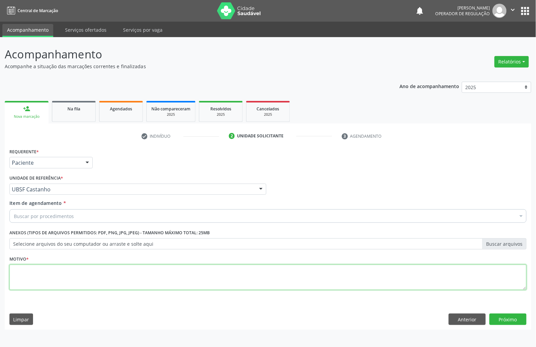
paste textarea "ENDOCRINOLOGISTA"
click at [57, 274] on textarea at bounding box center [267, 277] width 517 height 26
type textarea "ENDOCRINOLOGISTA"
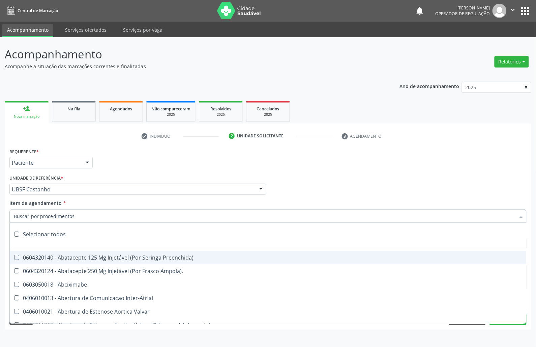
paste input "ENDOCRINOLOGISTA"
type input "ENDOCRINOLOGISTA"
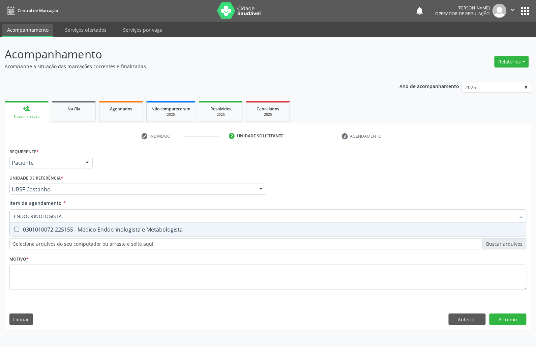
click at [53, 227] on div "0301010072-225155 - Médico Endocrinologista e Metabologista" at bounding box center [268, 229] width 509 height 5
checkbox Metabologista "true"
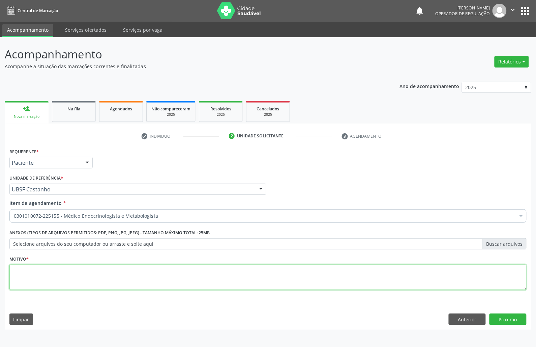
paste textarea "RETORNO EMILLE 11/2025"
click at [165, 277] on textarea at bounding box center [267, 277] width 517 height 26
type textarea "RETORNO EMILLE 11/2025"
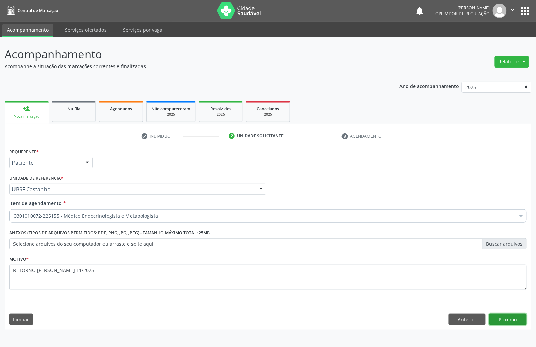
click at [499, 317] on button "Próximo" at bounding box center [508, 318] width 37 height 11
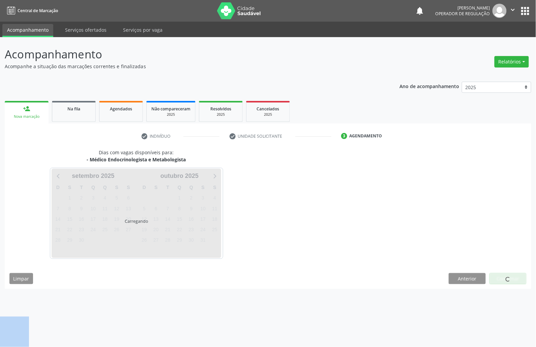
click at [499, 317] on div "Acompanhamento Acompanhe a situação das marcações correntes e finalizadas Relat…" at bounding box center [268, 192] width 536 height 310
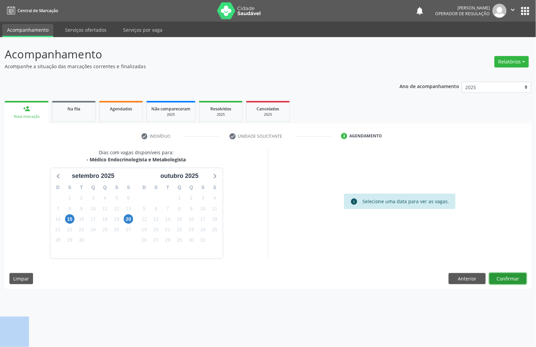
click at [513, 280] on button "Confirmar" at bounding box center [508, 278] width 37 height 11
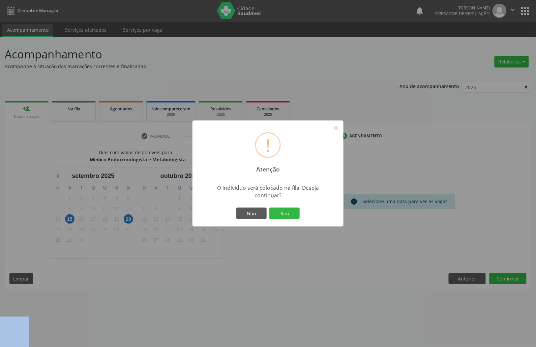
click at [270, 207] on button "Sim" at bounding box center [285, 212] width 30 height 11
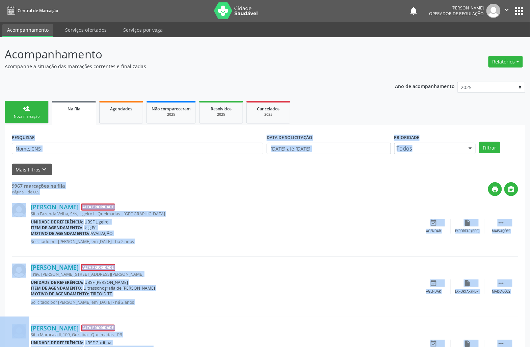
click at [39, 112] on link "person_add Nova marcação" at bounding box center [27, 112] width 44 height 23
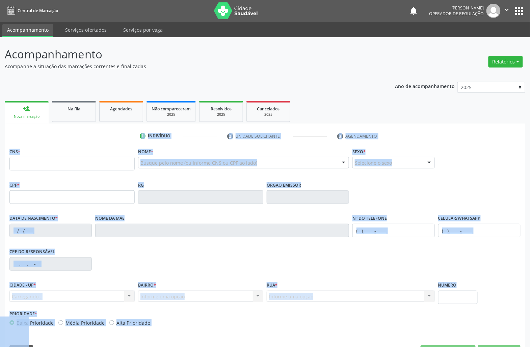
click at [29, 156] on div "CNS *" at bounding box center [71, 158] width 125 height 24
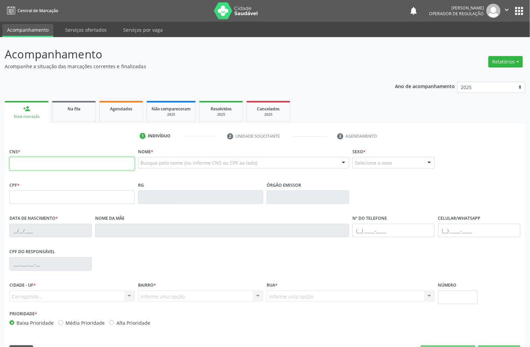
click at [35, 166] on input "text" at bounding box center [71, 163] width 125 height 13
type input "705 0050 4275 8750"
type input "173.534.584-96"
type input "12/03/2007"
type input "Lucicleide Maciel da Silva"
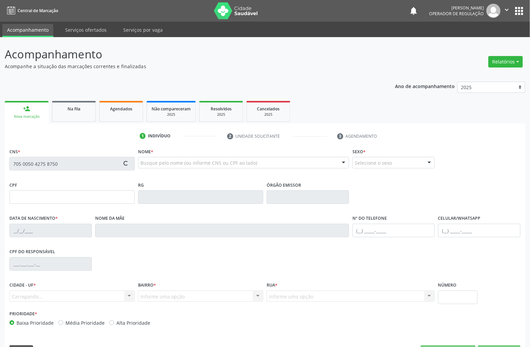
type input "(83) 99123-3435"
type input "039.224.354-75"
type input "14"
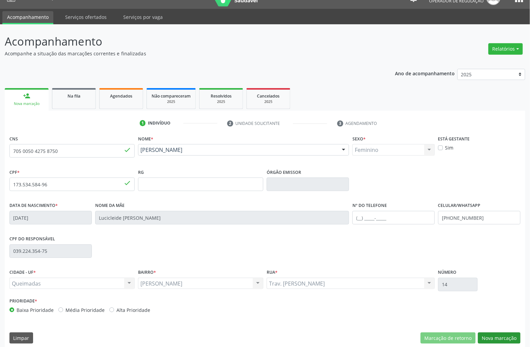
scroll to position [19, 0]
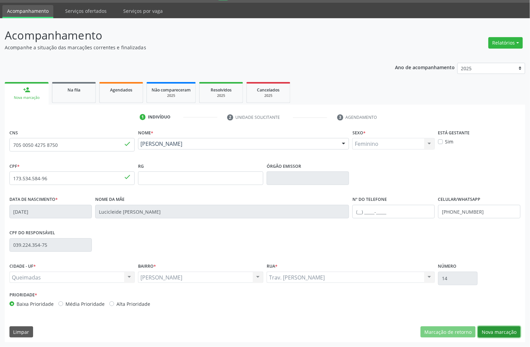
click at [496, 331] on button "Nova marcação" at bounding box center [499, 331] width 43 height 11
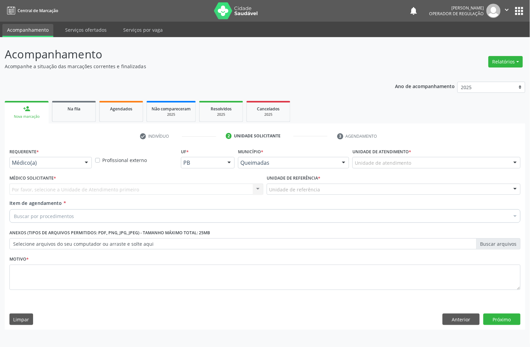
scroll to position [0, 0]
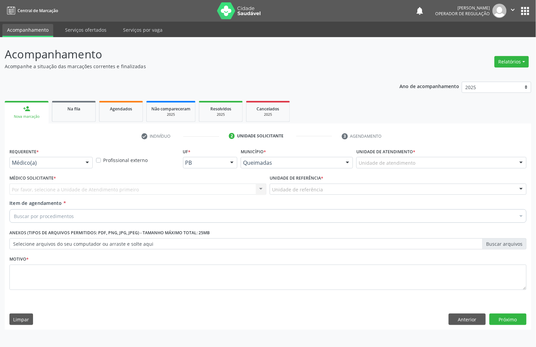
drag, startPoint x: 43, startPoint y: 161, endPoint x: 30, endPoint y: 197, distance: 38.1
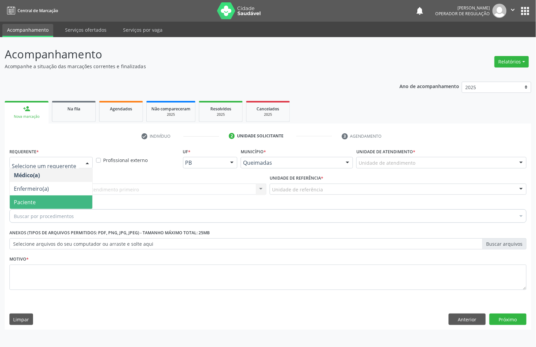
click at [30, 204] on span "Paciente" at bounding box center [25, 201] width 22 height 7
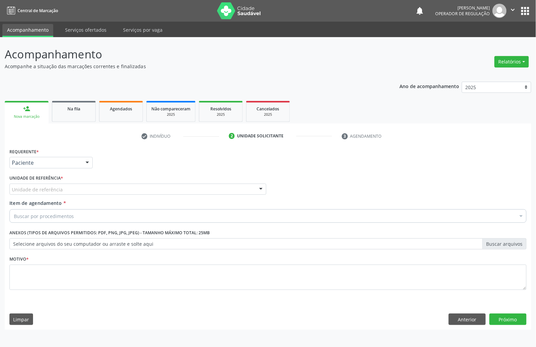
click at [49, 262] on div "Motivo *" at bounding box center [267, 272] width 517 height 36
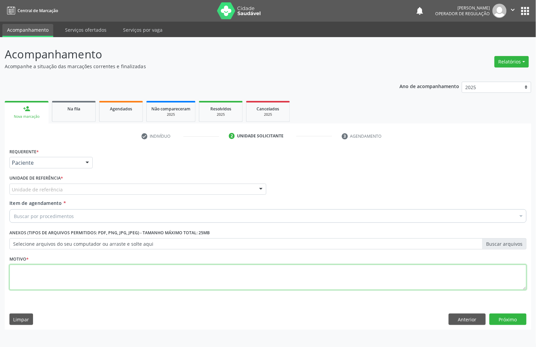
click at [56, 269] on textarea at bounding box center [267, 277] width 517 height 26
paste textarea "RETORNO EMILLE 11/2025"
type textarea "RETORNO EMILLE 11/2025"
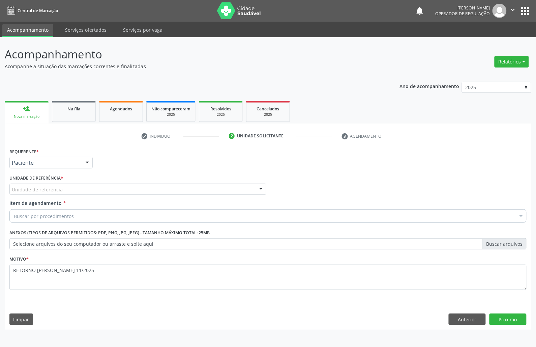
click at [54, 195] on div "Unidade de referência * Unidade de referência UBSF Ligeiro II UBSF Saulo Leal E…" at bounding box center [138, 186] width 260 height 26
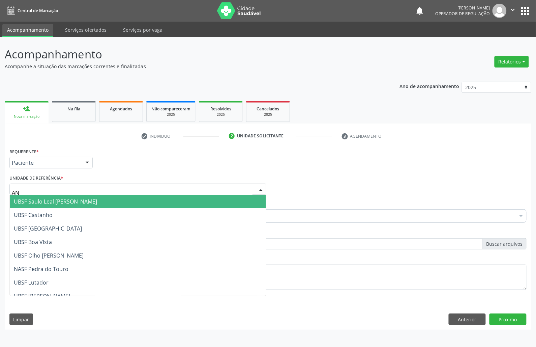
type input "ANI"
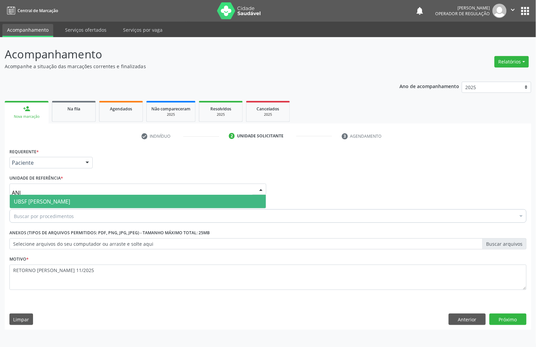
click at [64, 204] on span "UBSF [PERSON_NAME]" at bounding box center [42, 201] width 56 height 7
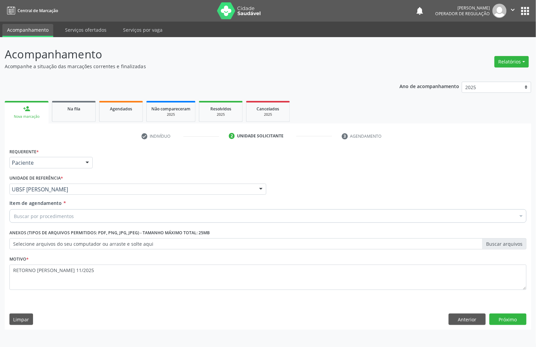
click at [141, 214] on div "Buscar por procedimentos" at bounding box center [267, 215] width 517 height 13
paste input "ENDOCRINOLOGISTA"
type input "ENDOCRINOLOGISTA"
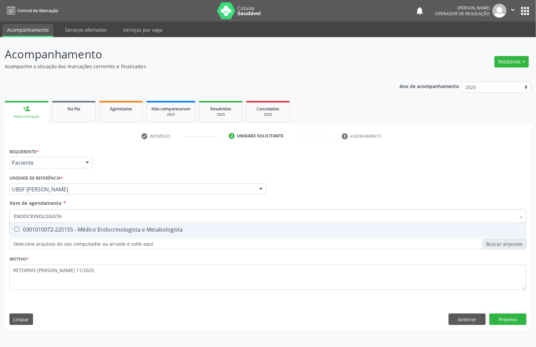
click at [98, 227] on div "0301010072-225155 - Médico Endocrinologista e Metabologista" at bounding box center [268, 229] width 509 height 5
checkbox Metabologista "true"
click at [516, 312] on div "Requerente * Paciente Médico(a) Enfermeiro(a) Paciente Nenhum resultado encontr…" at bounding box center [268, 237] width 527 height 183
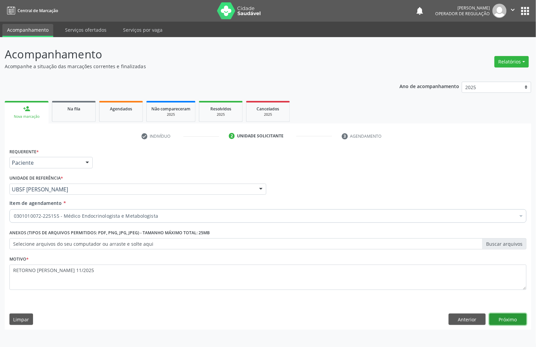
click at [512, 321] on button "Próximo" at bounding box center [508, 318] width 37 height 11
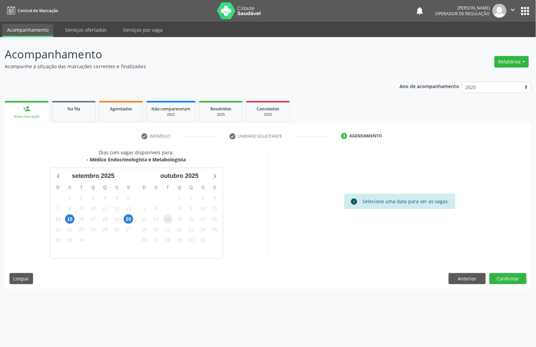
click at [165, 218] on span "14" at bounding box center [167, 218] width 9 height 9
click at [495, 276] on button "Confirmar" at bounding box center [508, 278] width 37 height 11
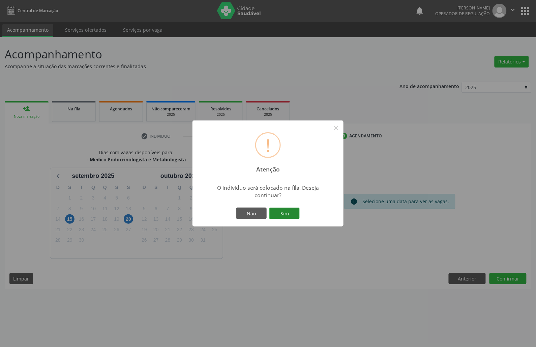
click at [277, 210] on button "Sim" at bounding box center [285, 212] width 30 height 11
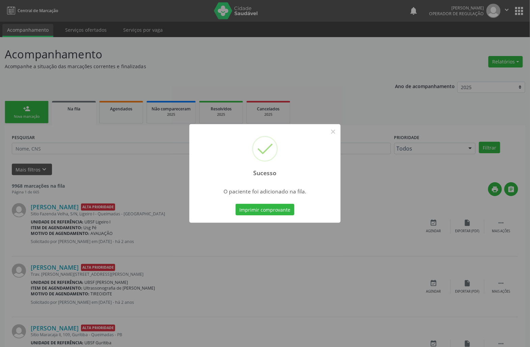
click at [235, 263] on div "Sucesso × O paciente foi adicionado na fila. Imprimir comprovante Cancel" at bounding box center [265, 173] width 530 height 347
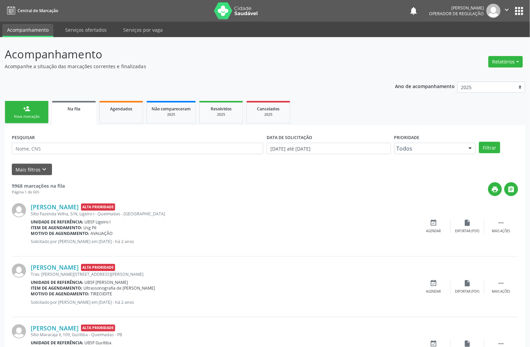
click at [33, 122] on link "person_add Nova marcação" at bounding box center [27, 112] width 44 height 23
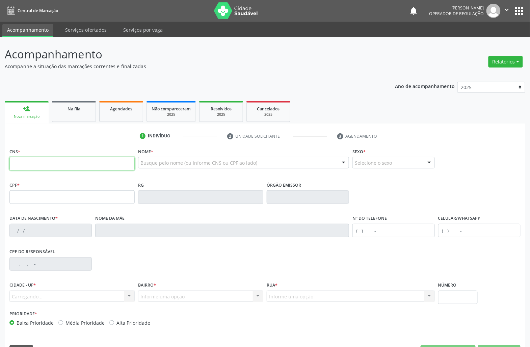
click at [64, 163] on input "text" at bounding box center [71, 163] width 125 height 13
type input "702 8041 8106 3163"
type input "909.819.367-68"
type input "15/01/1958"
type input "Antónia Maciel"
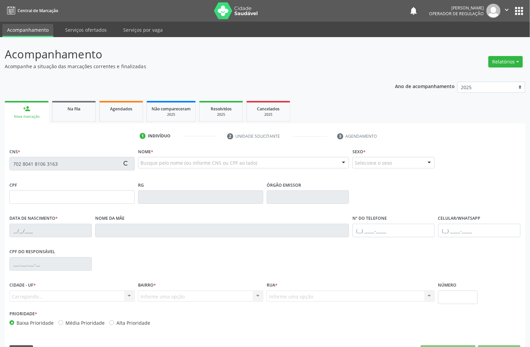
type input "(83) 99421-0580"
type input "140"
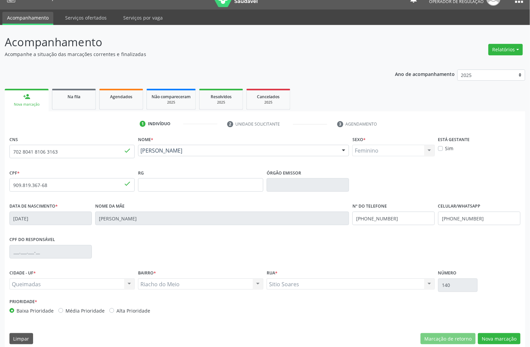
scroll to position [19, 0]
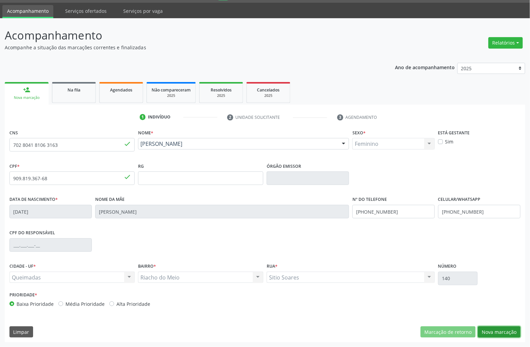
click at [503, 329] on button "Nova marcação" at bounding box center [499, 331] width 43 height 11
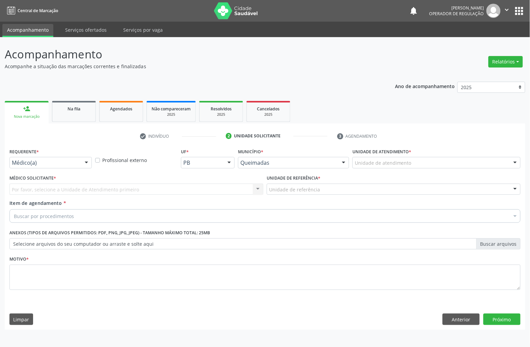
scroll to position [0, 0]
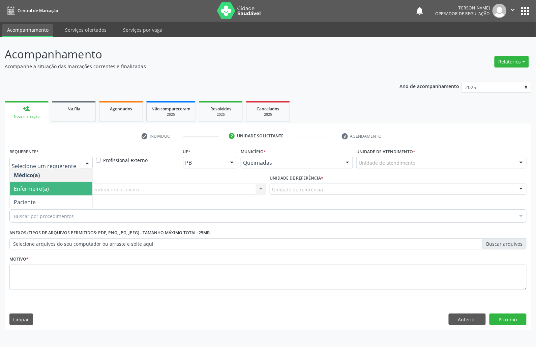
click at [72, 192] on span "Enfermeiro(a)" at bounding box center [51, 188] width 83 height 13
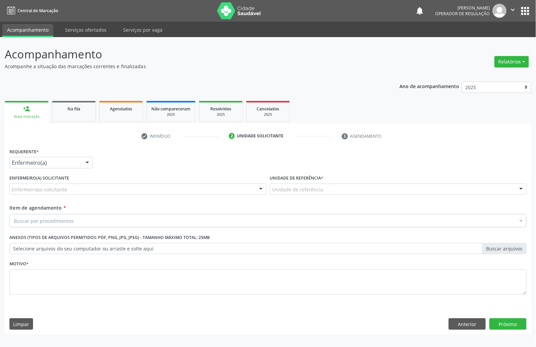
click at [71, 169] on div "Requerente * Enfermeiro(a) Médico(a) Enfermeiro(a) Paciente Nenhum resultado en…" at bounding box center [51, 159] width 87 height 26
drag, startPoint x: 71, startPoint y: 166, endPoint x: 61, endPoint y: 182, distance: 19.0
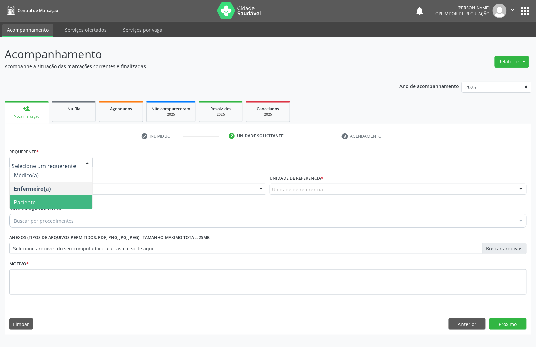
click at [54, 201] on span "Paciente" at bounding box center [51, 201] width 83 height 13
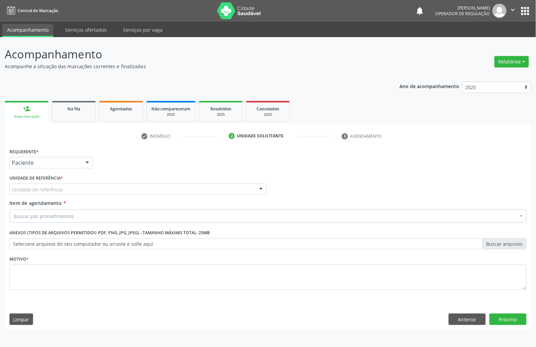
click at [75, 192] on div "Unidade de referência" at bounding box center [137, 189] width 257 height 11
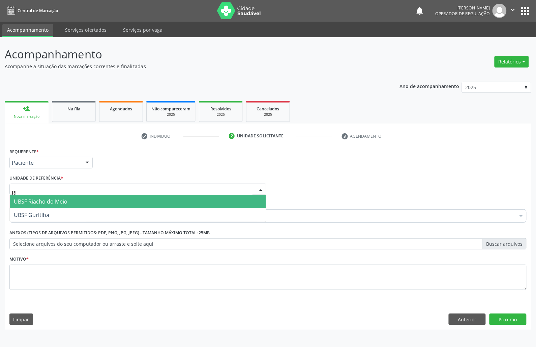
type input "RIA"
click at [67, 206] on span "UBSF Riacho do Meio" at bounding box center [138, 201] width 256 height 13
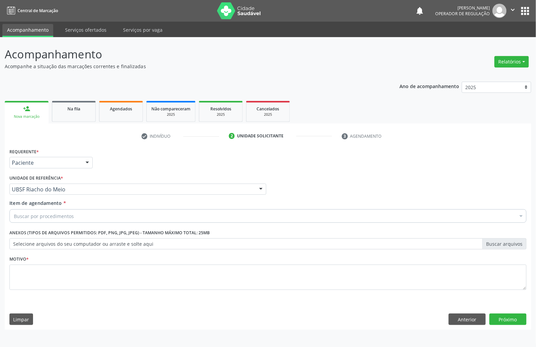
paste input "ENDOCRINOLOGISTA"
click at [67, 212] on div "Buscar por procedimentos" at bounding box center [267, 215] width 517 height 13
type input "ENDOCRINOLOGISTA"
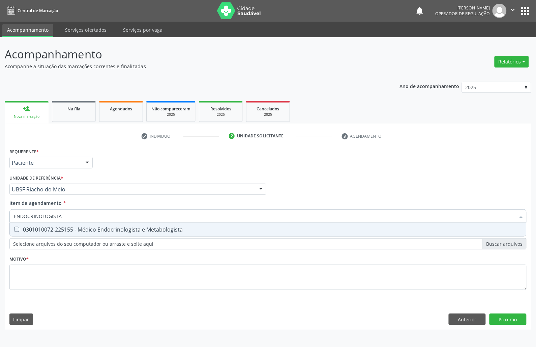
click at [67, 229] on div "0301010072-225155 - Médico Endocrinologista e Metabologista" at bounding box center [268, 229] width 509 height 5
checkbox Metabologista "true"
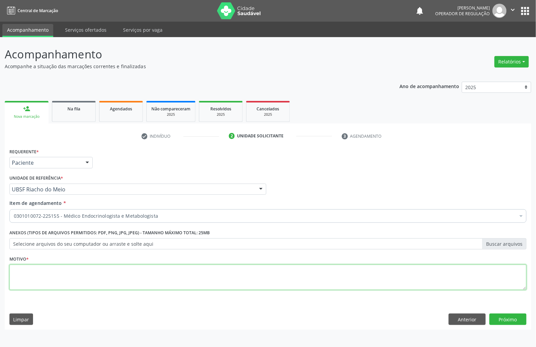
drag, startPoint x: 154, startPoint y: 285, endPoint x: 113, endPoint y: 275, distance: 42.4
click at [145, 283] on textarea at bounding box center [267, 277] width 517 height 26
paste textarea "RETORNO EMILLE 11/2025"
drag, startPoint x: 54, startPoint y: 269, endPoint x: 60, endPoint y: 270, distance: 5.8
click at [60, 270] on textarea "RETORNO EMILLE 11/2025" at bounding box center [267, 277] width 517 height 26
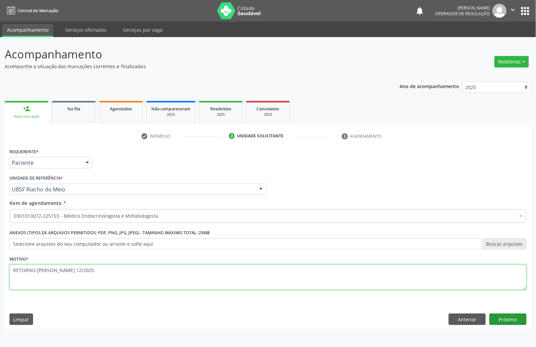
type textarea "RETORNO [PERSON_NAME] 12/2025"
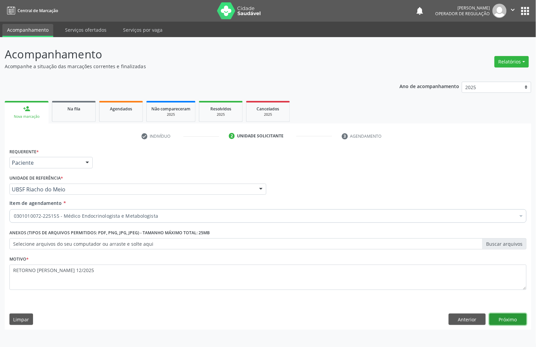
click at [518, 321] on button "Próximo" at bounding box center [508, 318] width 37 height 11
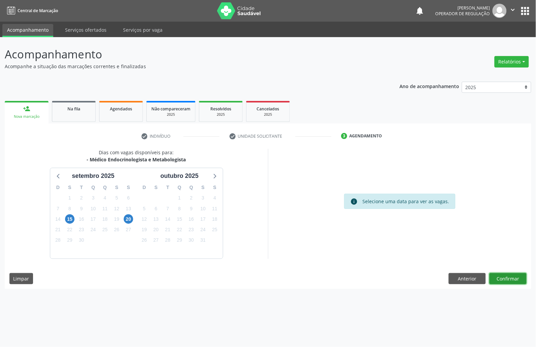
click at [507, 282] on button "Confirmar" at bounding box center [508, 278] width 37 height 11
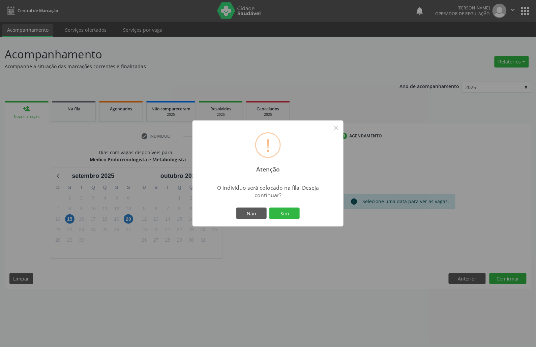
click at [281, 220] on div "Não Sim" at bounding box center [268, 213] width 67 height 14
click at [279, 214] on button "Sim" at bounding box center [285, 212] width 30 height 11
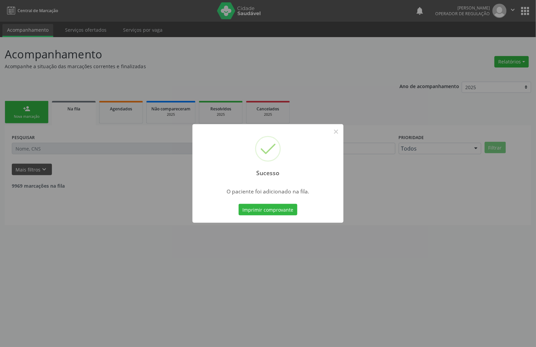
click at [123, 175] on div "Sucesso × O paciente foi adicionado na fila. Imprimir comprovante Cancel" at bounding box center [268, 173] width 536 height 347
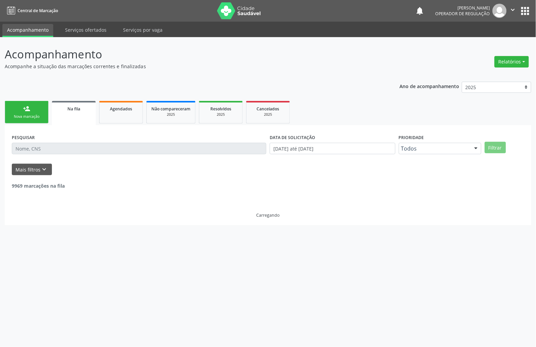
click at [22, 105] on link "person_add Nova marcação" at bounding box center [27, 112] width 44 height 23
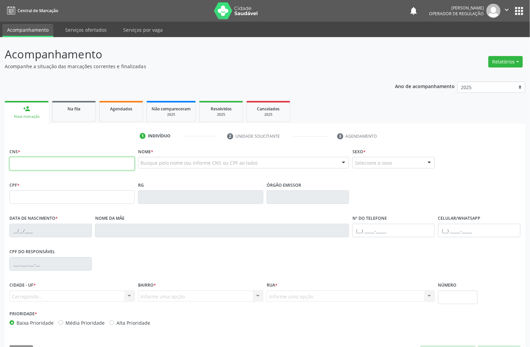
click at [33, 157] on input "text" at bounding box center [71, 163] width 125 height 13
type input "702 8041 8106 3163"
type input "909.819.367-68"
type input "15/01/1958"
type input "Antónia Maciel"
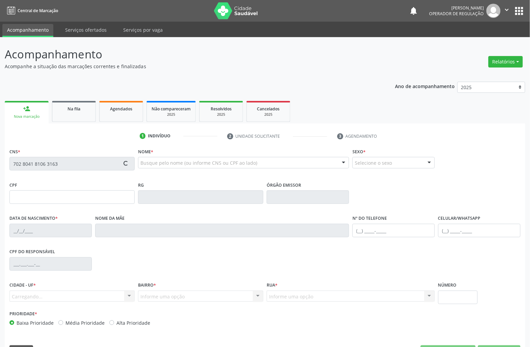
type input "(83) 99421-0580"
type input "140"
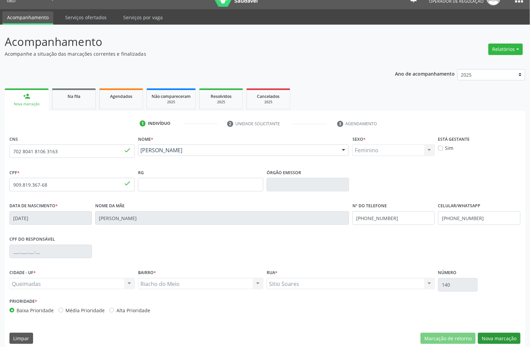
scroll to position [19, 0]
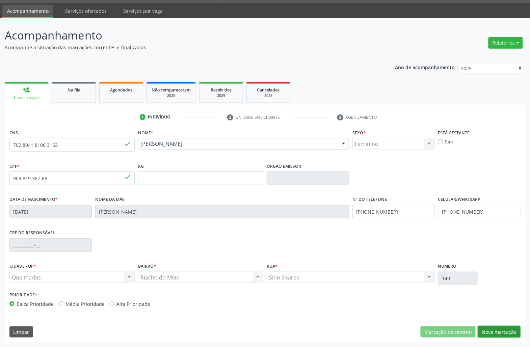
click at [512, 330] on button "Nova marcação" at bounding box center [499, 331] width 43 height 11
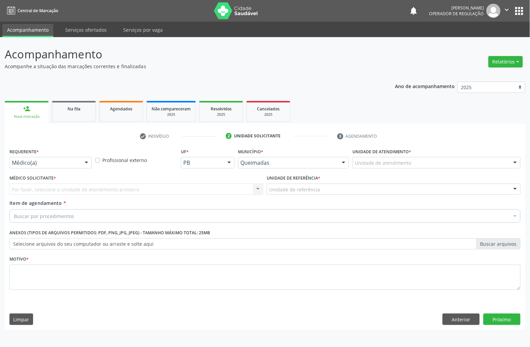
scroll to position [0, 0]
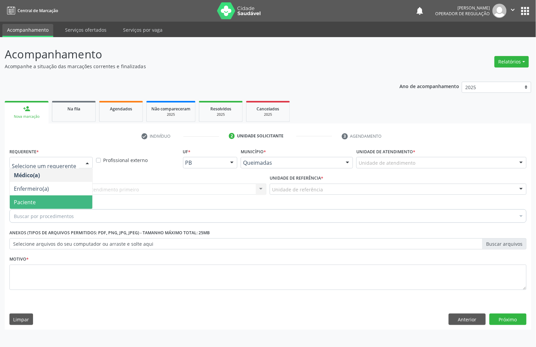
click at [43, 203] on span "Paciente" at bounding box center [51, 201] width 83 height 13
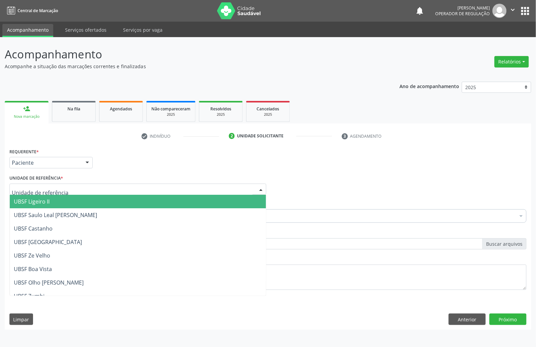
click at [69, 189] on div at bounding box center [137, 189] width 257 height 11
type input "RI"
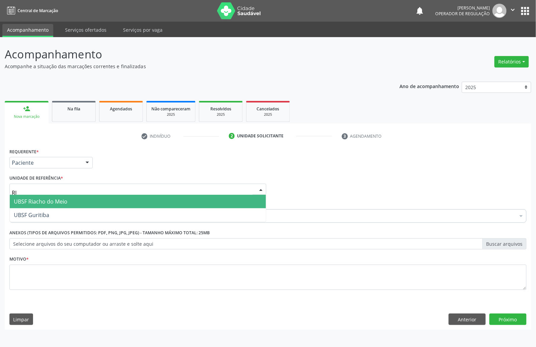
drag, startPoint x: 62, startPoint y: 201, endPoint x: 58, endPoint y: 207, distance: 6.5
click at [61, 202] on span "UBSF Riacho do Meio" at bounding box center [41, 201] width 54 height 7
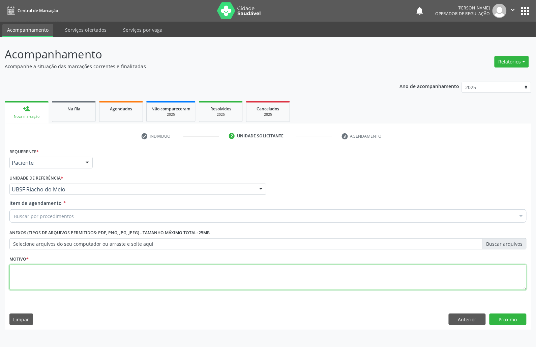
drag, startPoint x: 50, startPoint y: 269, endPoint x: 42, endPoint y: 266, distance: 8.5
click at [49, 269] on textarea at bounding box center [267, 277] width 517 height 26
paste textarea "RETORNO [PERSON_NAME] 12/2025"
type textarea "RETORNO [PERSON_NAME] 12/2025"
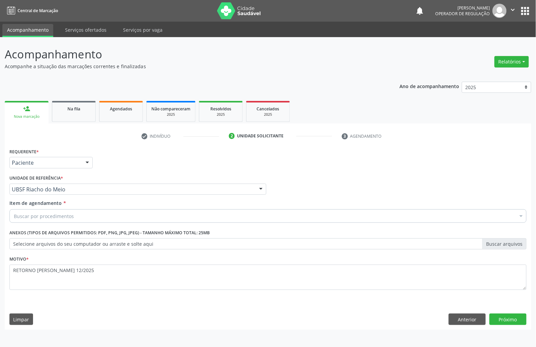
click at [150, 217] on div "Buscar por procedimentos" at bounding box center [267, 215] width 517 height 13
paste input "ENDOCRINOLOGISTA"
type input "ENDOCRINOLOGISTA"
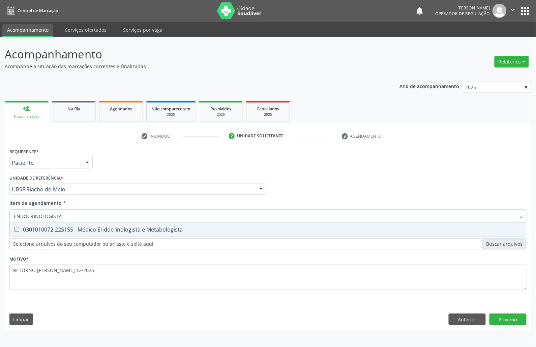
click at [145, 221] on input "ENDOCRINOLOGISTA" at bounding box center [265, 215] width 502 height 13
click at [147, 224] on span "0301010072-225155 - Médico Endocrinologista e Metabologista" at bounding box center [268, 229] width 517 height 13
checkbox Metabologista "true"
click at [514, 322] on div "Requerente * Paciente Médico(a) Enfermeiro(a) Paciente Nenhum resultado encontr…" at bounding box center [268, 237] width 527 height 183
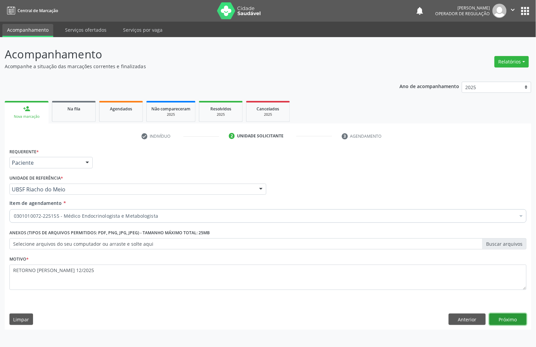
click at [511, 320] on div "Requerente * Paciente Médico(a) Enfermeiro(a) Paciente Nenhum resultado encontr…" at bounding box center [268, 237] width 527 height 183
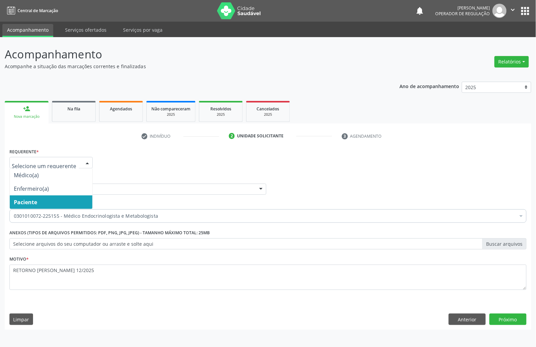
click at [54, 200] on span "Paciente" at bounding box center [51, 201] width 83 height 13
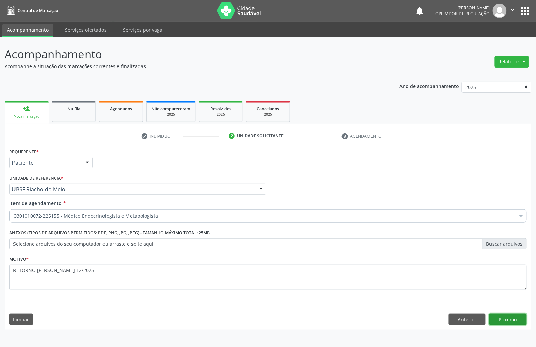
click at [523, 316] on button "Próximo" at bounding box center [508, 318] width 37 height 11
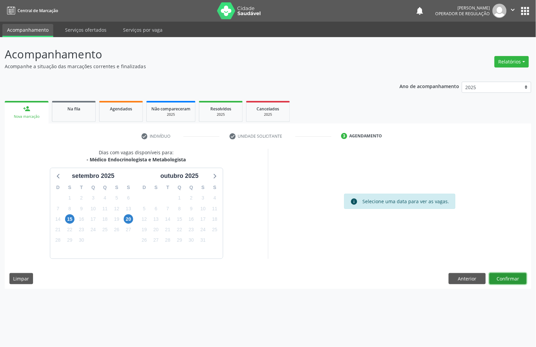
click at [506, 284] on button "Confirmar" at bounding box center [508, 278] width 37 height 11
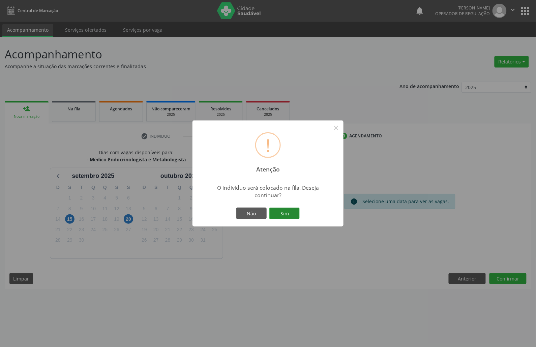
click at [277, 217] on button "Sim" at bounding box center [285, 212] width 30 height 11
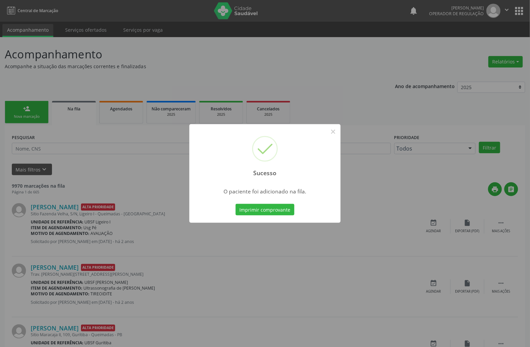
click at [54, 52] on div "Sucesso × O paciente foi adicionado na fila. Imprimir comprovante Cancel" at bounding box center [265, 173] width 530 height 347
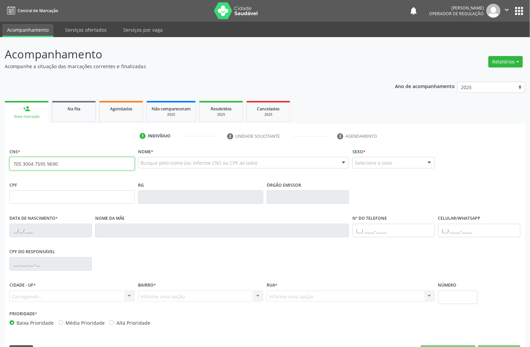
type input "705 3004 7595 9690"
type input "015.725.524-76"
type input "[DATE]"
type input "[PERSON_NAME]"
type input "[PHONE_NUMBER]"
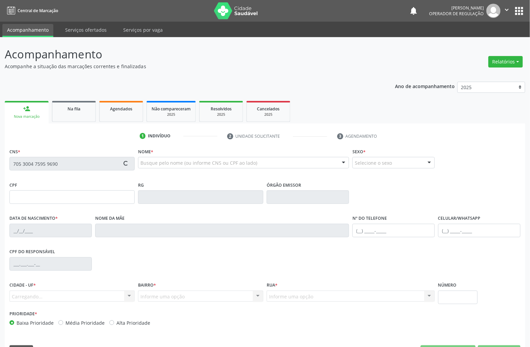
type input "[PHONE_NUMBER]"
type input "464"
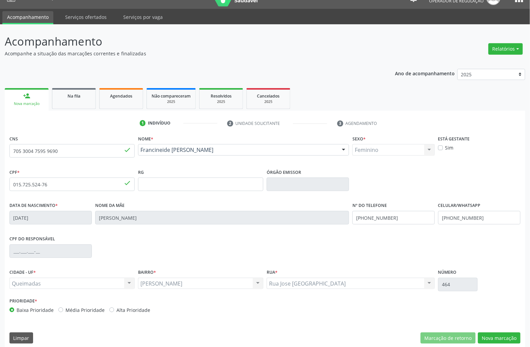
scroll to position [19, 0]
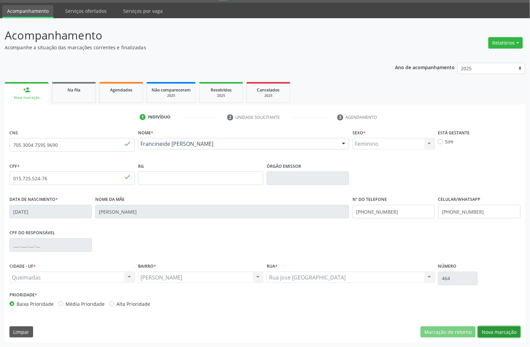
drag, startPoint x: 495, startPoint y: 331, endPoint x: 424, endPoint y: 216, distance: 135.2
click at [494, 327] on button "Nova marcação" at bounding box center [499, 331] width 43 height 11
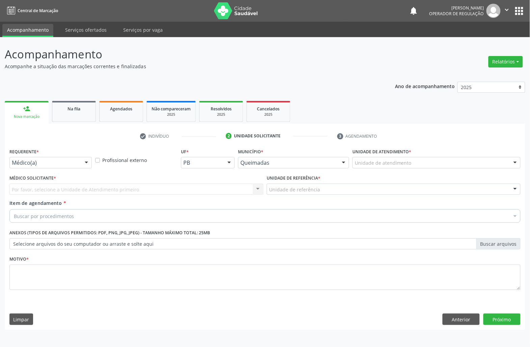
scroll to position [0, 0]
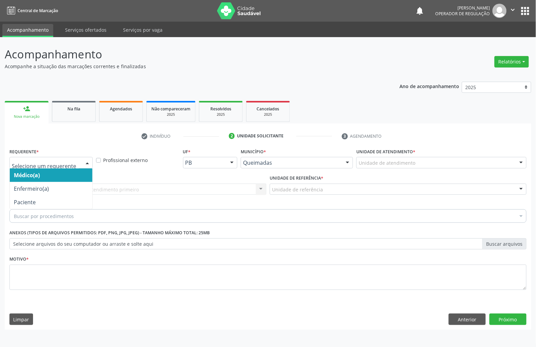
drag, startPoint x: 51, startPoint y: 161, endPoint x: 50, endPoint y: 188, distance: 27.4
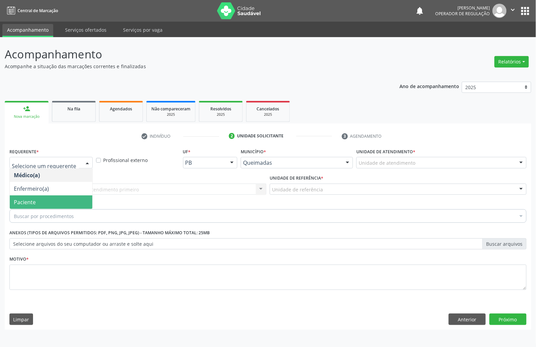
drag, startPoint x: 50, startPoint y: 205, endPoint x: 50, endPoint y: 198, distance: 7.4
click at [50, 205] on span "Paciente" at bounding box center [51, 201] width 83 height 13
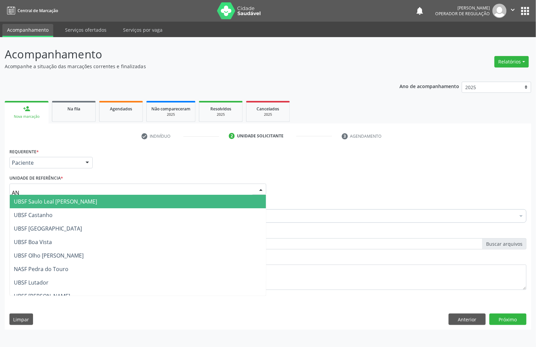
type input "ANI"
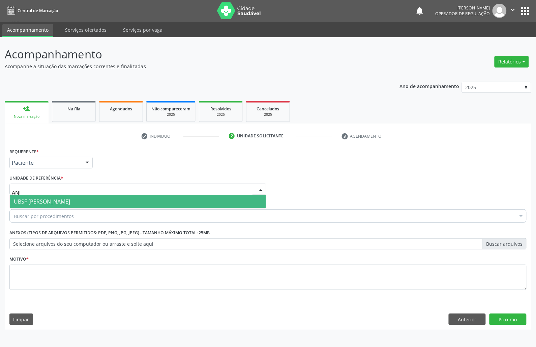
click at [59, 201] on span "UBSF [PERSON_NAME]" at bounding box center [42, 201] width 56 height 7
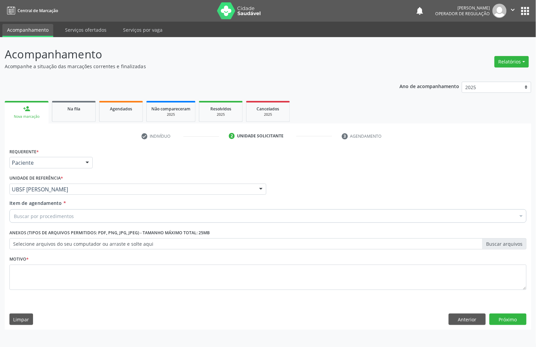
click at [57, 263] on div "Motivo *" at bounding box center [267, 272] width 517 height 36
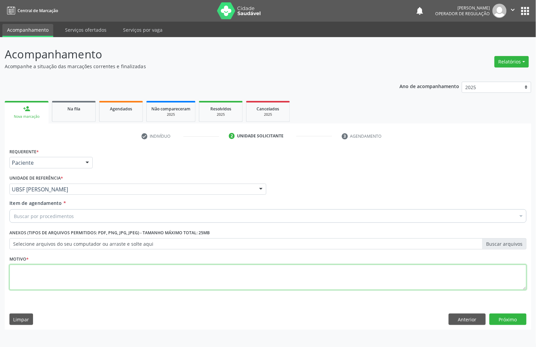
click at [57, 272] on textarea at bounding box center [267, 277] width 517 height 26
paste textarea "ENDOCRINOLOGISTA"
type textarea "ENDOCRINOLOGISTA"
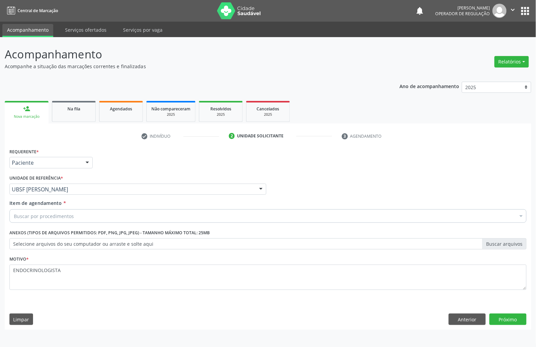
click at [84, 220] on div "Buscar por procedimentos" at bounding box center [267, 215] width 517 height 13
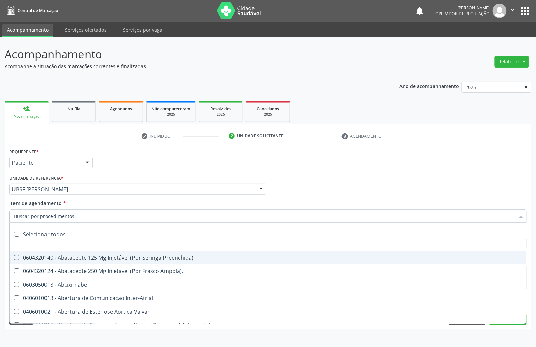
paste input "ENDOCRINOLOGISTA"
type input "ENDOCRINOLOGISTA"
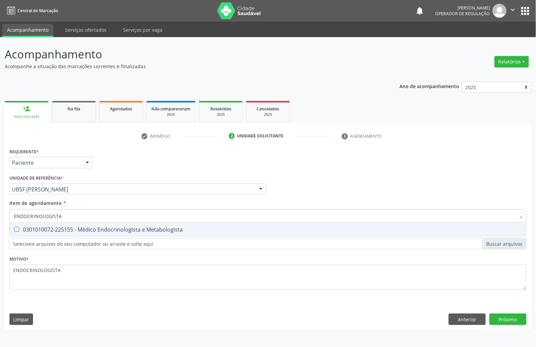
click at [73, 235] on span "0301010072-225155 - Médico Endocrinologista e Metabologista" at bounding box center [268, 229] width 517 height 13
checkbox Metabologista "true"
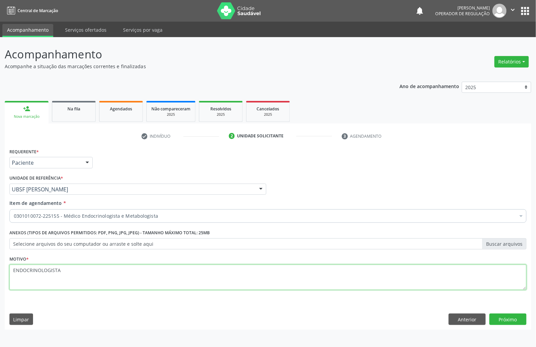
click at [88, 271] on textarea "ENDOCRINOLOGISTA" at bounding box center [267, 277] width 517 height 26
paste textarea "RETORNO [PERSON_NAME] 12/2025"
drag, startPoint x: 65, startPoint y: 270, endPoint x: 71, endPoint y: 270, distance: 5.4
click at [69, 270] on textarea "RETORNO [PERSON_NAME] 12/2025" at bounding box center [267, 277] width 517 height 26
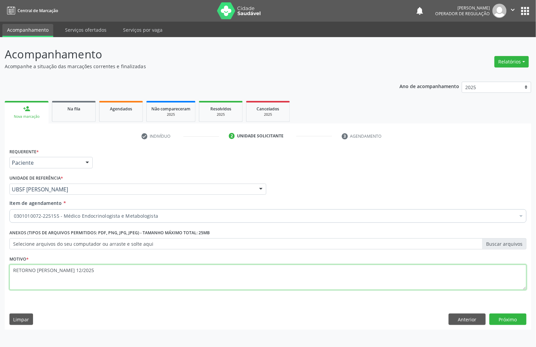
drag, startPoint x: 73, startPoint y: 271, endPoint x: 54, endPoint y: 271, distance: 18.9
click at [54, 271] on textarea "RETORNO [PERSON_NAME] 12/2025" at bounding box center [267, 277] width 517 height 26
type textarea "RETORNO [PERSON_NAME] 02/2026"
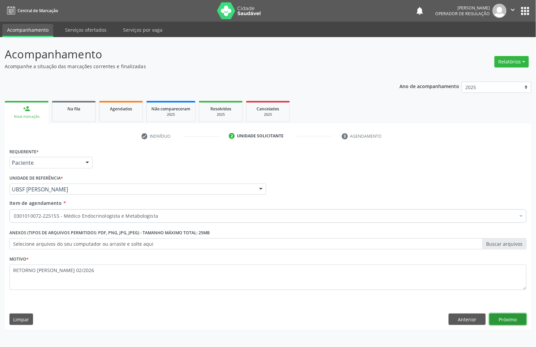
click at [517, 317] on button "Próximo" at bounding box center [508, 318] width 37 height 11
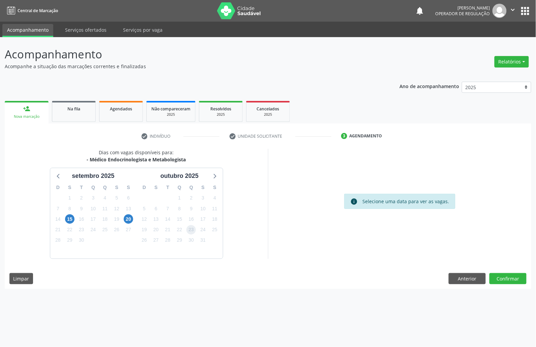
click at [195, 228] on span "23" at bounding box center [191, 229] width 9 height 9
click at [509, 279] on button "Confirmar" at bounding box center [508, 278] width 37 height 11
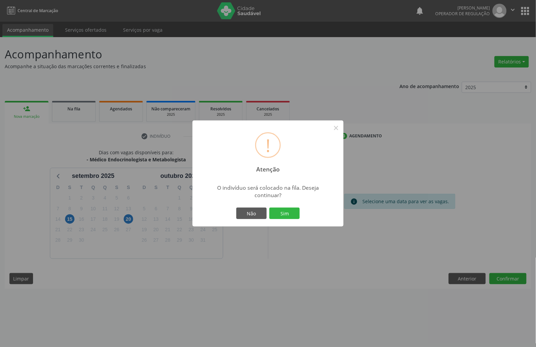
click at [270, 207] on button "Sim" at bounding box center [285, 212] width 30 height 11
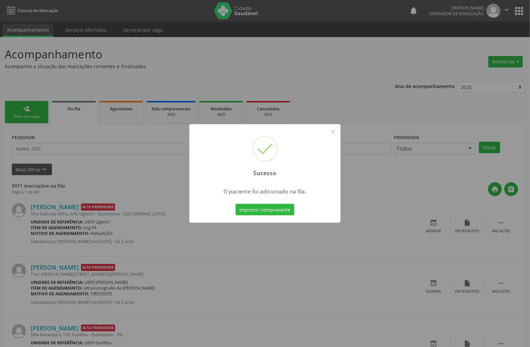
click at [235, 204] on button "Imprimir comprovante" at bounding box center [264, 209] width 59 height 11
